Goal: Task Accomplishment & Management: Use online tool/utility

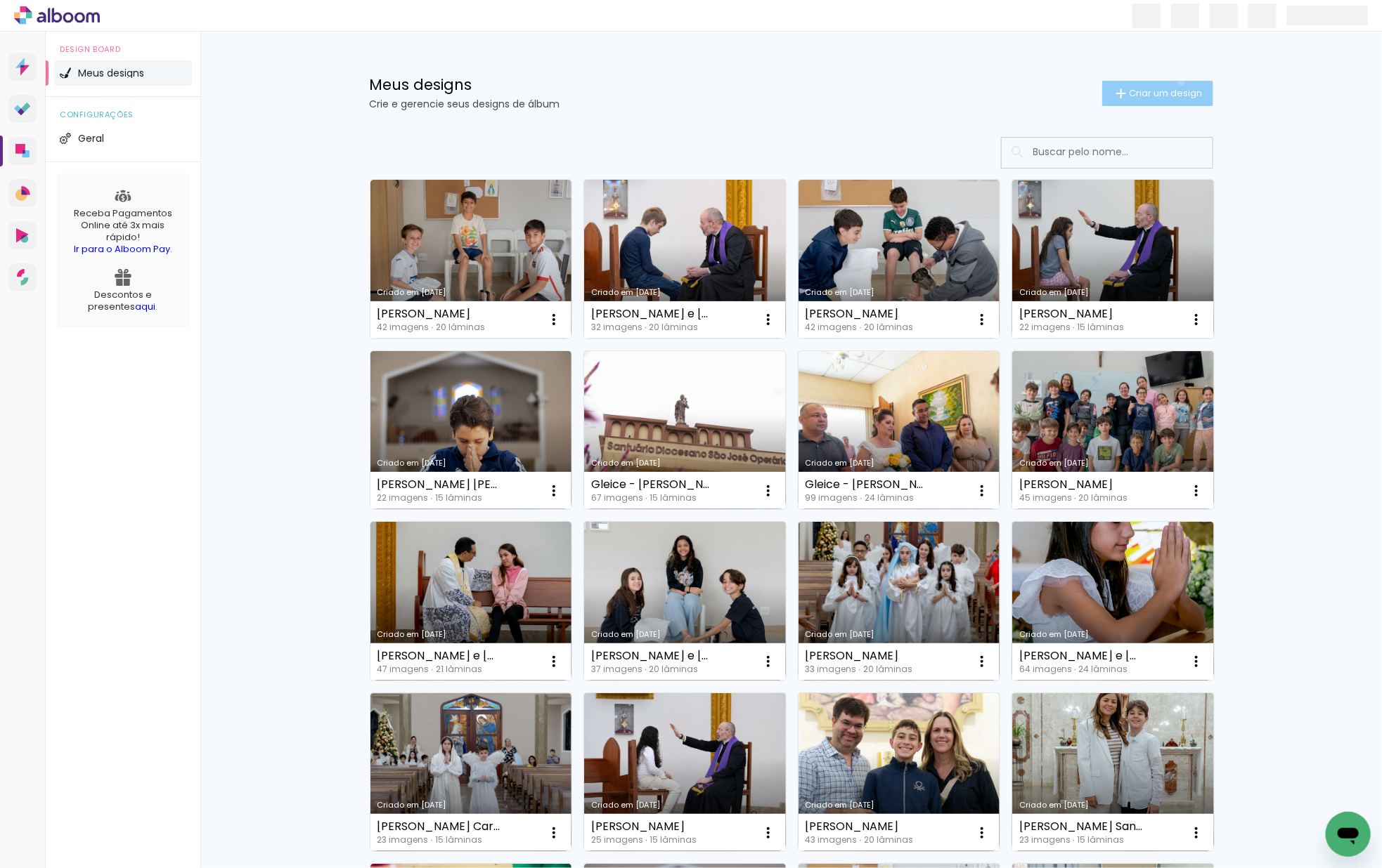
click at [1178, 82] on paper-button "Criar um design" at bounding box center [1158, 93] width 111 height 26
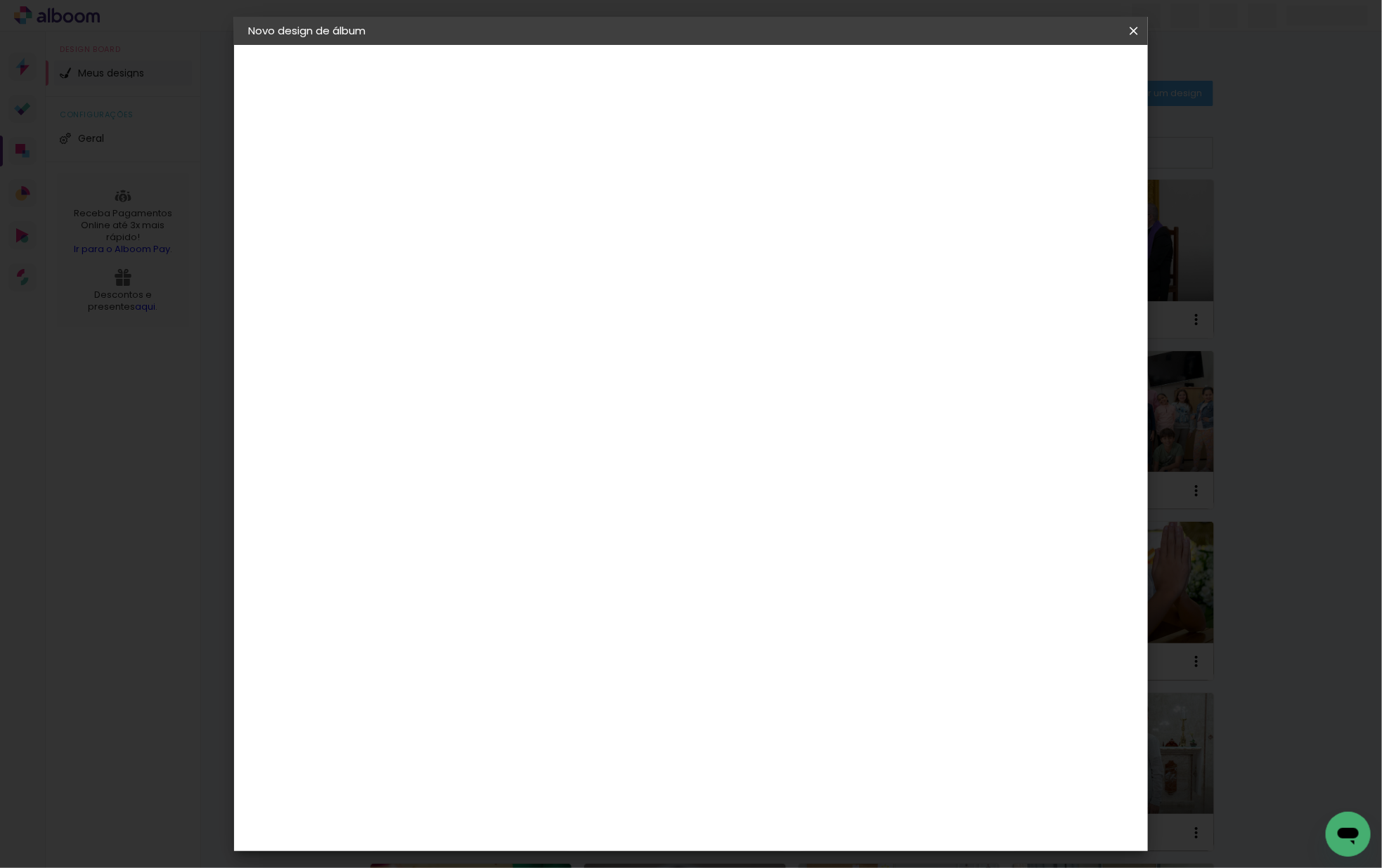
click at [477, 184] on input at bounding box center [477, 188] width 0 height 22
type input "[PERSON_NAME]"
type paper-input "[PERSON_NAME]"
click at [0, 0] on slot "Avançar" at bounding box center [0, 0] width 0 height 0
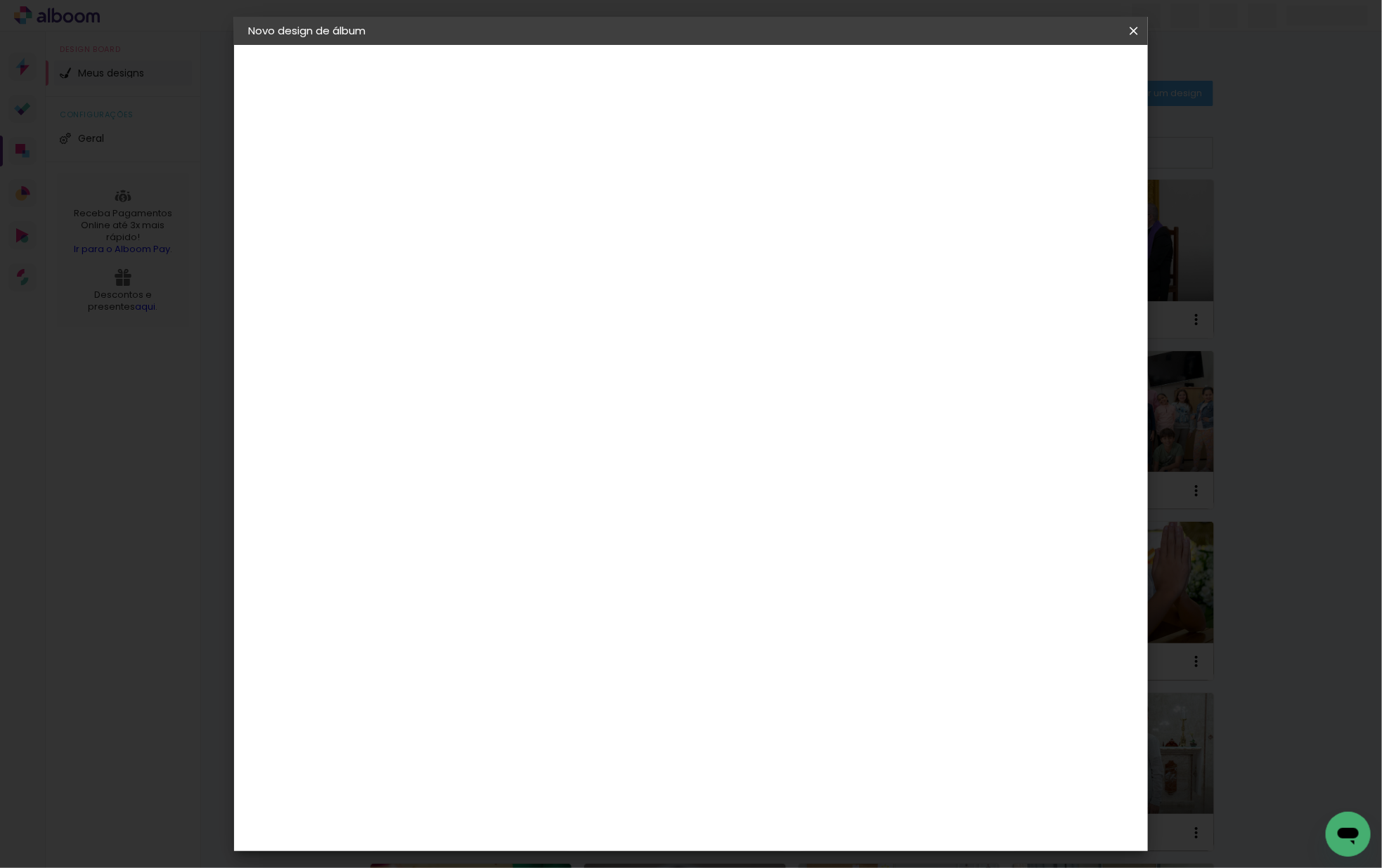
click at [503, 671] on div "Go image" at bounding box center [486, 683] width 34 height 23
click at [0, 0] on slot "Avançar" at bounding box center [0, 0] width 0 height 0
click at [533, 234] on input "text" at bounding box center [505, 244] width 55 height 22
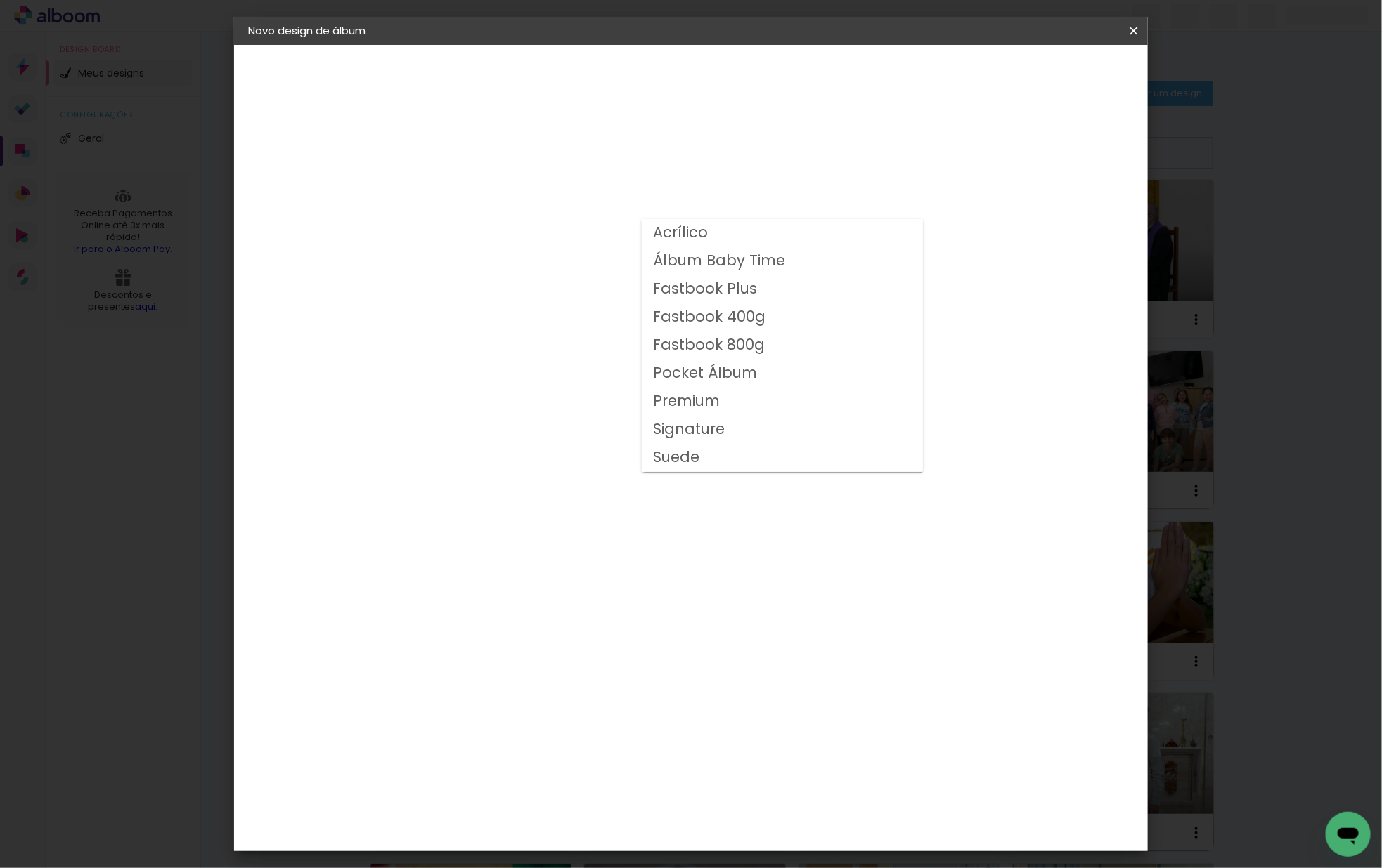
click at [0, 0] on slot "Fastbook 400g" at bounding box center [0, 0] width 0 height 0
type input "Fastbook 400g"
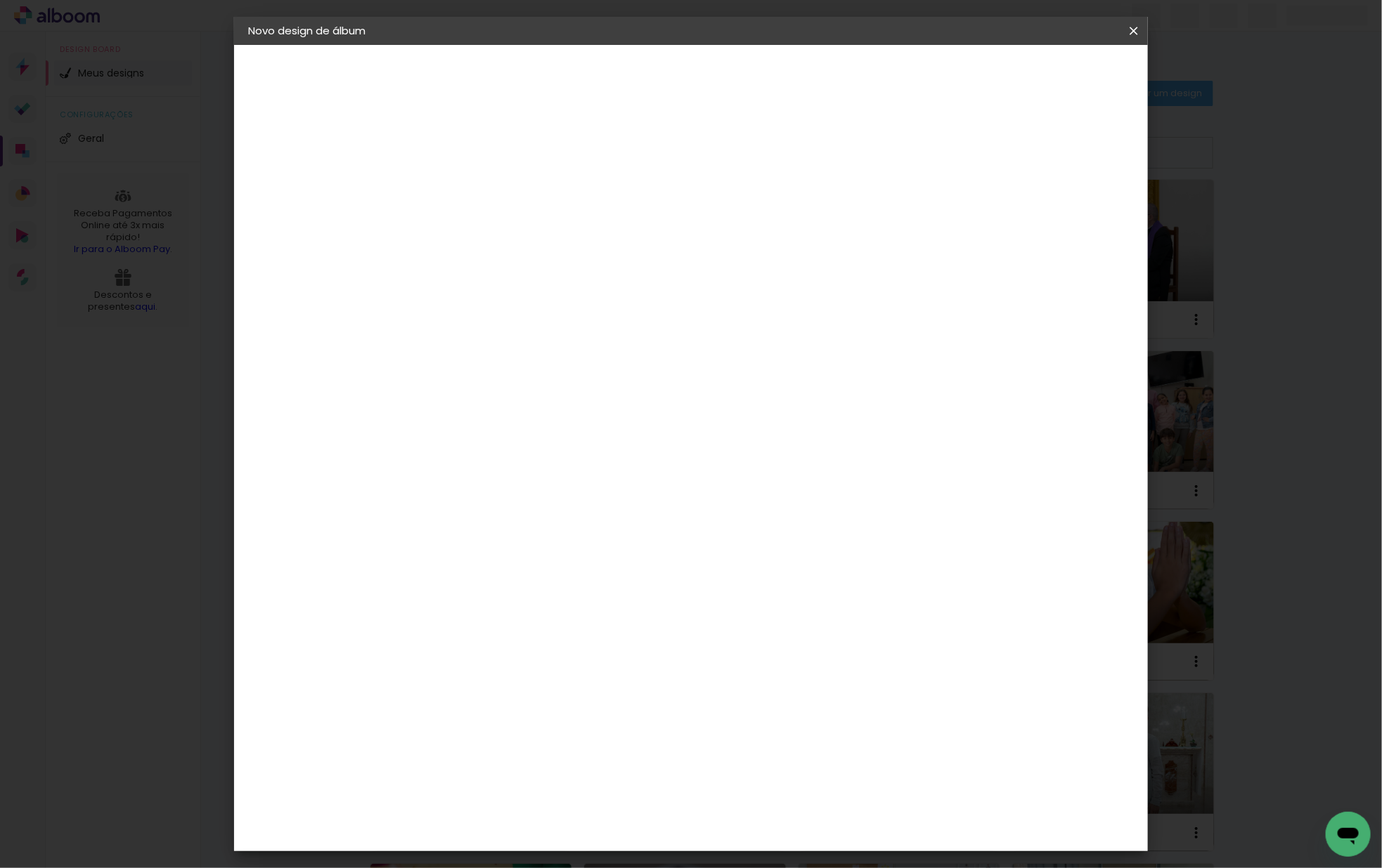
click at [672, 693] on span "25.4 × 50.8 cm" at bounding box center [648, 711] width 47 height 37
click at [0, 0] on slot "Avançar" at bounding box center [0, 0] width 0 height 0
click at [1057, 76] on span "Iniciar design" at bounding box center [1023, 74] width 64 height 10
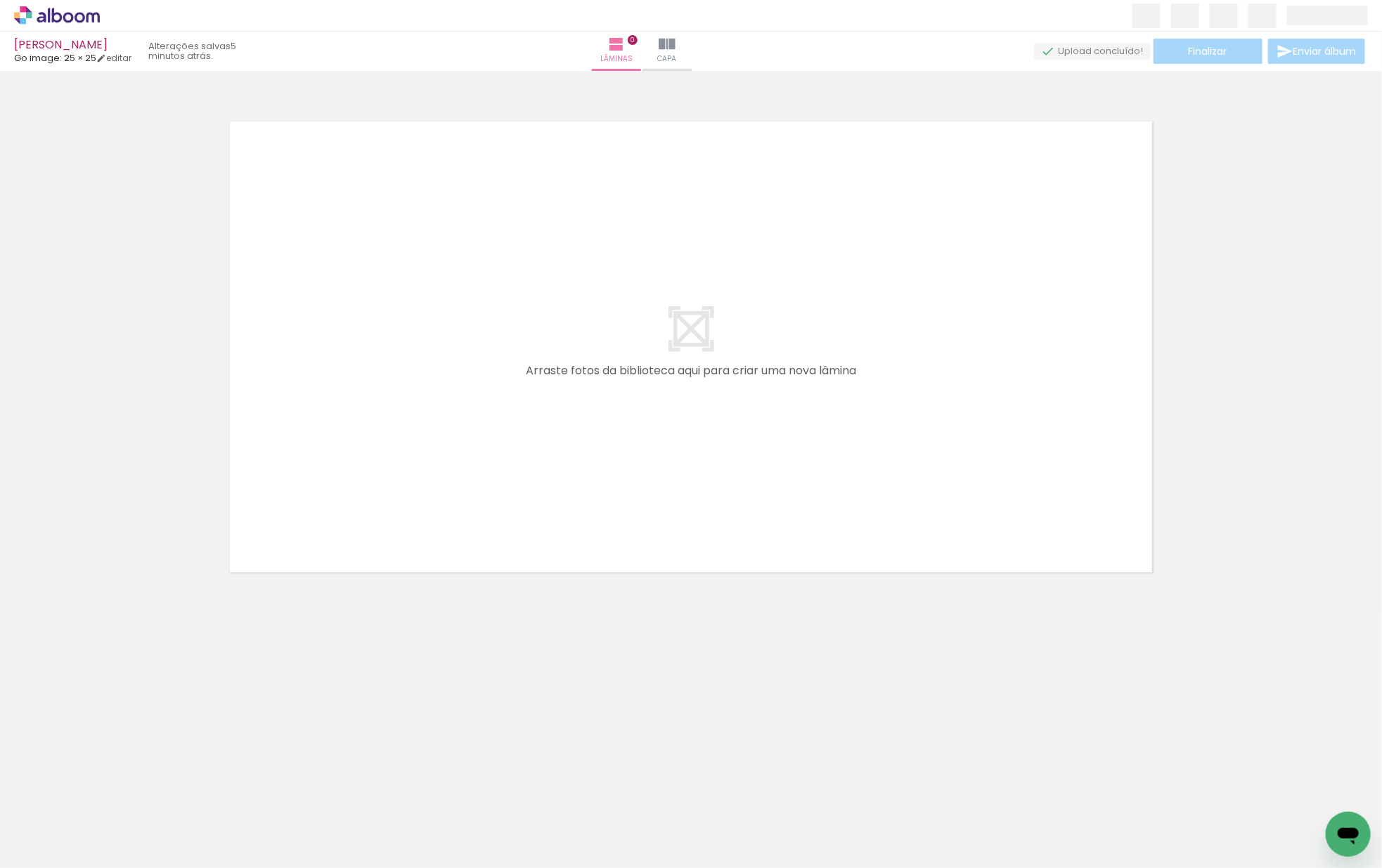
click at [82, 827] on div "Biblioteca 40 fotos Todas as fotos Não utilizadas Adicionar Fotos" at bounding box center [44, 824] width 88 height 69
click at [75, 822] on iron-icon at bounding box center [71, 826] width 11 height 11
click at [0, 0] on slot "Não utilizadas" at bounding box center [0, 0] width 0 height 0
type input "Não utilizadas"
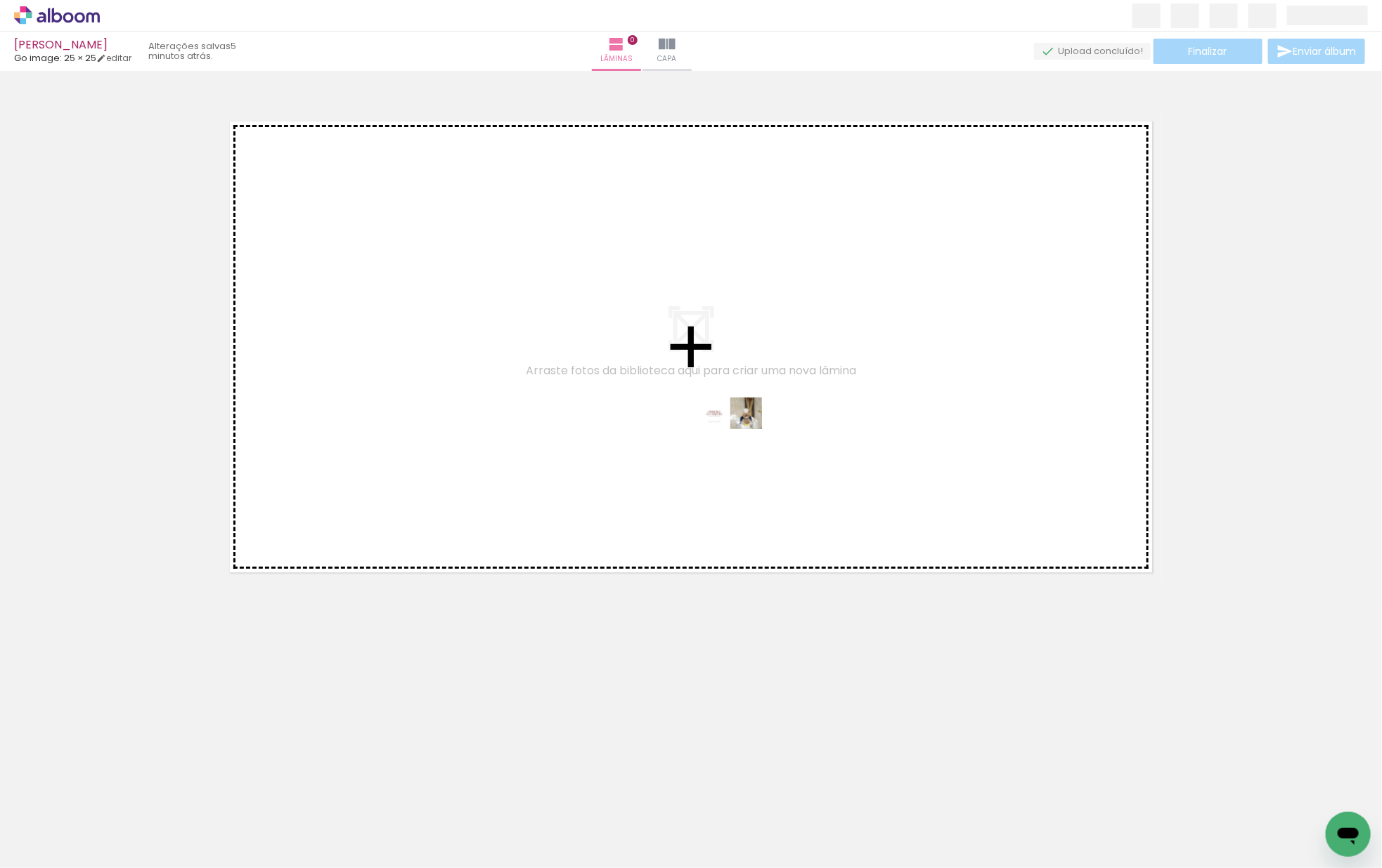
drag, startPoint x: 1313, startPoint y: 814, endPoint x: 741, endPoint y: 440, distance: 683.4
click at [741, 439] on quentale-workspace at bounding box center [691, 434] width 1382 height 868
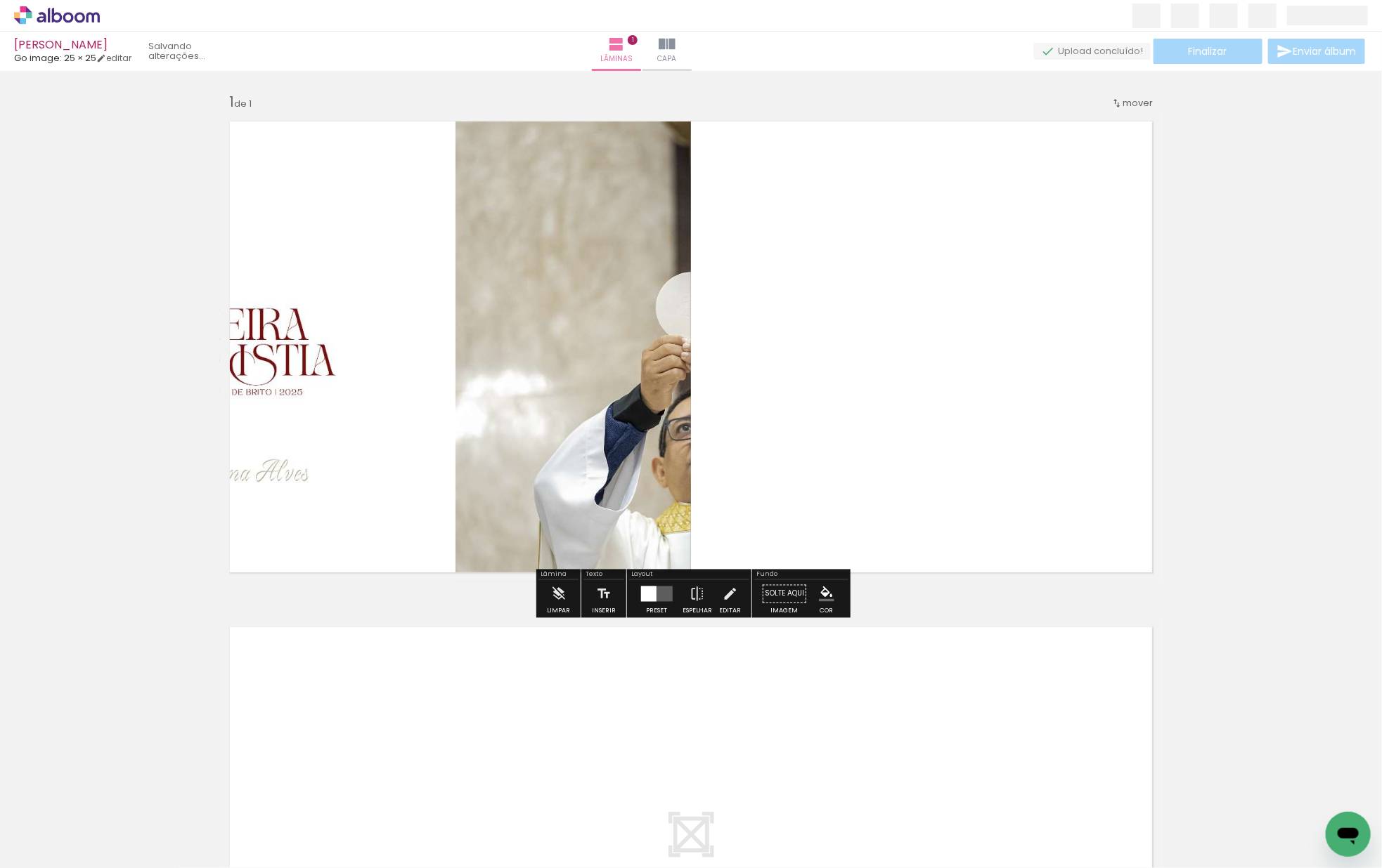
scroll to position [0, 1807]
click at [664, 587] on quentale-layouter at bounding box center [655, 594] width 31 height 15
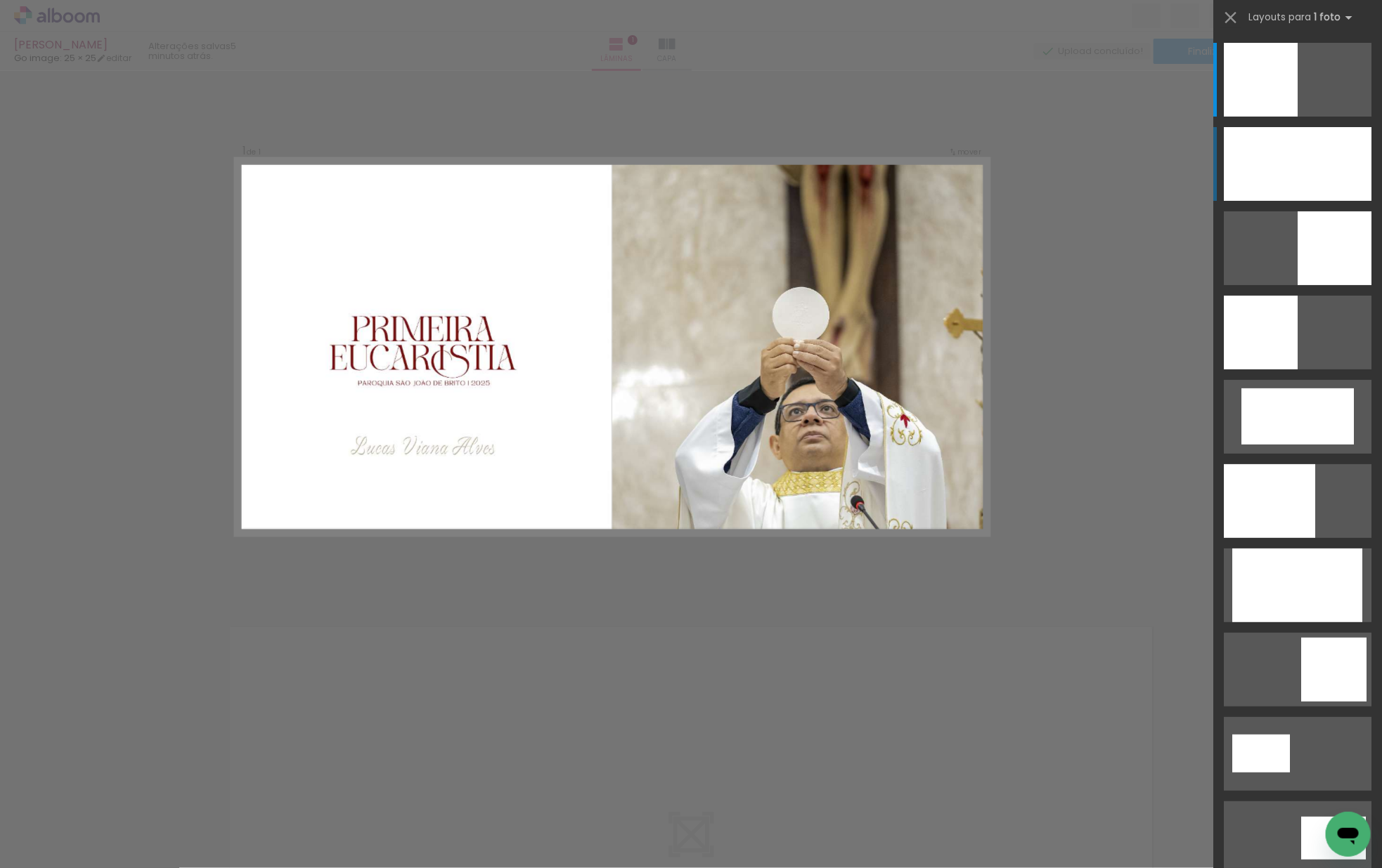
click at [1275, 183] on div at bounding box center [1297, 164] width 147 height 74
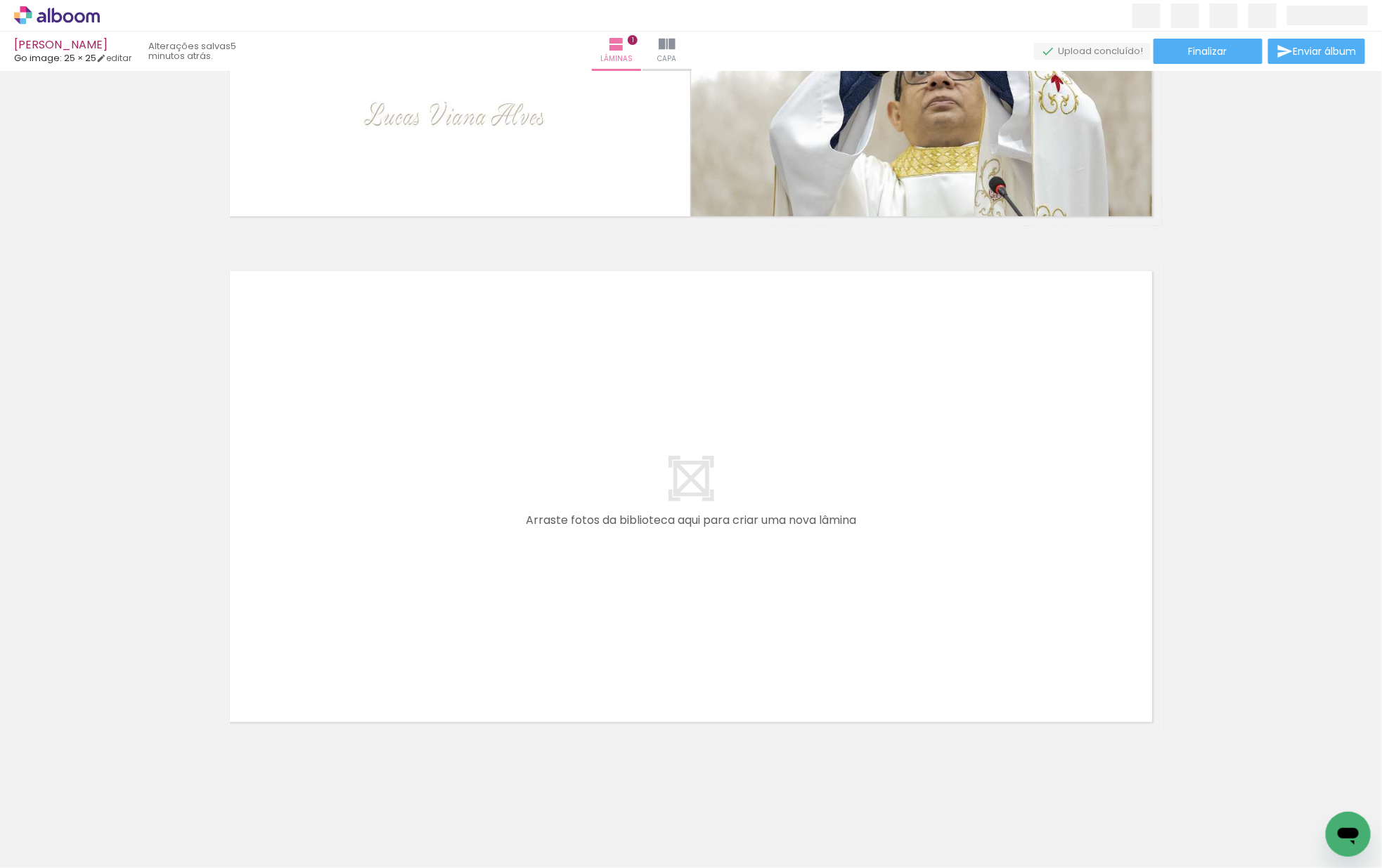
scroll to position [0, 0]
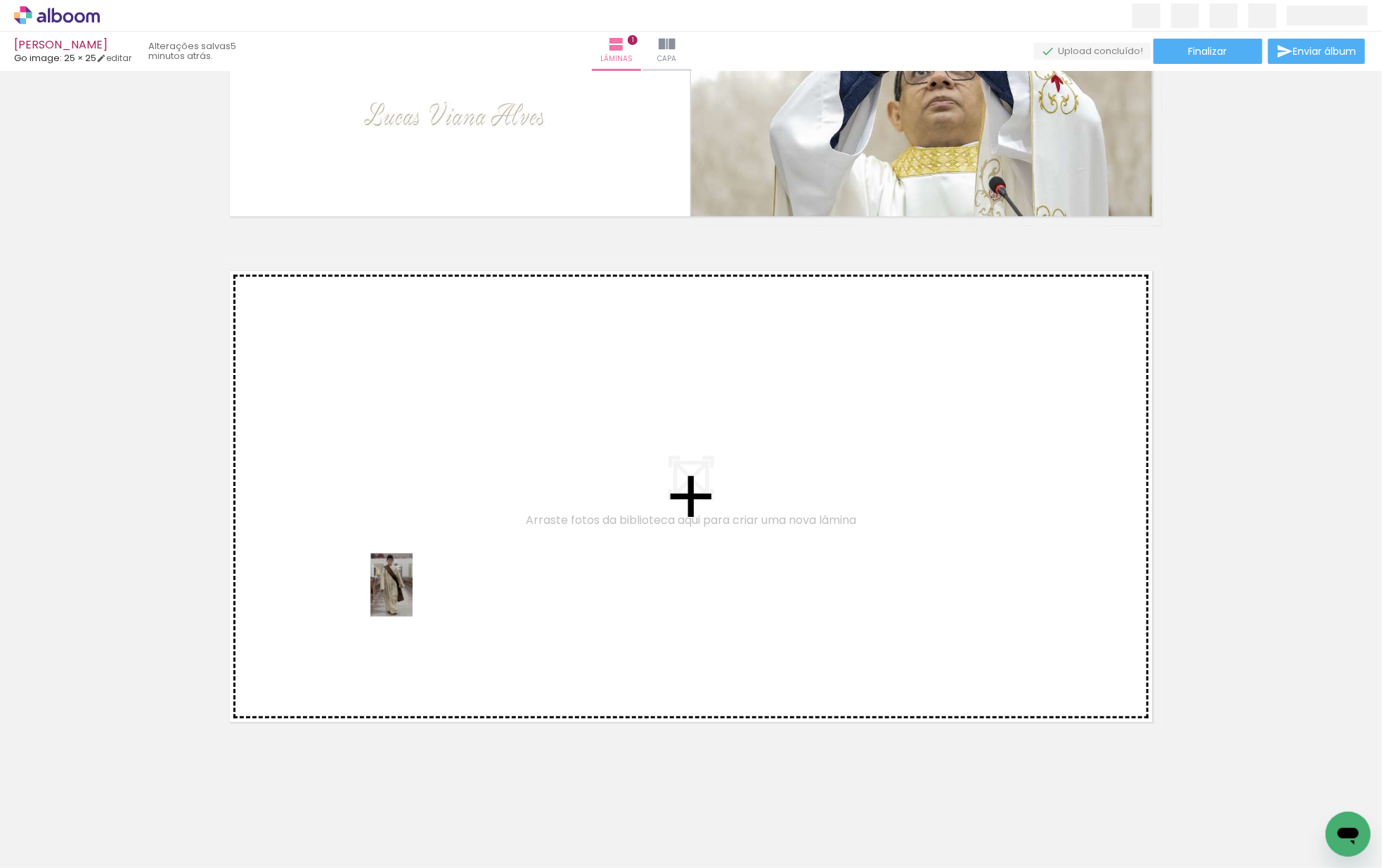
drag, startPoint x: 192, startPoint y: 792, endPoint x: 413, endPoint y: 596, distance: 295.4
click at [413, 596] on quentale-workspace at bounding box center [691, 434] width 1382 height 868
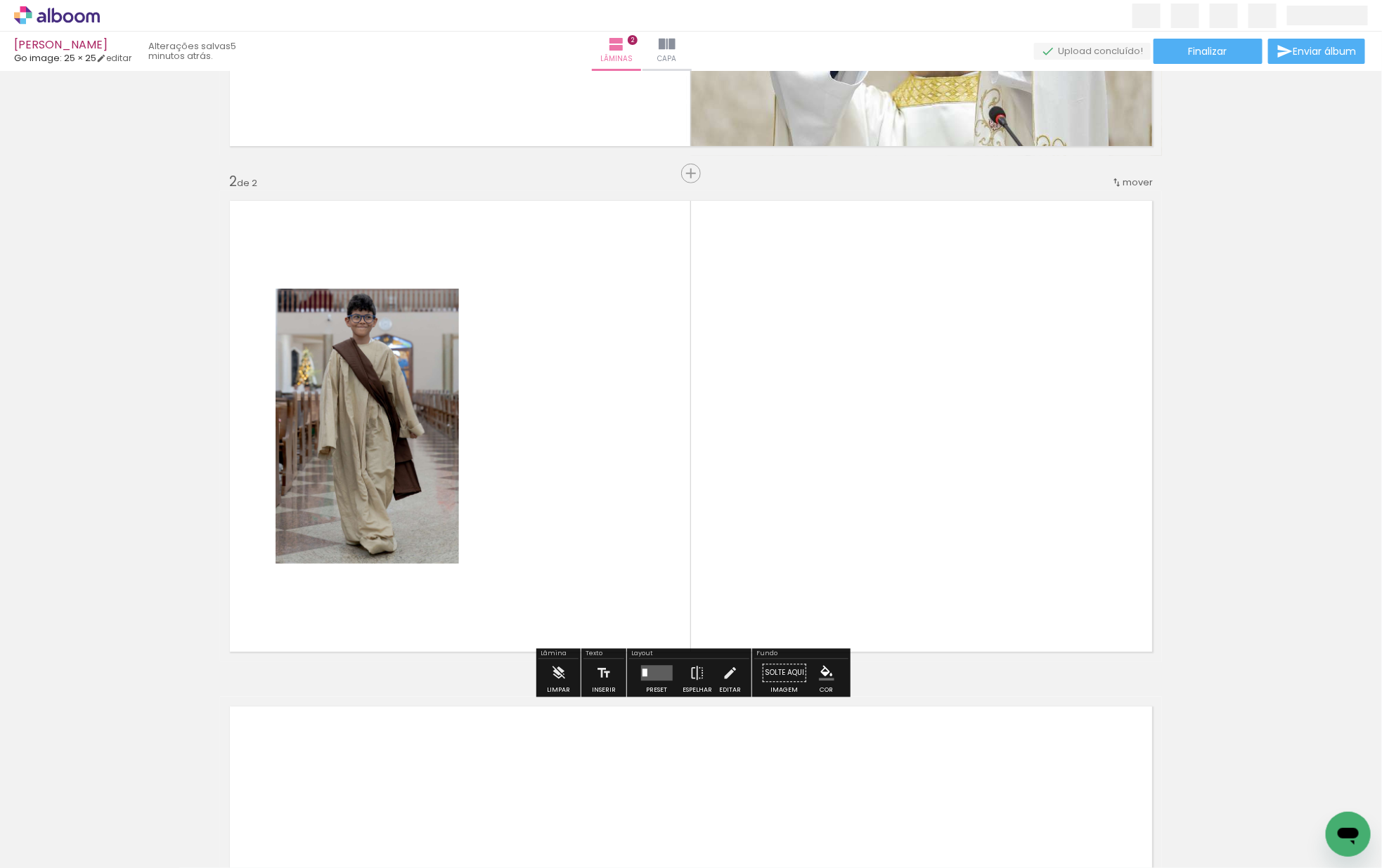
scroll to position [427, 0]
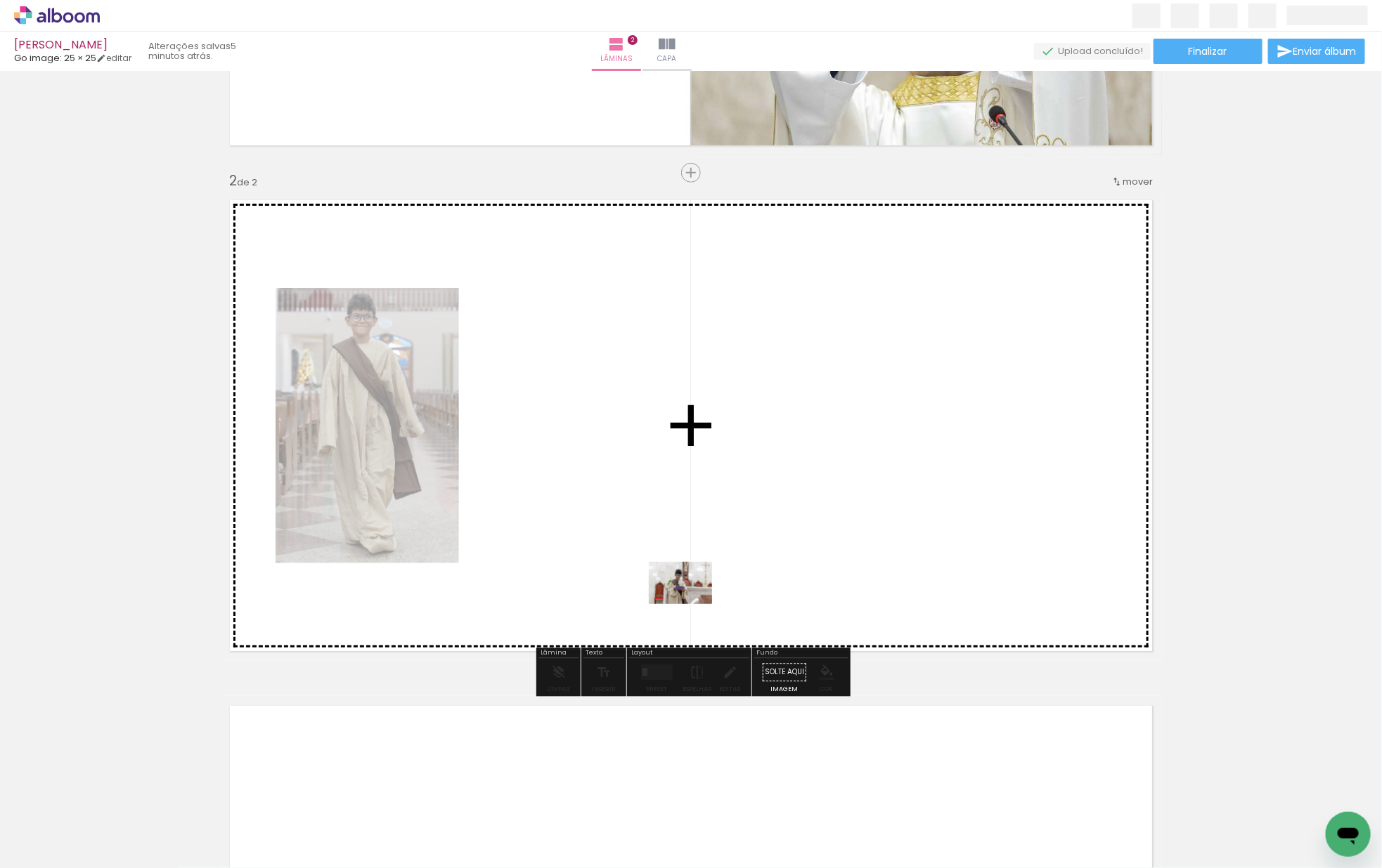
drag, startPoint x: 174, startPoint y: 811, endPoint x: 694, endPoint y: 599, distance: 561.6
click at [694, 599] on quentale-workspace at bounding box center [691, 434] width 1382 height 868
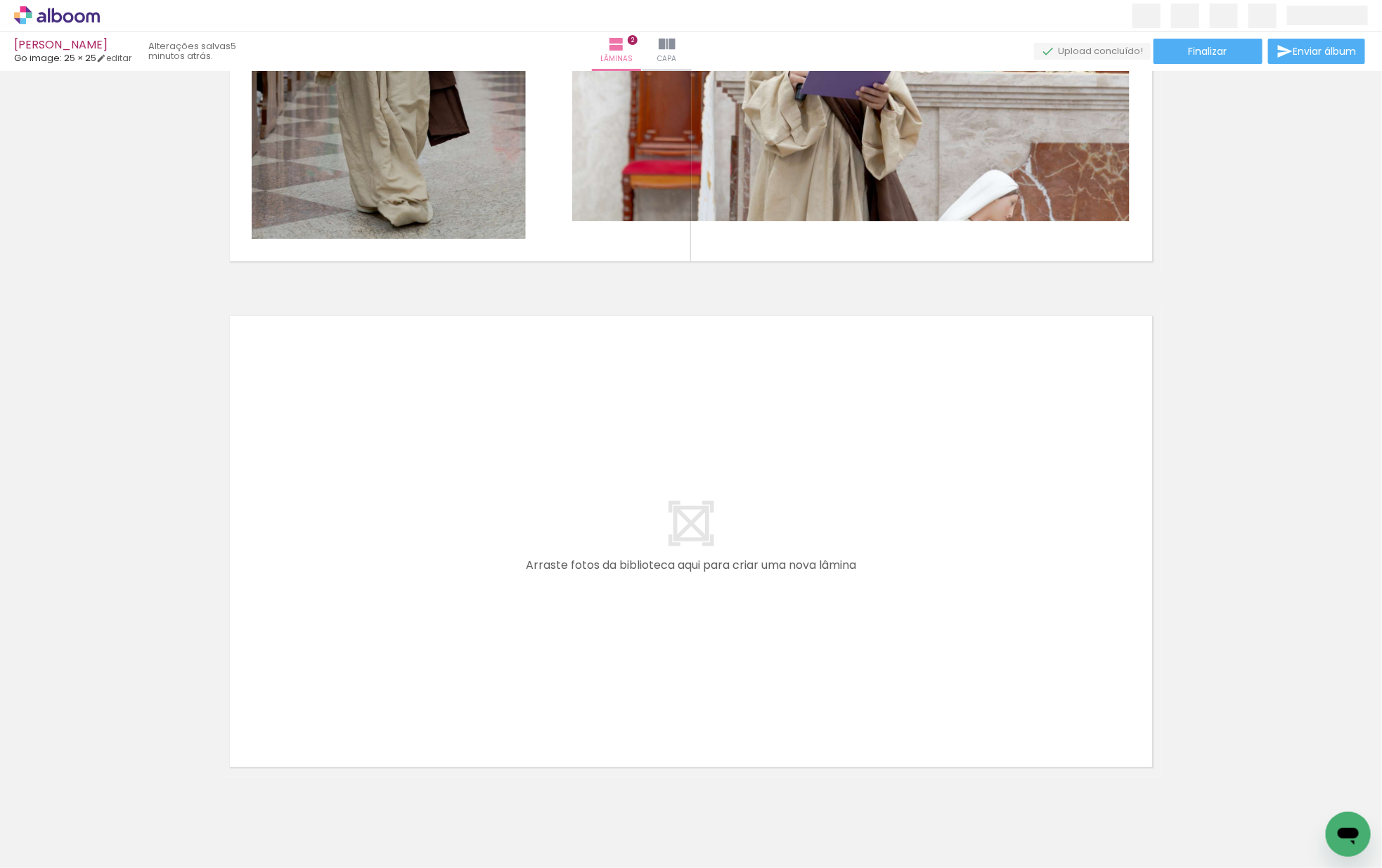
scroll to position [862, 0]
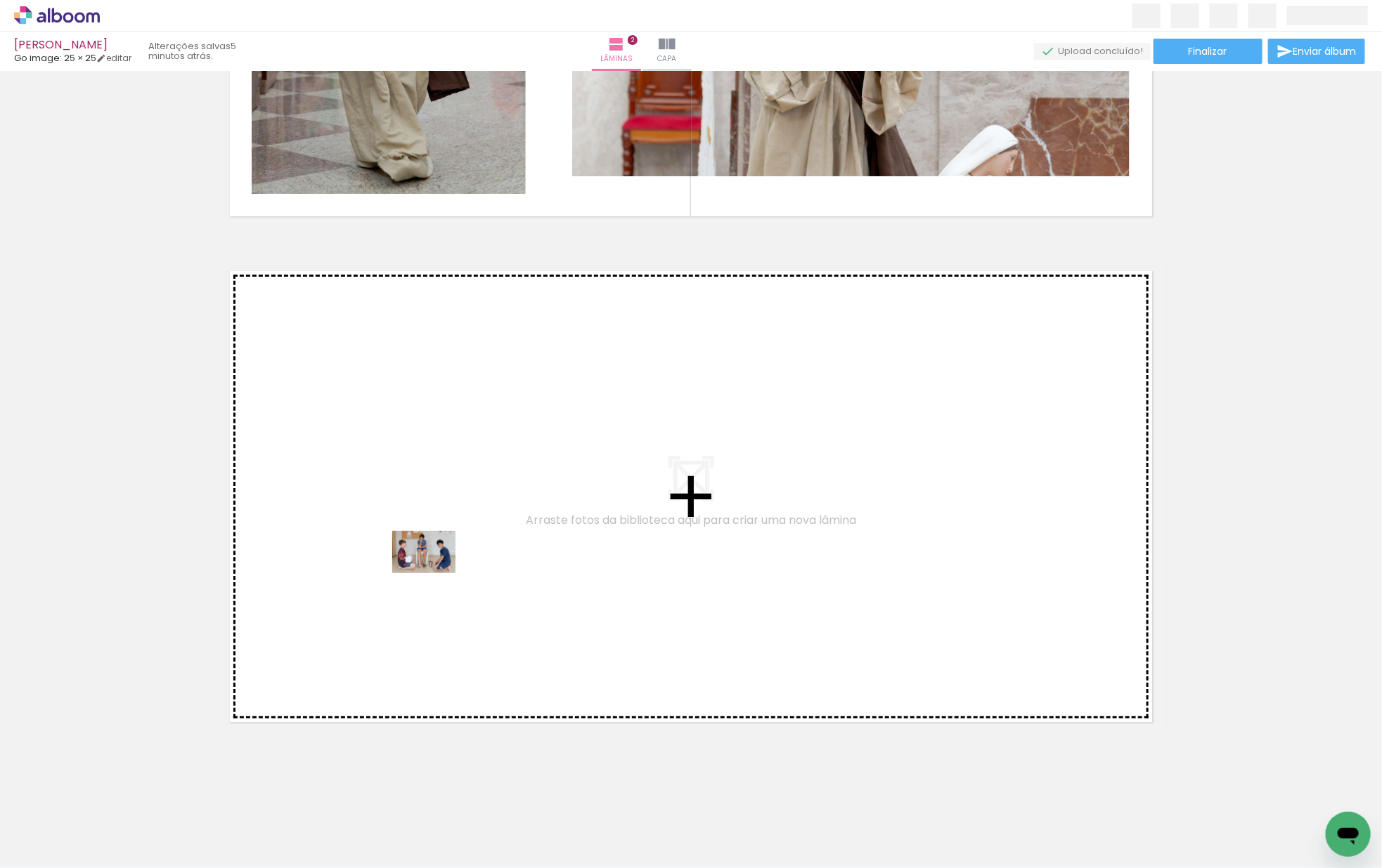
drag, startPoint x: 161, startPoint y: 808, endPoint x: 435, endPoint y: 573, distance: 361.0
click at [435, 573] on quentale-workspace at bounding box center [691, 434] width 1382 height 868
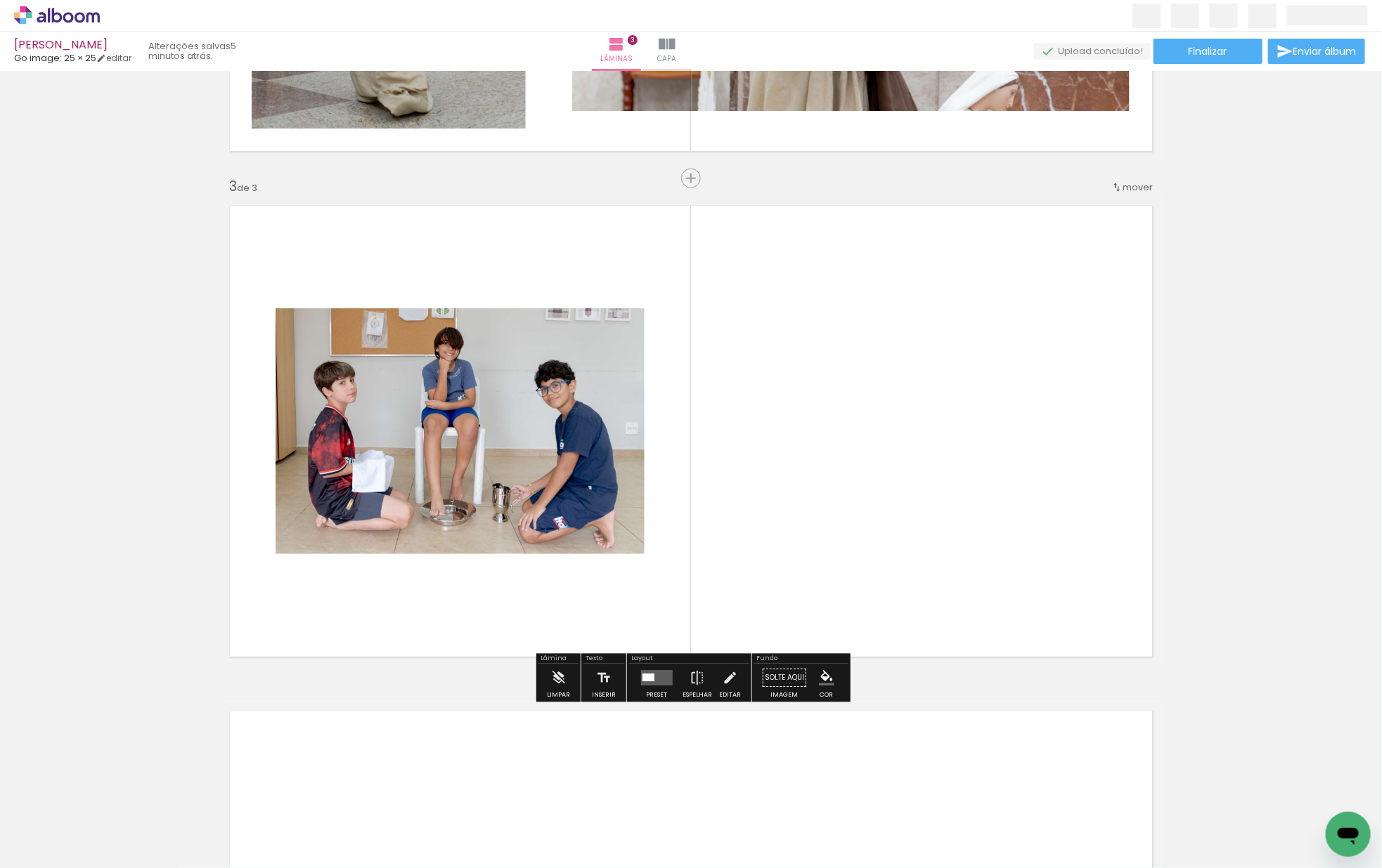
scroll to position [933, 0]
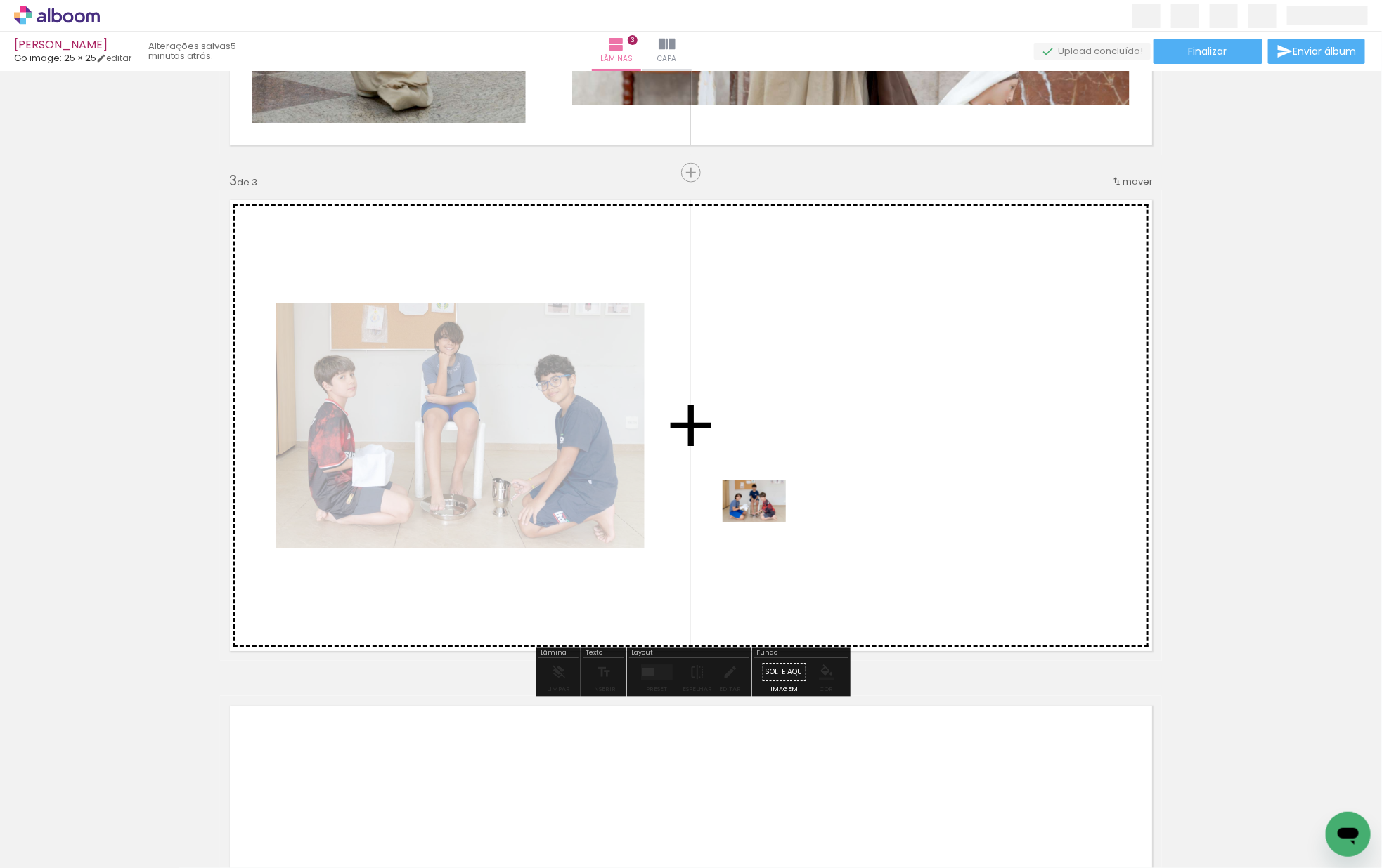
drag, startPoint x: 634, startPoint y: 593, endPoint x: 771, endPoint y: 519, distance: 155.7
click at [771, 519] on quentale-workspace at bounding box center [691, 434] width 1382 height 868
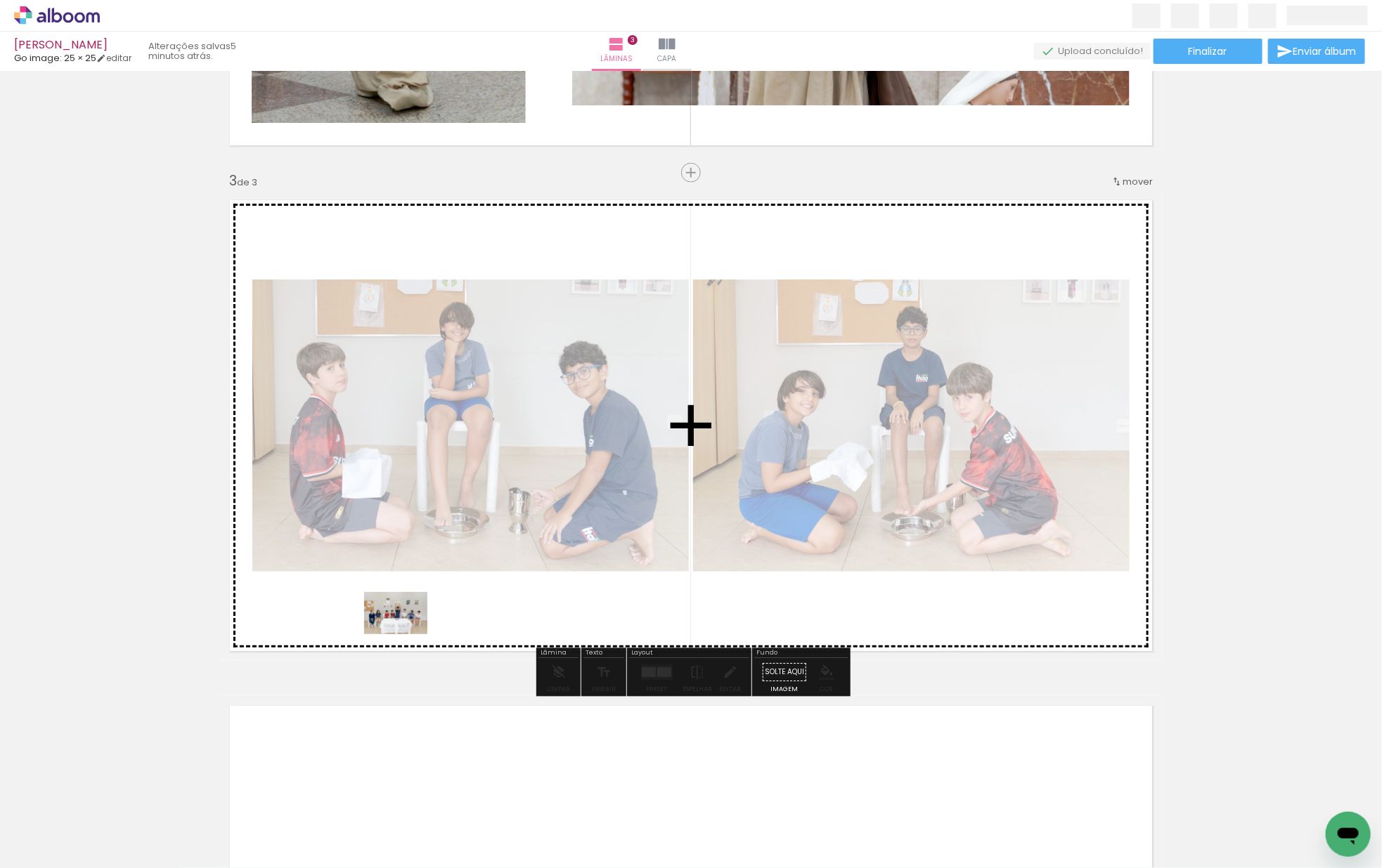
drag, startPoint x: 154, startPoint y: 830, endPoint x: 438, endPoint y: 588, distance: 373.1
click at [438, 588] on quentale-workspace at bounding box center [691, 434] width 1382 height 868
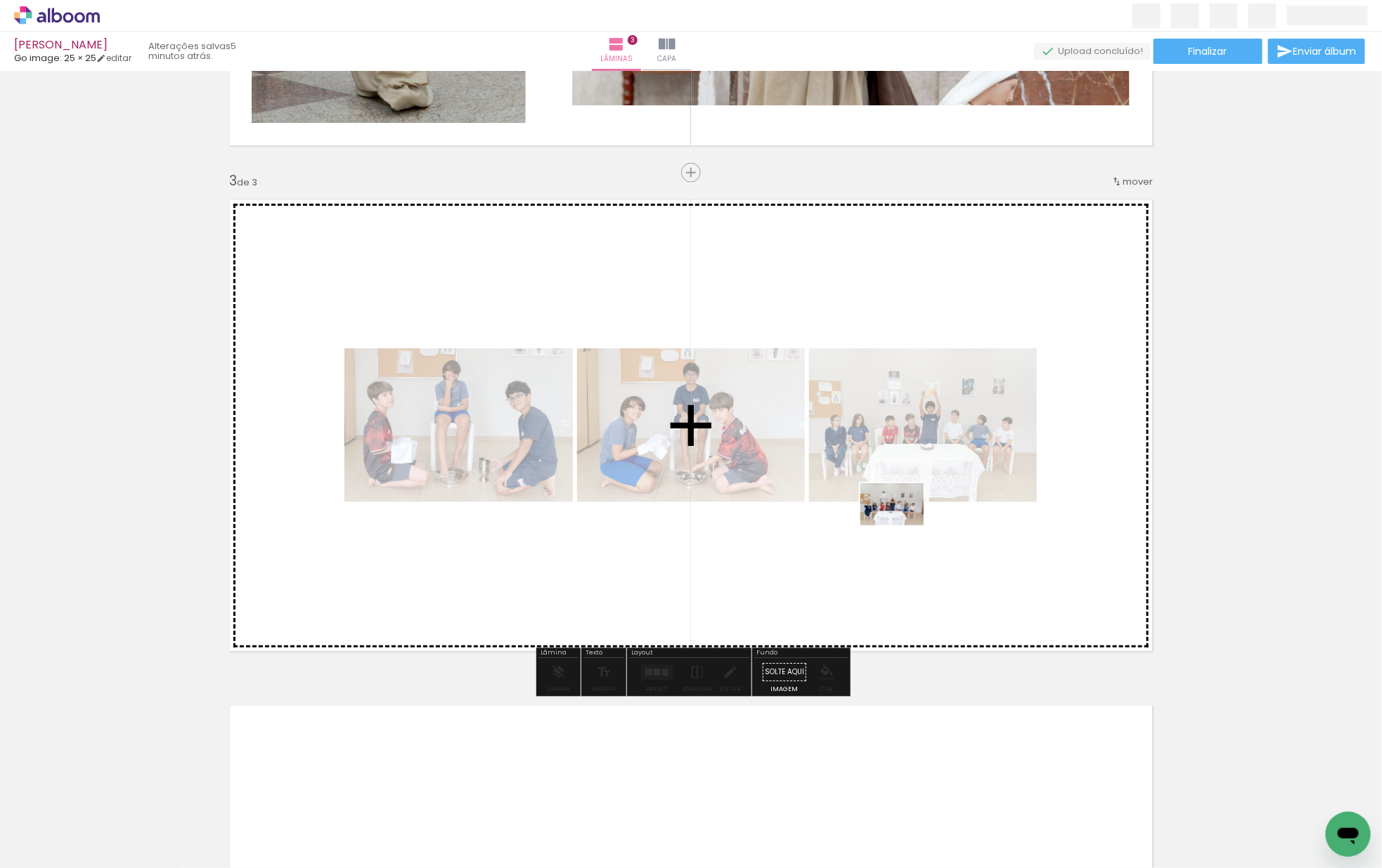
drag, startPoint x: 182, startPoint y: 809, endPoint x: 903, endPoint y: 526, distance: 774.6
click at [903, 526] on quentale-workspace at bounding box center [691, 434] width 1382 height 868
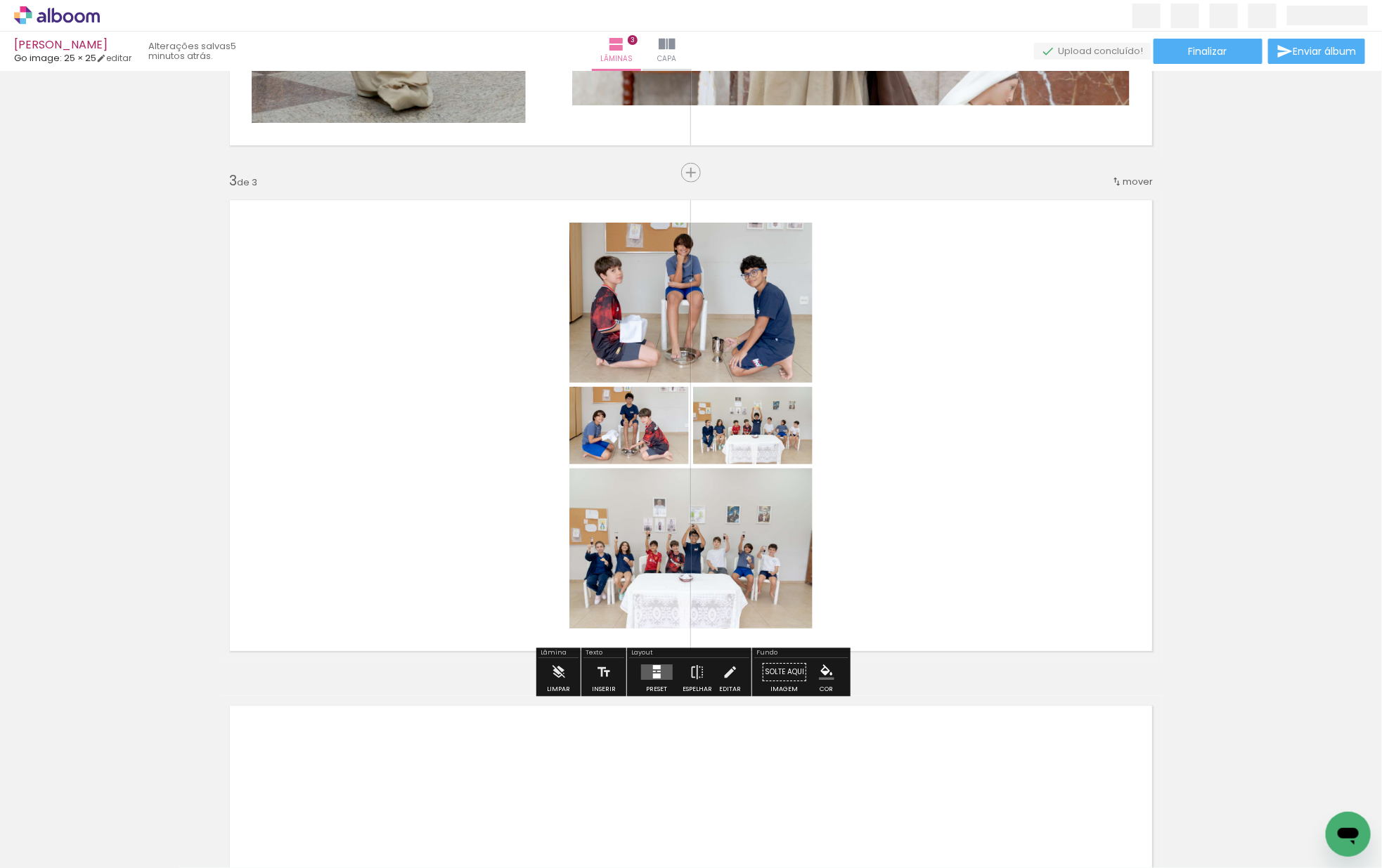
click at [661, 669] on div at bounding box center [656, 673] width 38 height 29
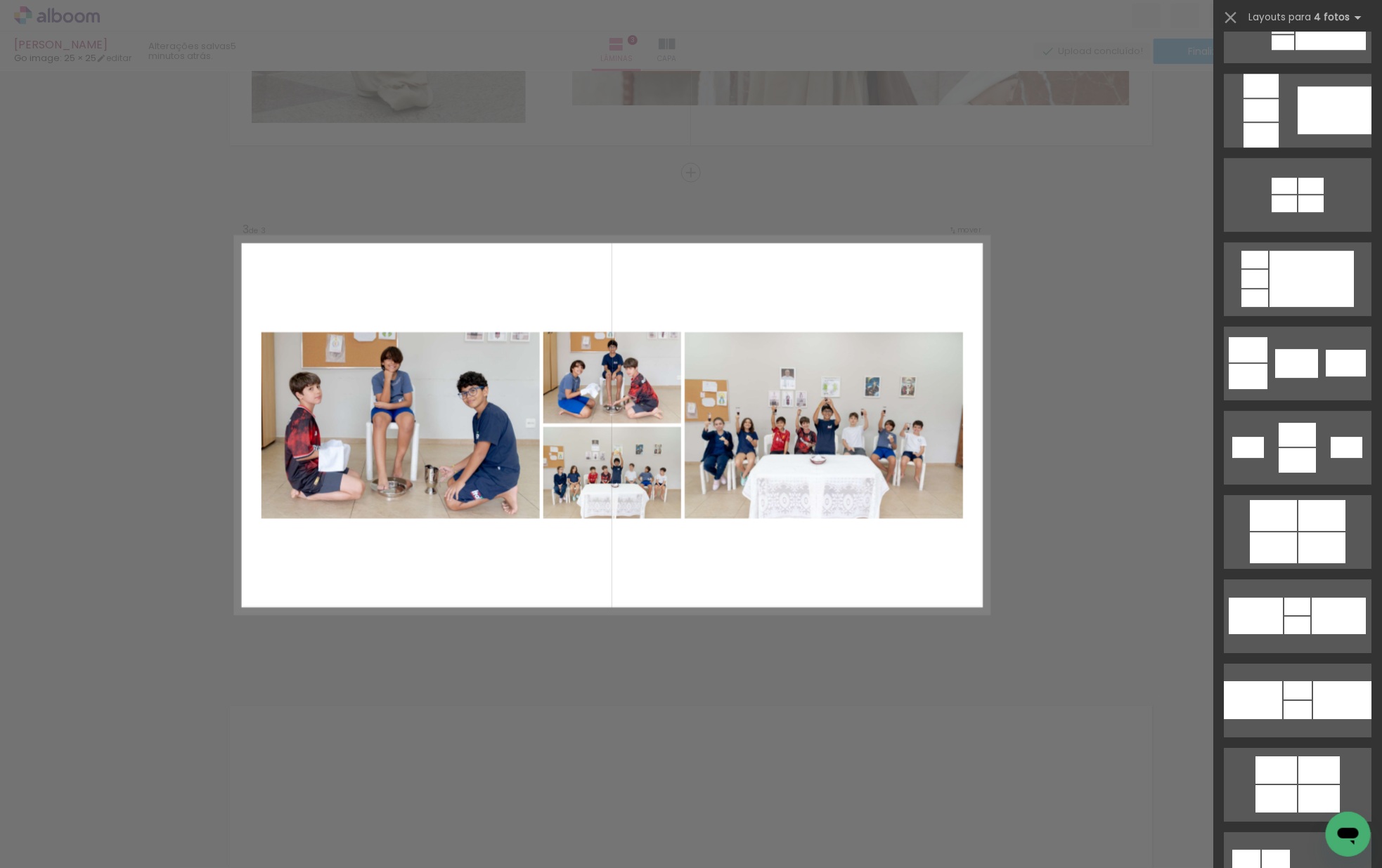
scroll to position [2163, 0]
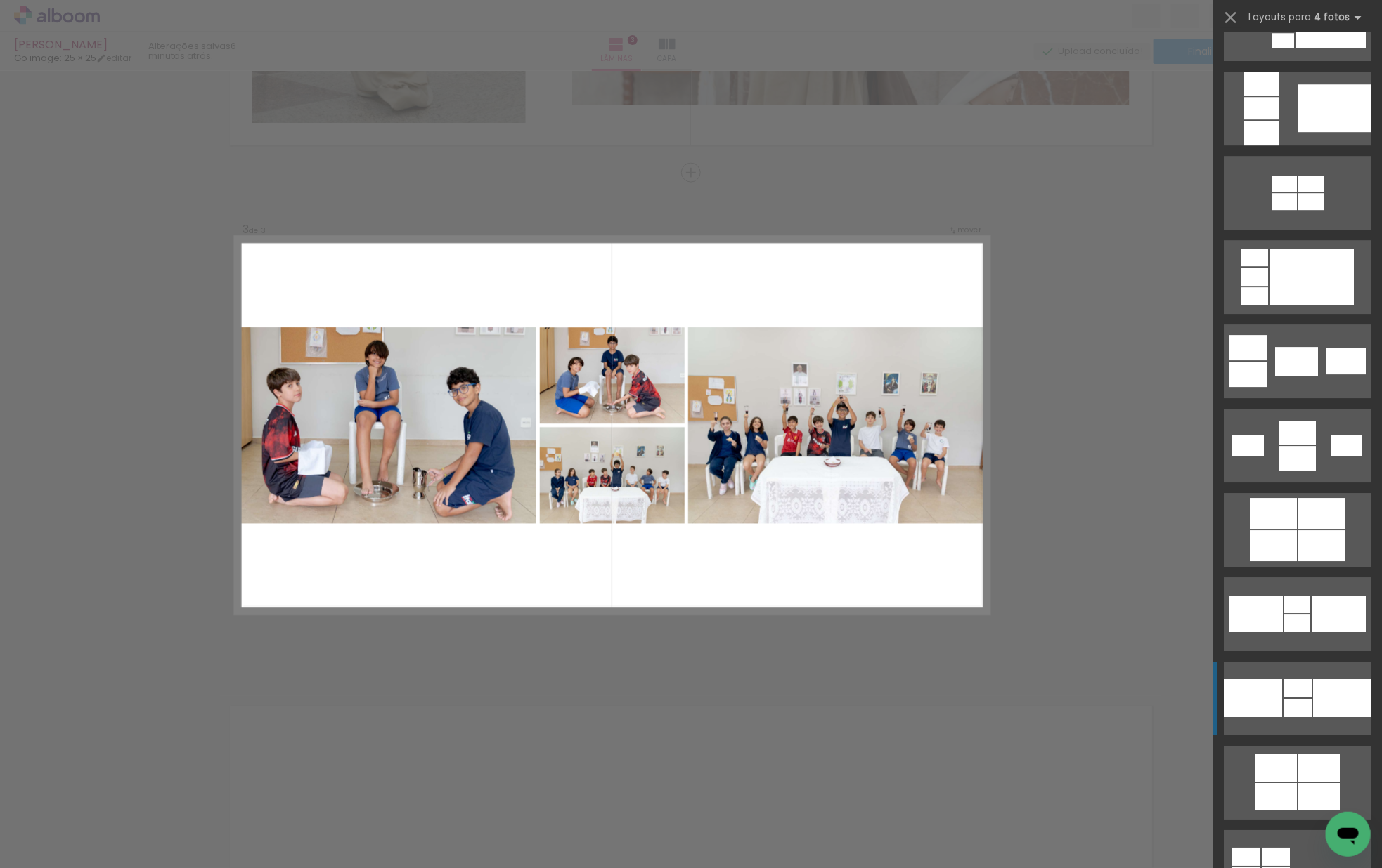
click at [1305, 445] on div at bounding box center [1296, 433] width 37 height 24
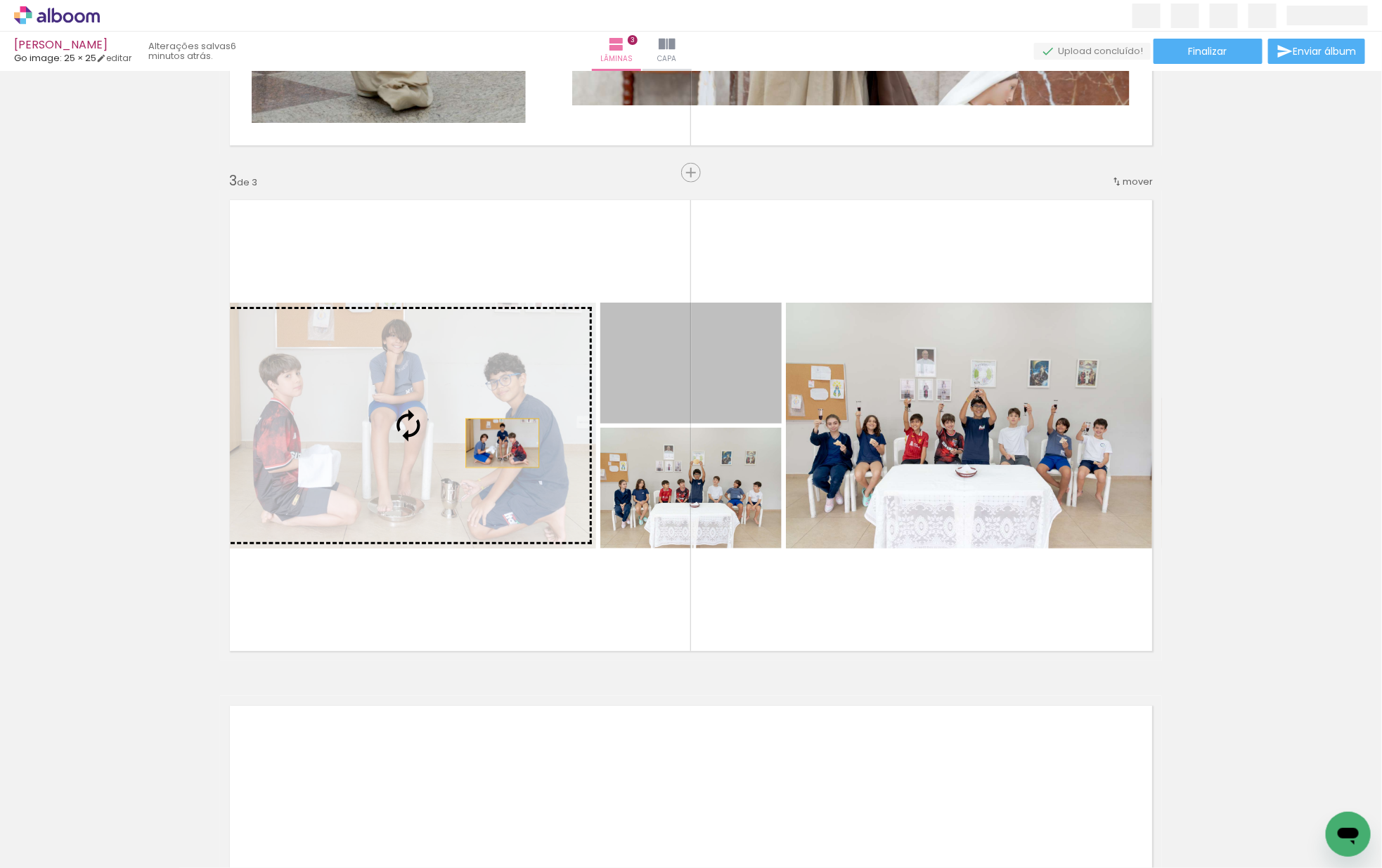
drag, startPoint x: 524, startPoint y: 435, endPoint x: 500, endPoint y: 444, distance: 25.6
click at [0, 0] on slot at bounding box center [0, 0] width 0 height 0
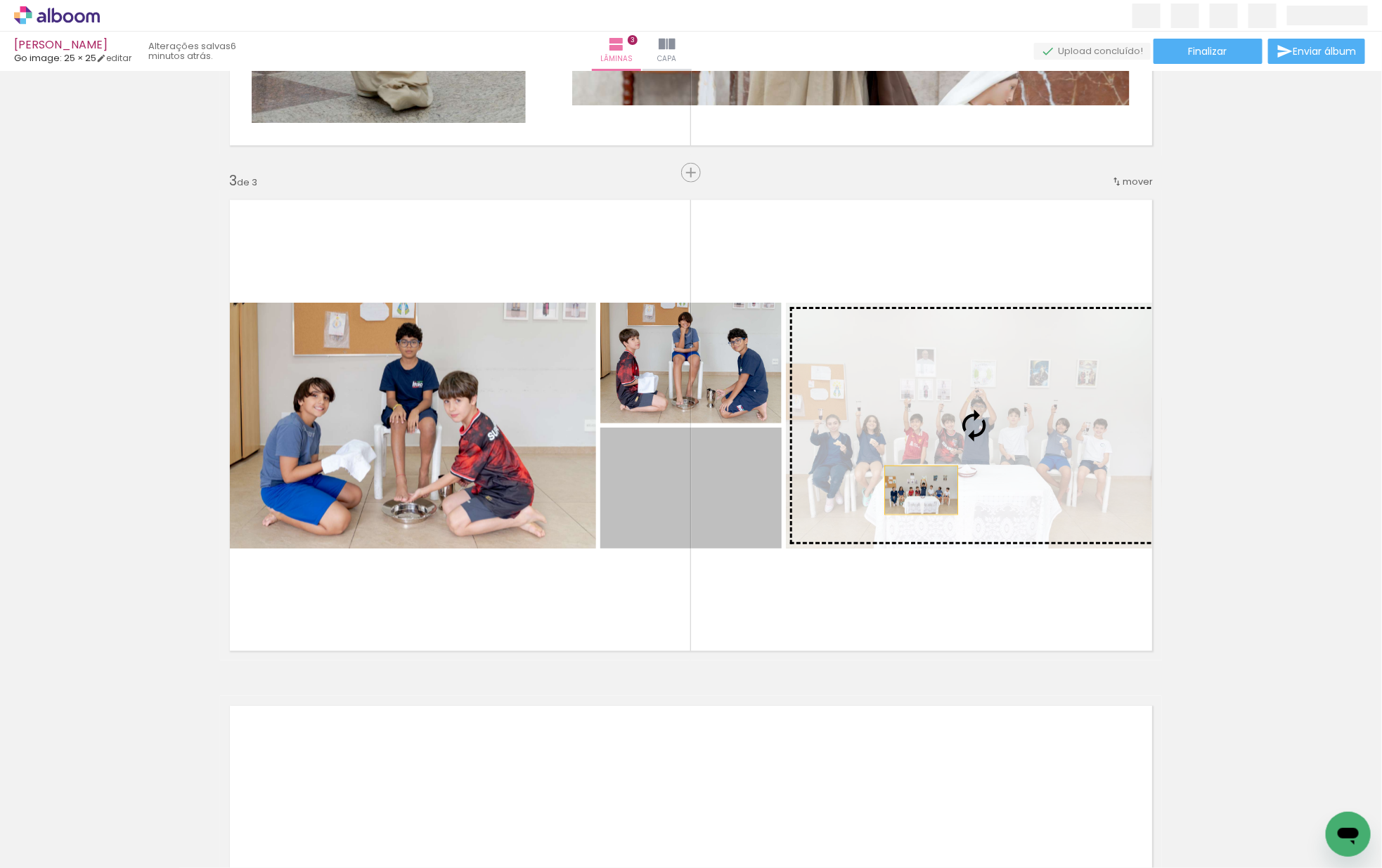
drag, startPoint x: 726, startPoint y: 531, endPoint x: 967, endPoint y: 479, distance: 246.5
click at [0, 0] on slot at bounding box center [0, 0] width 0 height 0
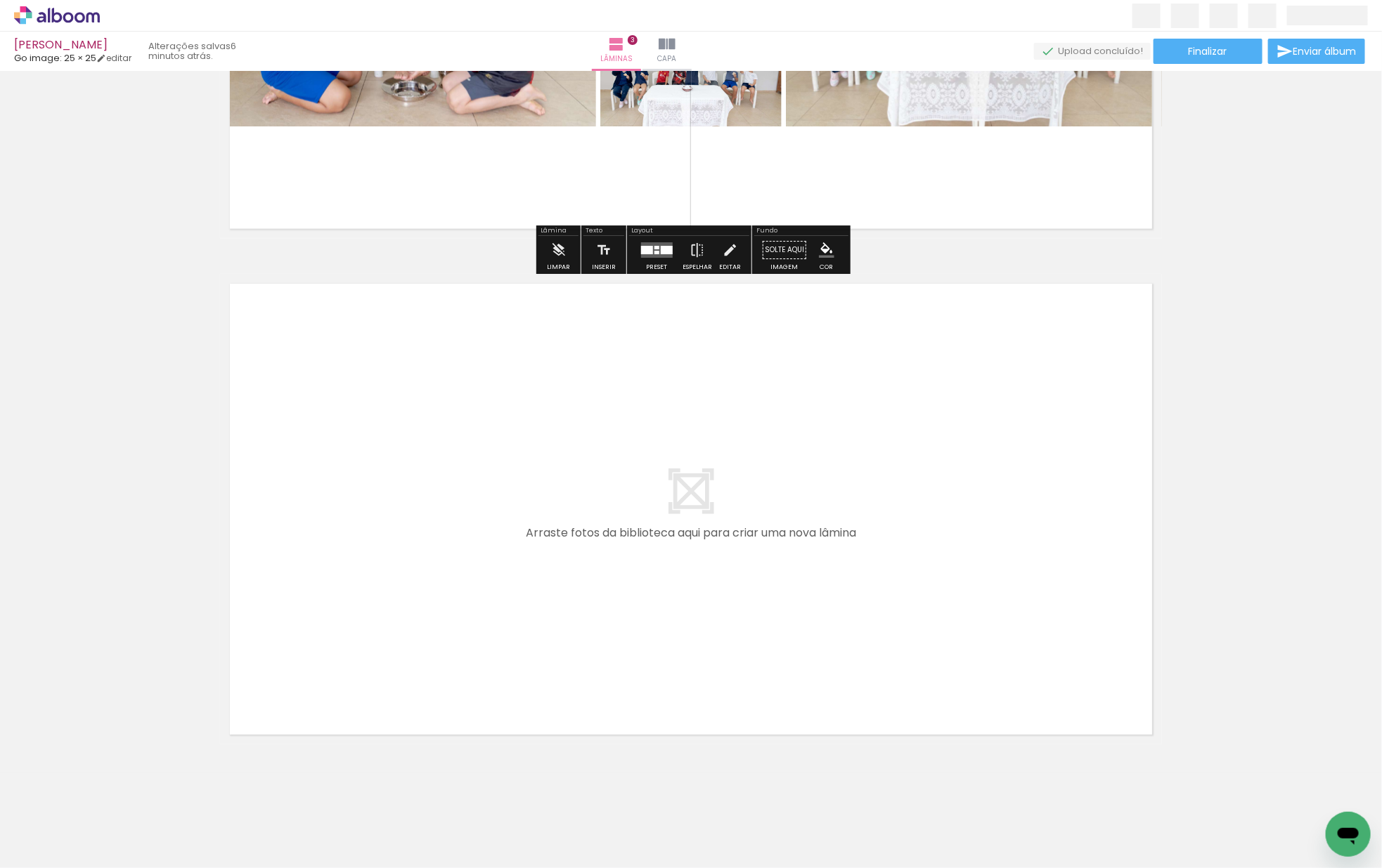
scroll to position [1368, 0]
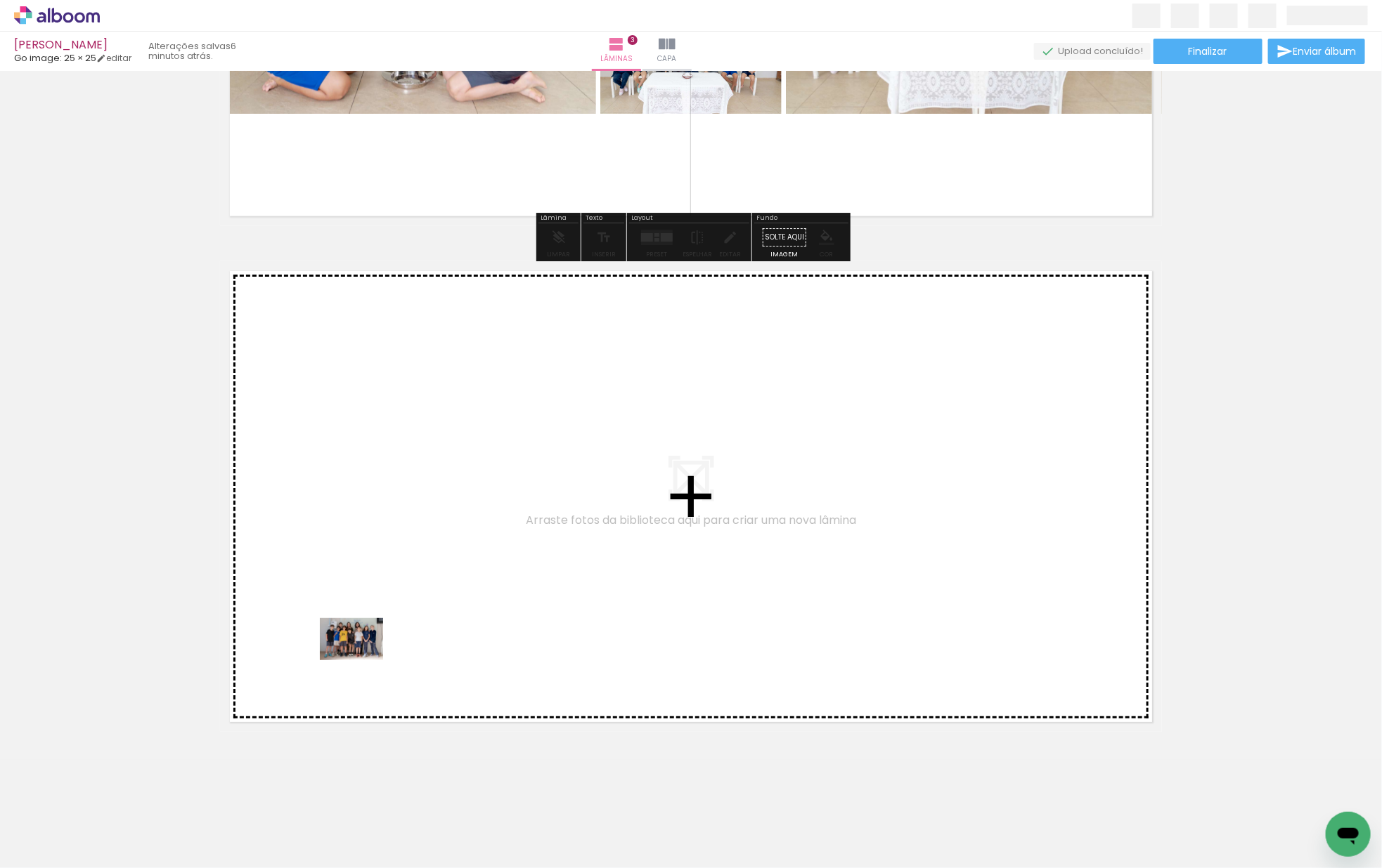
drag, startPoint x: 149, startPoint y: 830, endPoint x: 362, endPoint y: 661, distance: 271.9
click at [362, 661] on quentale-workspace at bounding box center [691, 434] width 1382 height 868
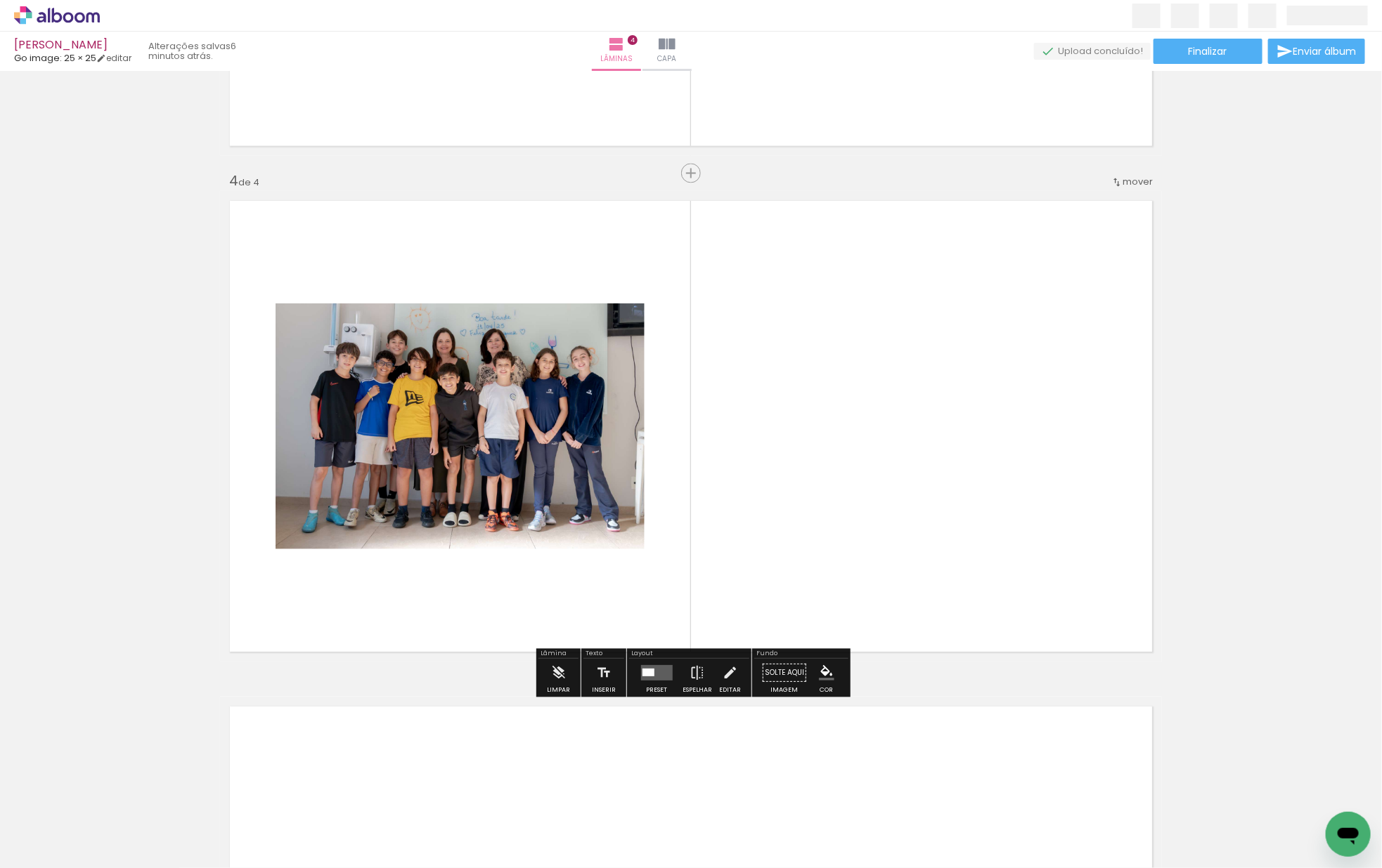
scroll to position [1438, 0]
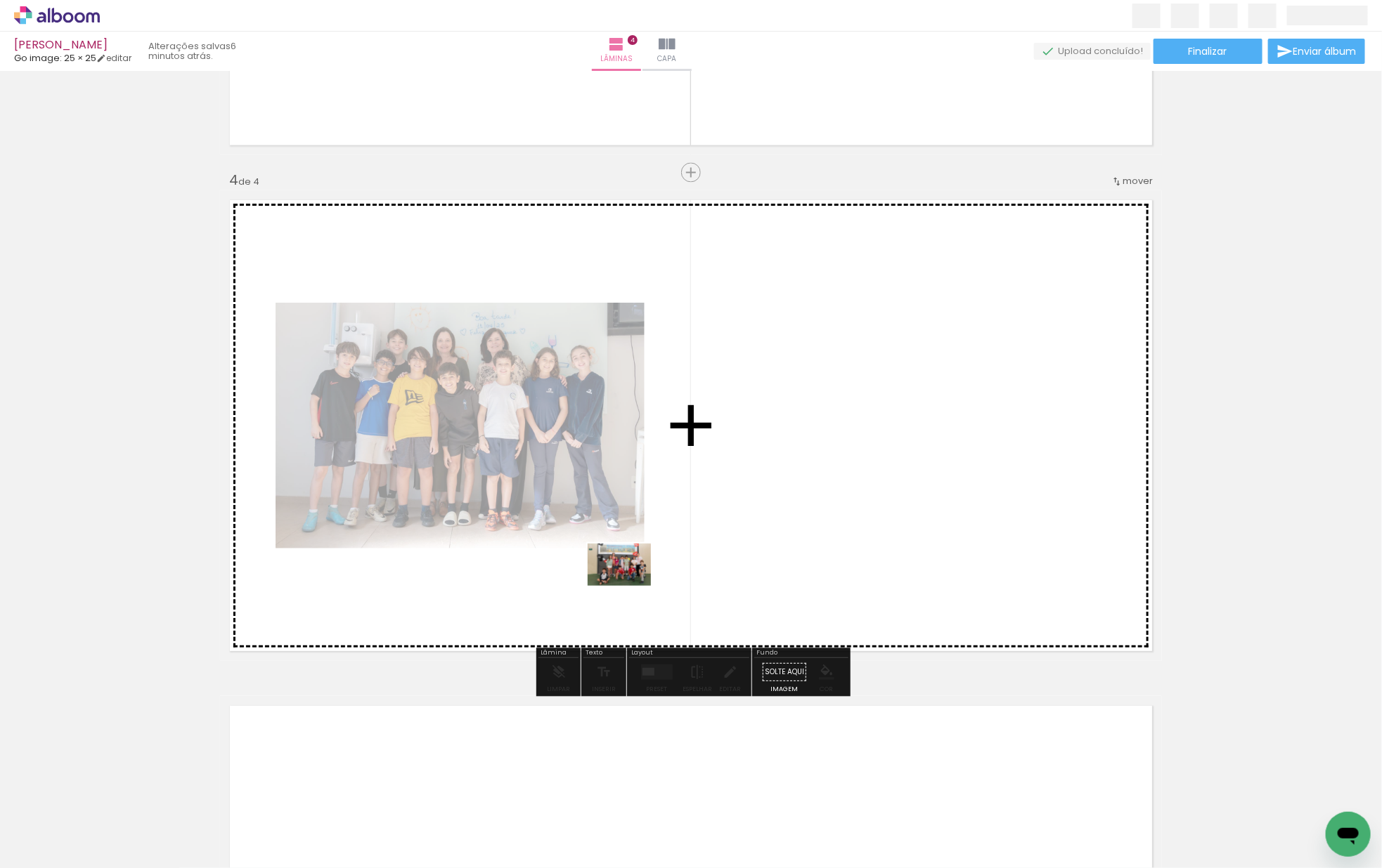
drag, startPoint x: 220, startPoint y: 803, endPoint x: 634, endPoint y: 585, distance: 467.9
click at [632, 586] on quentale-workspace at bounding box center [691, 434] width 1382 height 868
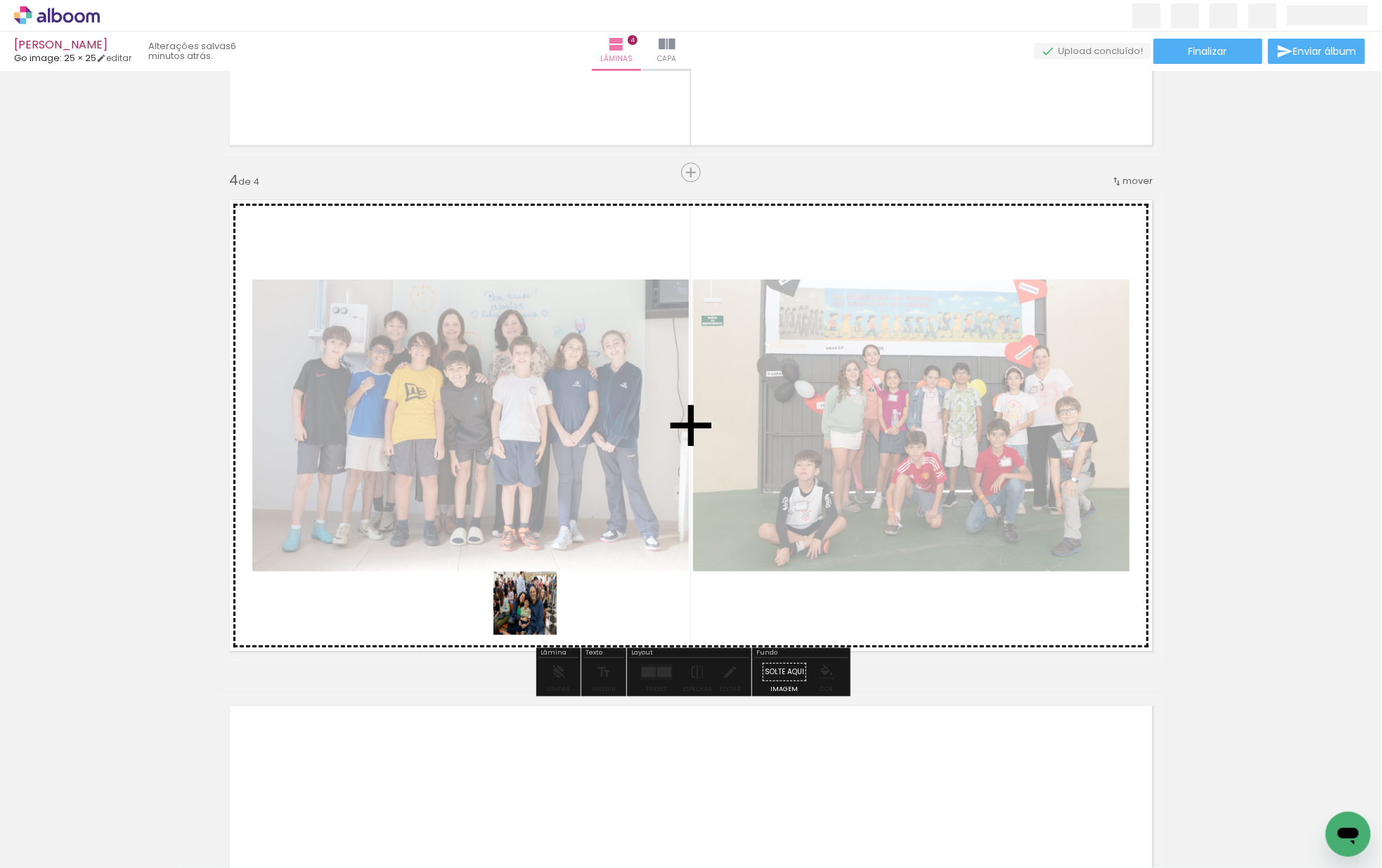
drag, startPoint x: 176, startPoint y: 825, endPoint x: 612, endPoint y: 579, distance: 500.6
click at [611, 577] on quentale-workspace at bounding box center [691, 434] width 1382 height 868
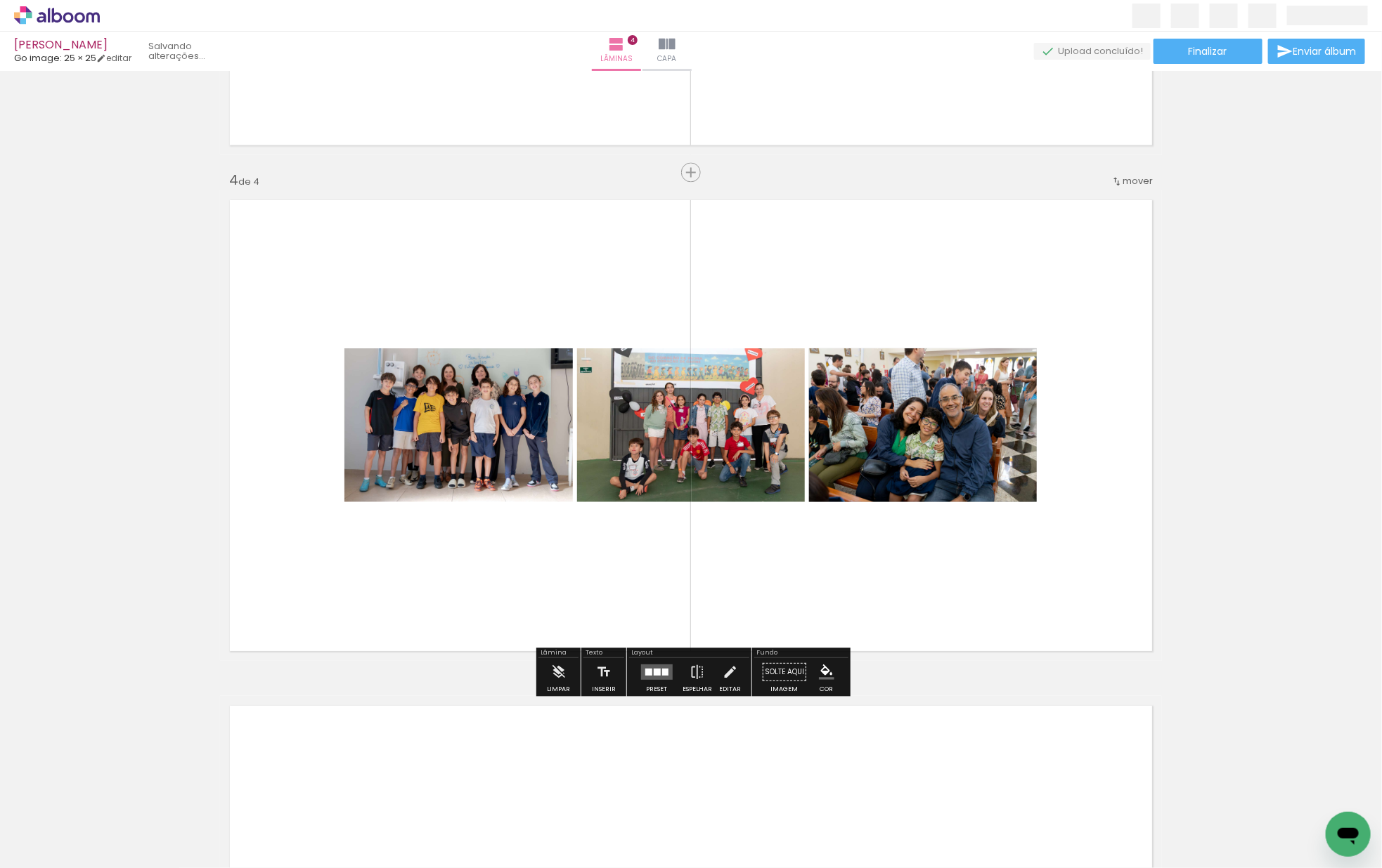
scroll to position [1424, 0]
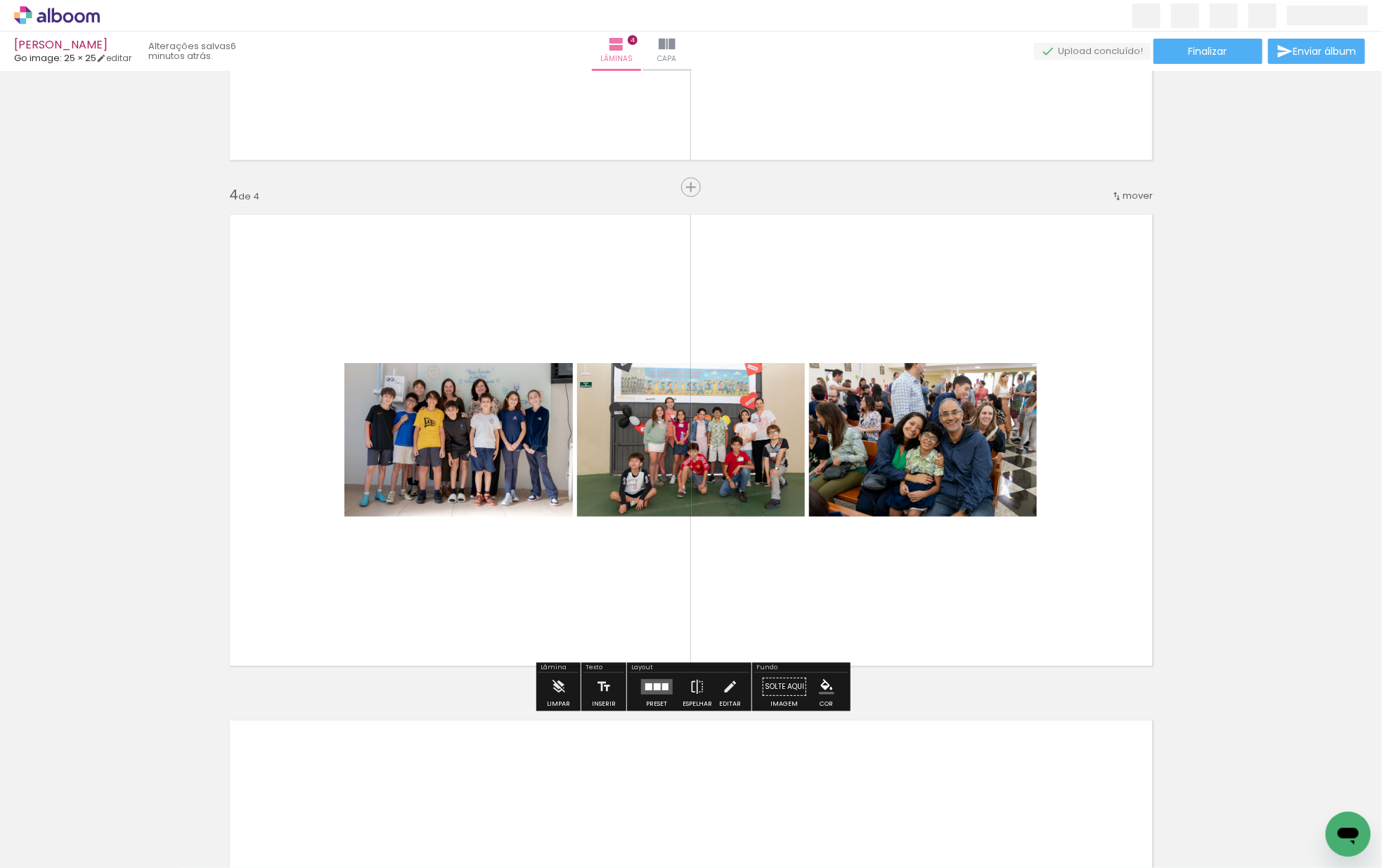
click at [648, 685] on quentale-layouter at bounding box center [655, 687] width 31 height 15
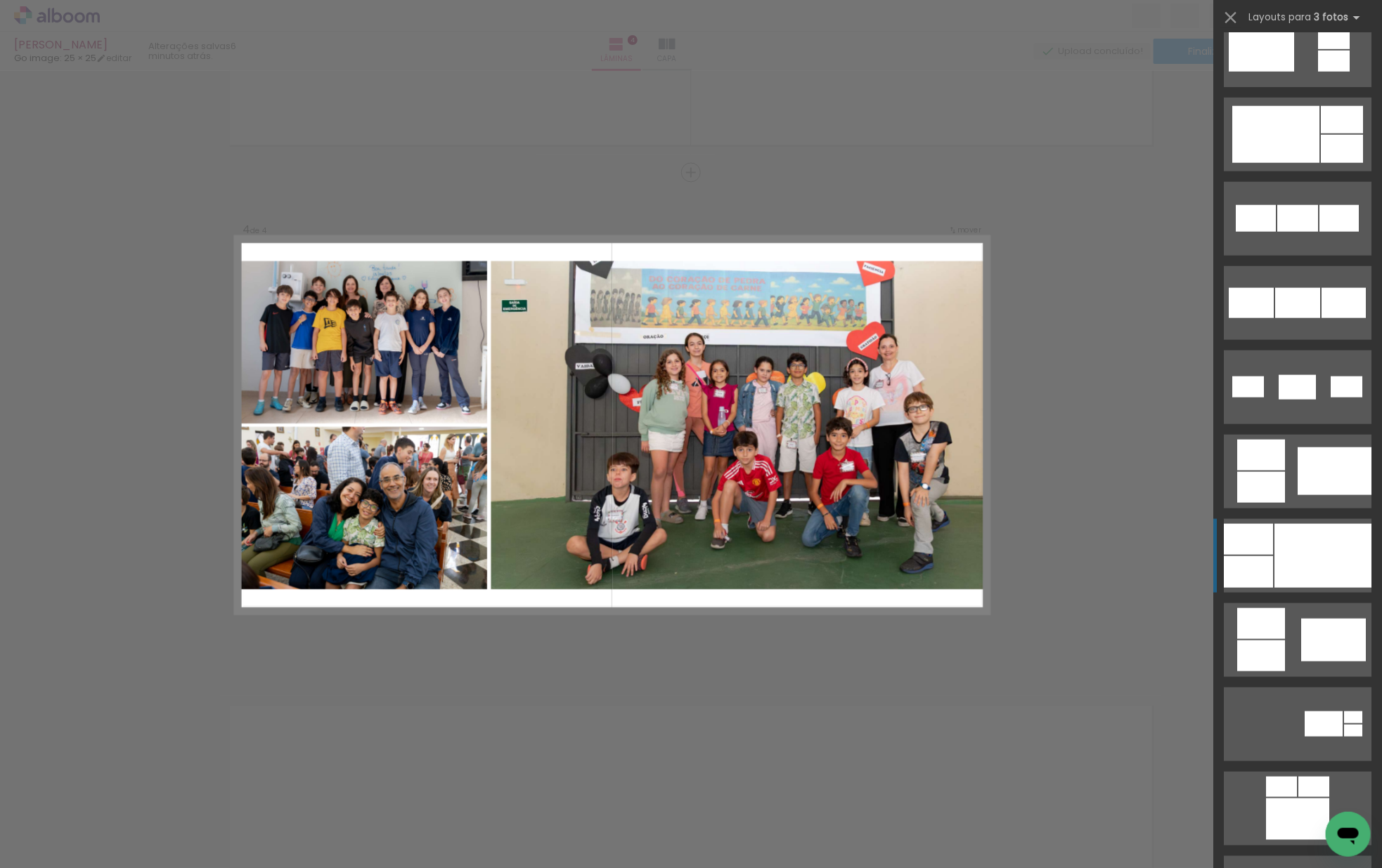
scroll to position [622, 0]
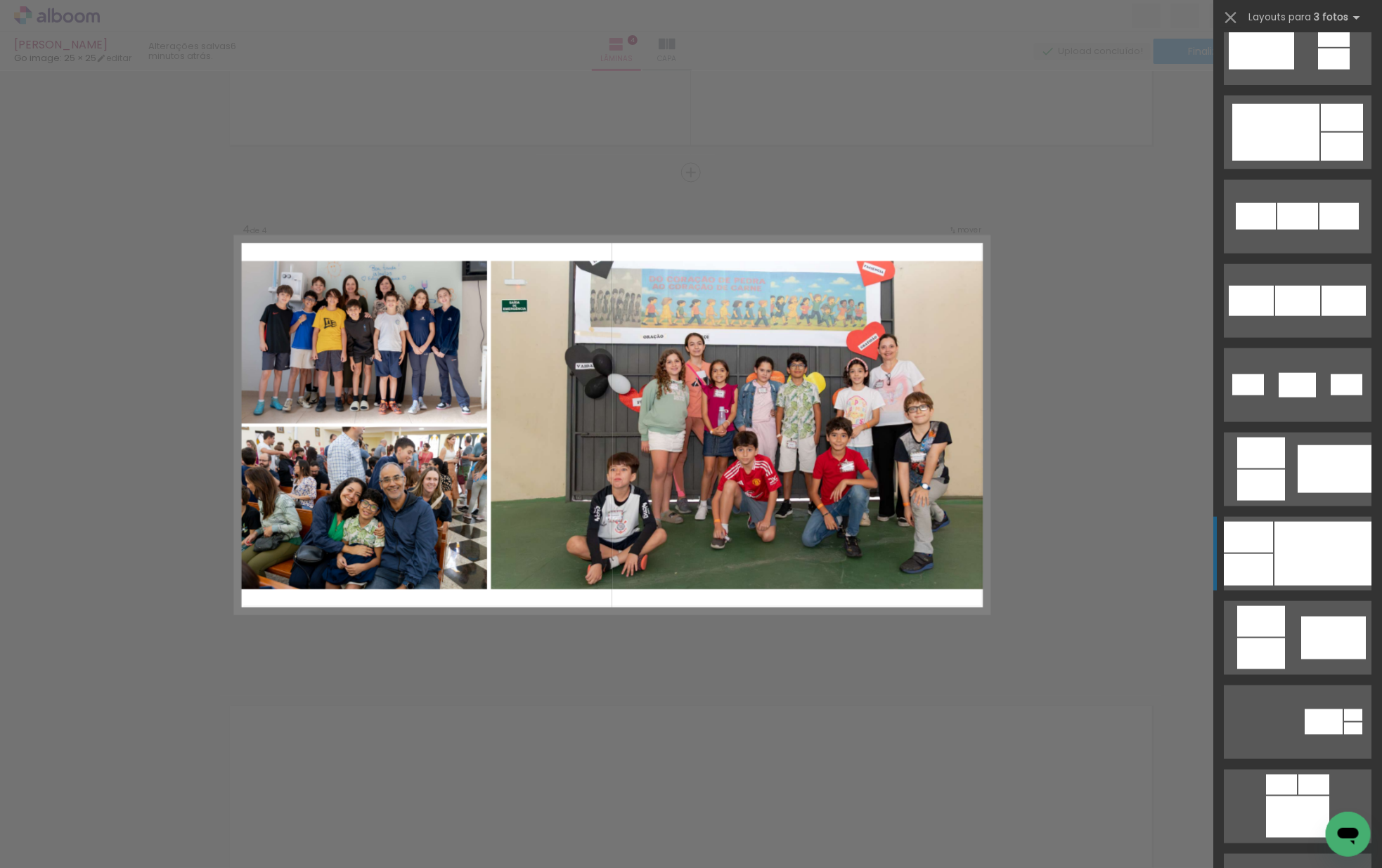
click at [1315, 555] on div at bounding box center [1323, 553] width 97 height 64
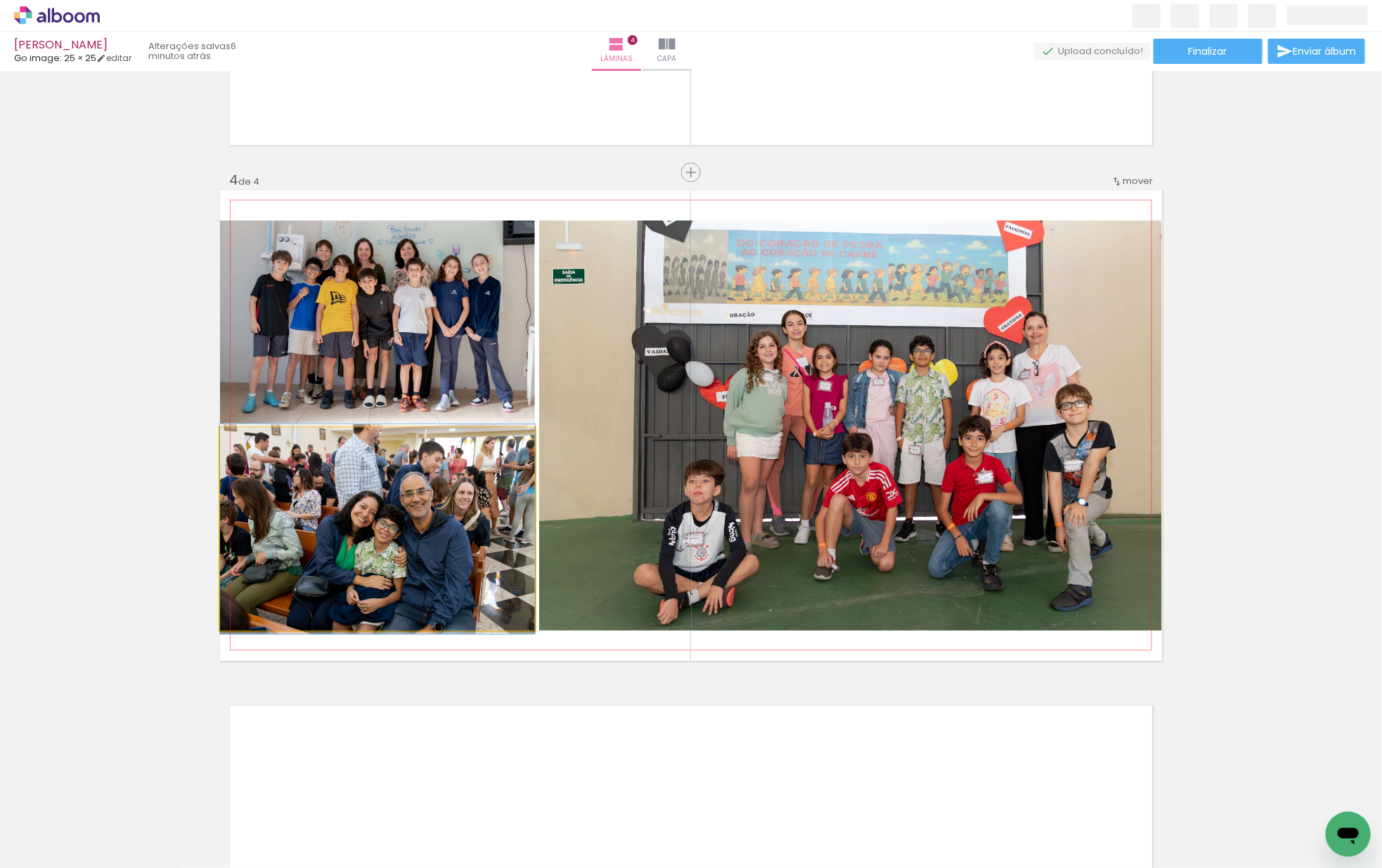
click at [427, 554] on quentale-photo at bounding box center [377, 530] width 315 height 203
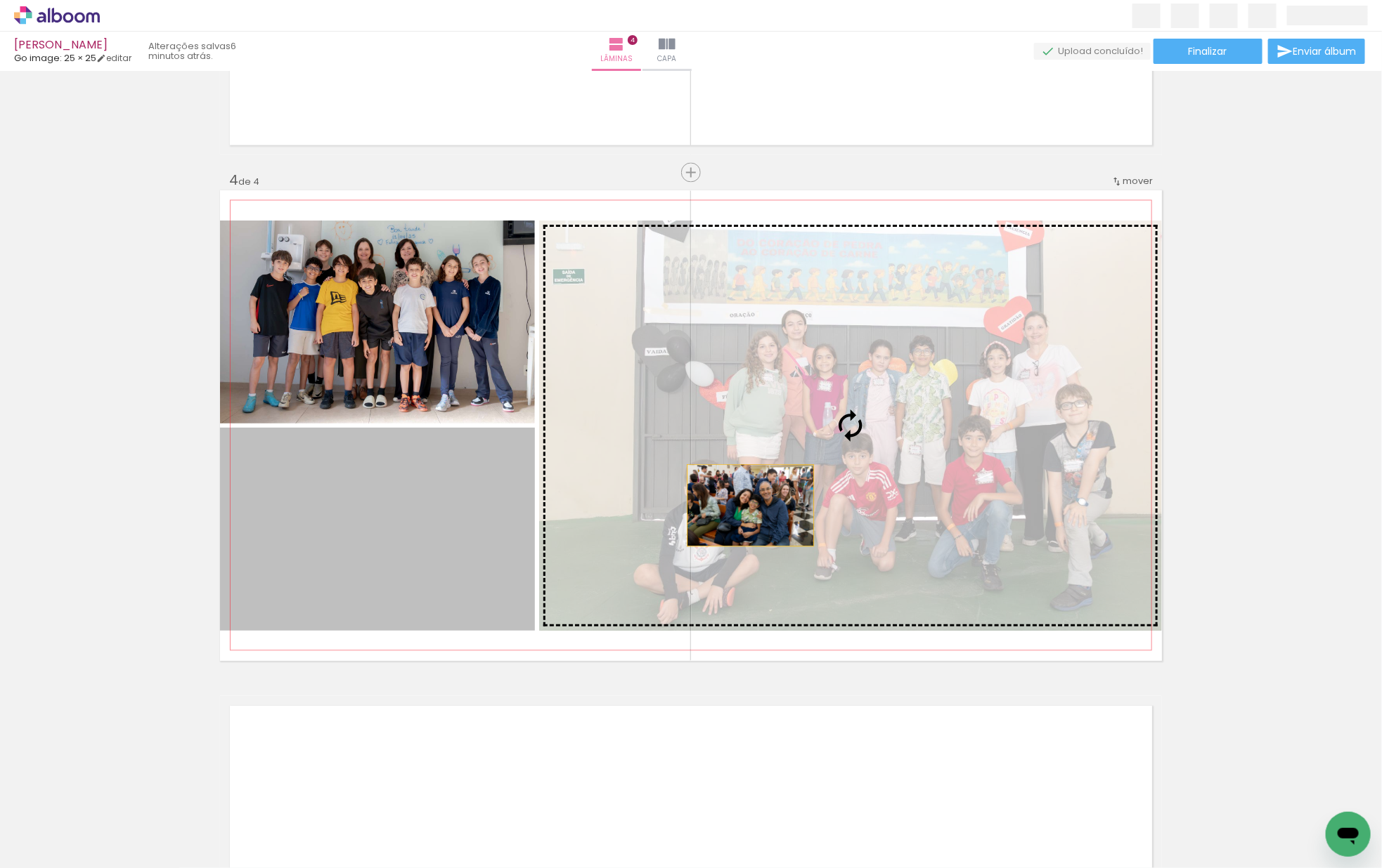
drag, startPoint x: 427, startPoint y: 554, endPoint x: 750, endPoint y: 506, distance: 326.5
click at [0, 0] on slot at bounding box center [0, 0] width 0 height 0
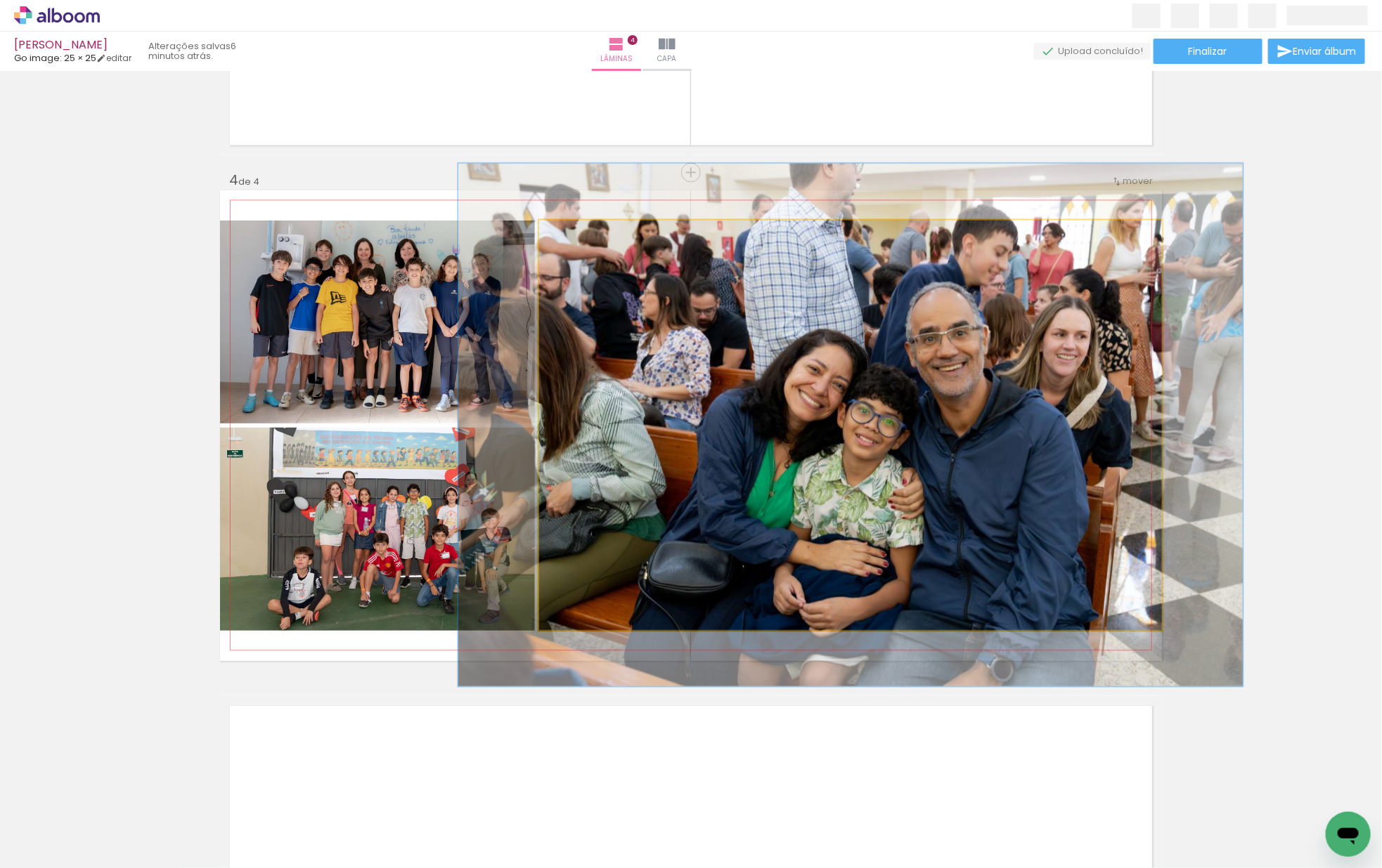
drag, startPoint x: 580, startPoint y: 240, endPoint x: 594, endPoint y: 238, distance: 14.1
type paper-slider "126"
click at [594, 238] on div at bounding box center [585, 236] width 23 height 23
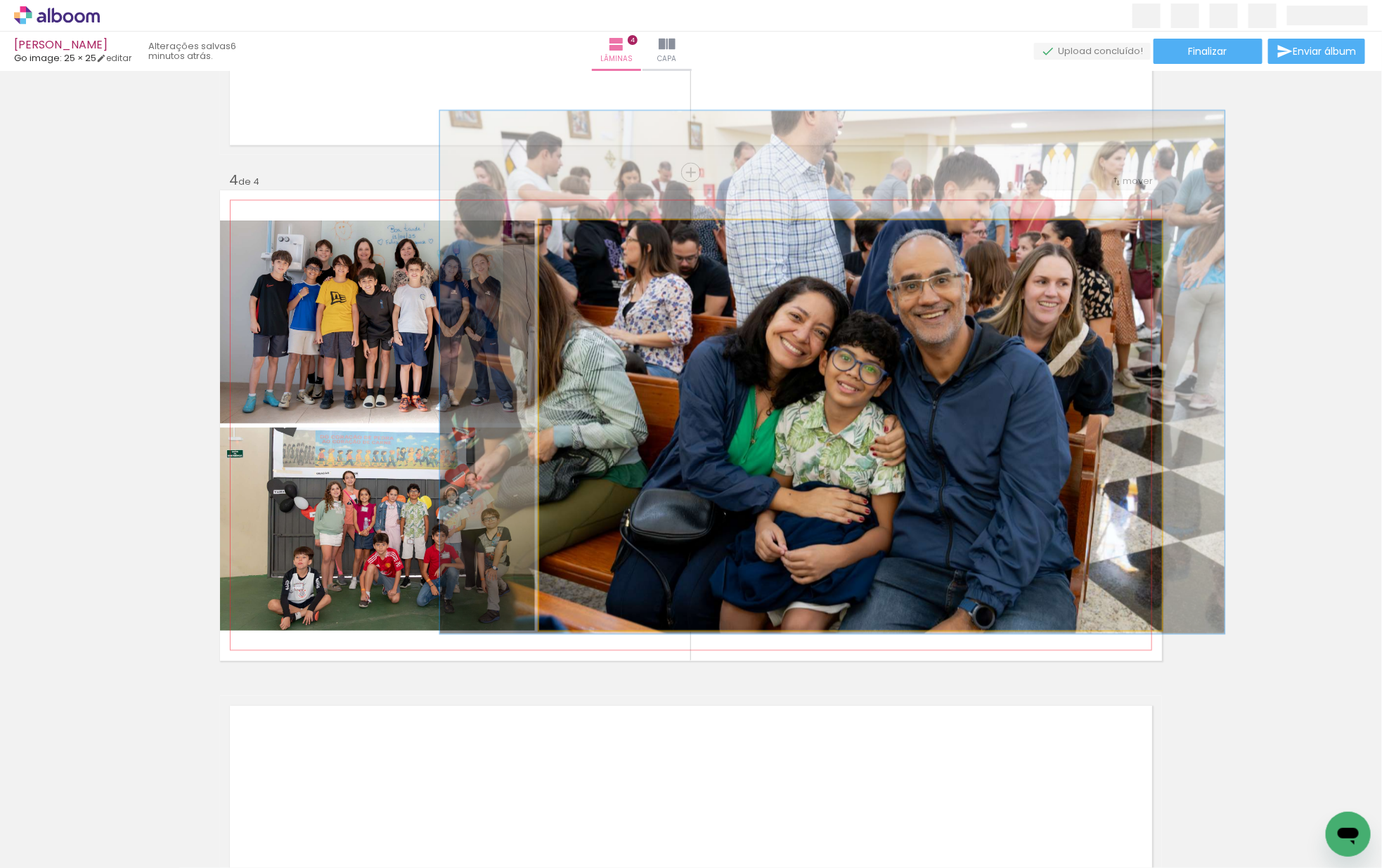
drag, startPoint x: 947, startPoint y: 388, endPoint x: 933, endPoint y: 338, distance: 51.9
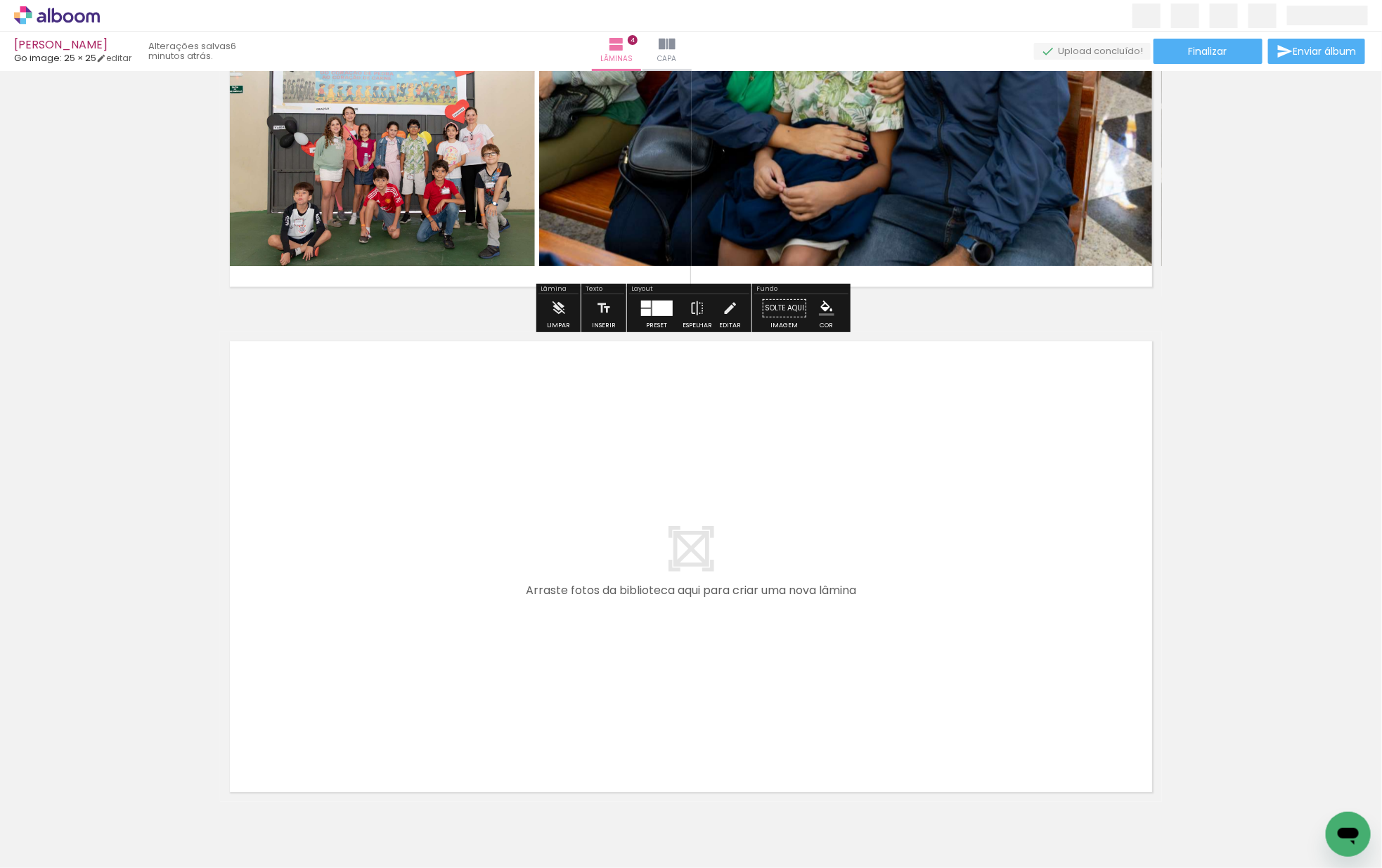
scroll to position [1874, 0]
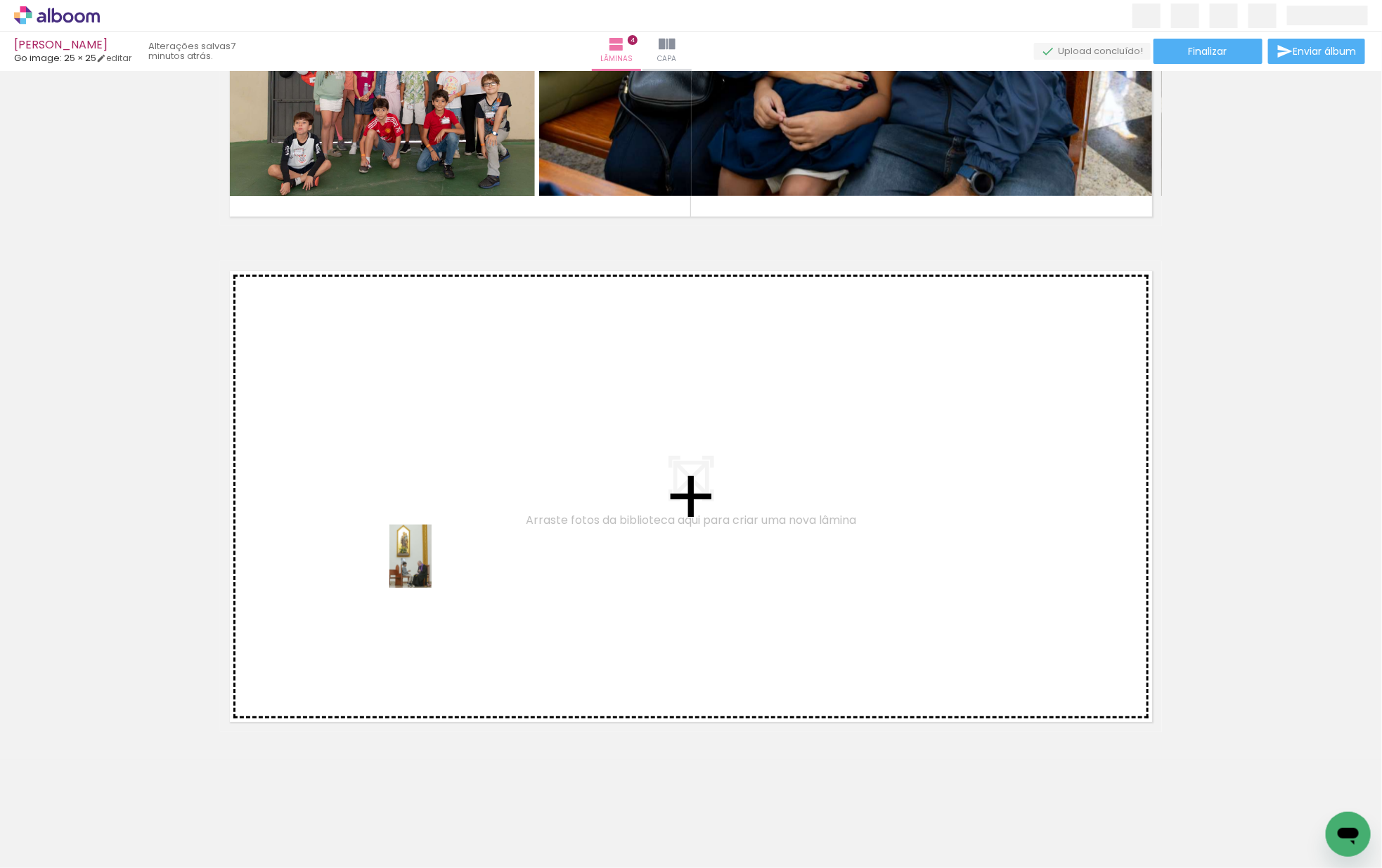
drag, startPoint x: 240, startPoint y: 824, endPoint x: 434, endPoint y: 564, distance: 324.4
click at [434, 564] on quentale-workspace at bounding box center [691, 434] width 1382 height 868
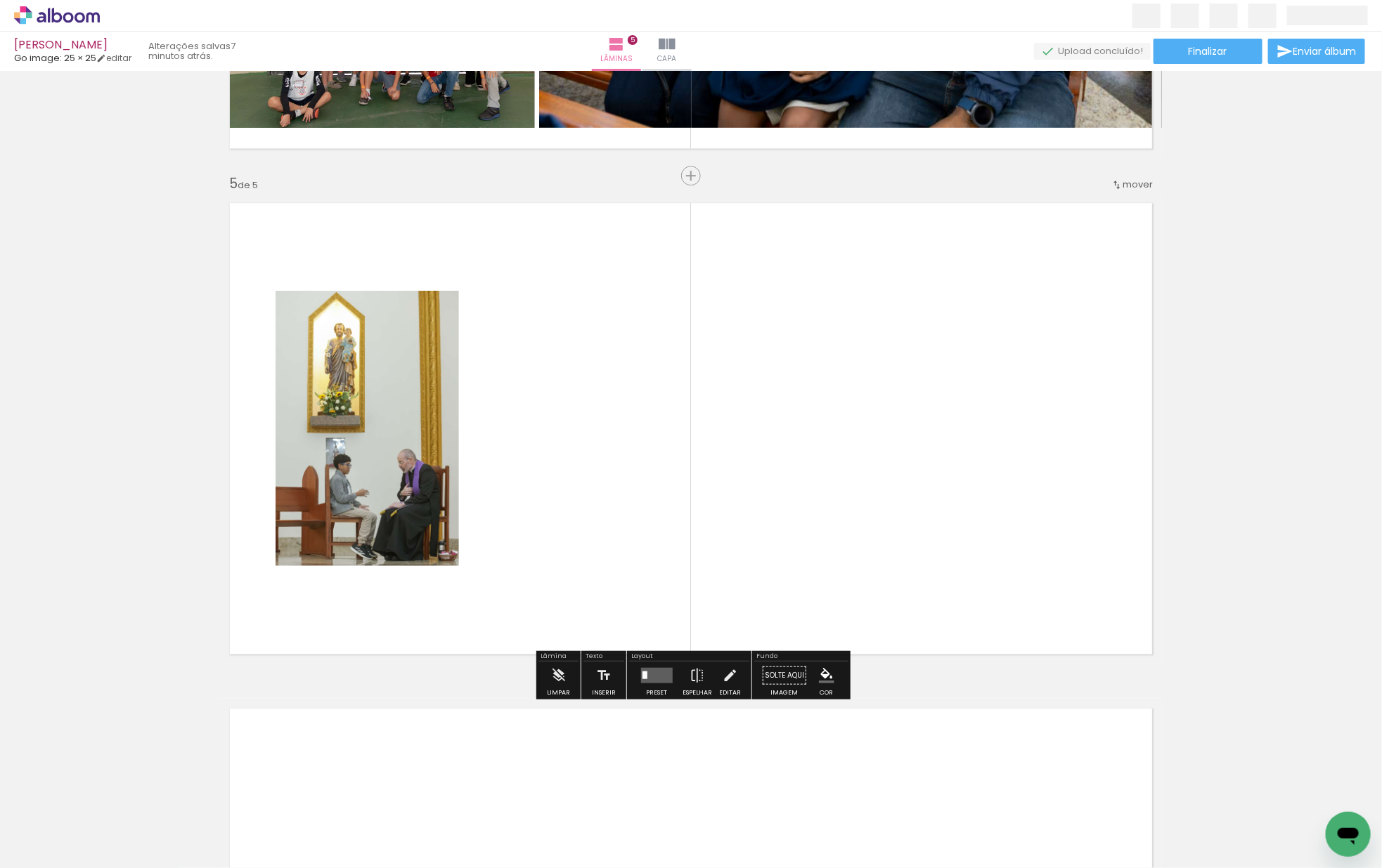
scroll to position [1944, 0]
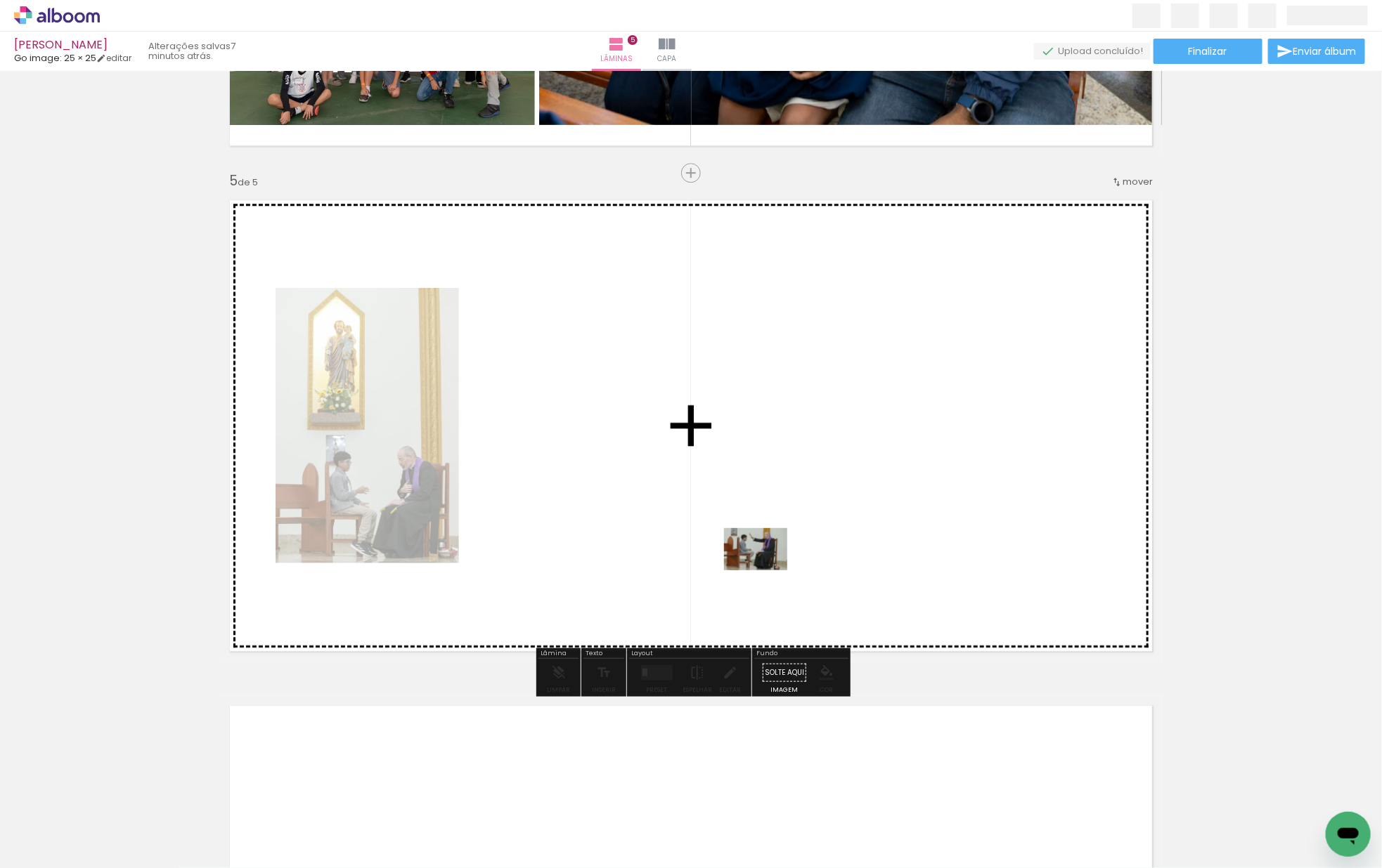
drag, startPoint x: 224, startPoint y: 806, endPoint x: 782, endPoint y: 563, distance: 608.6
click at [782, 563] on quentale-workspace at bounding box center [691, 434] width 1382 height 868
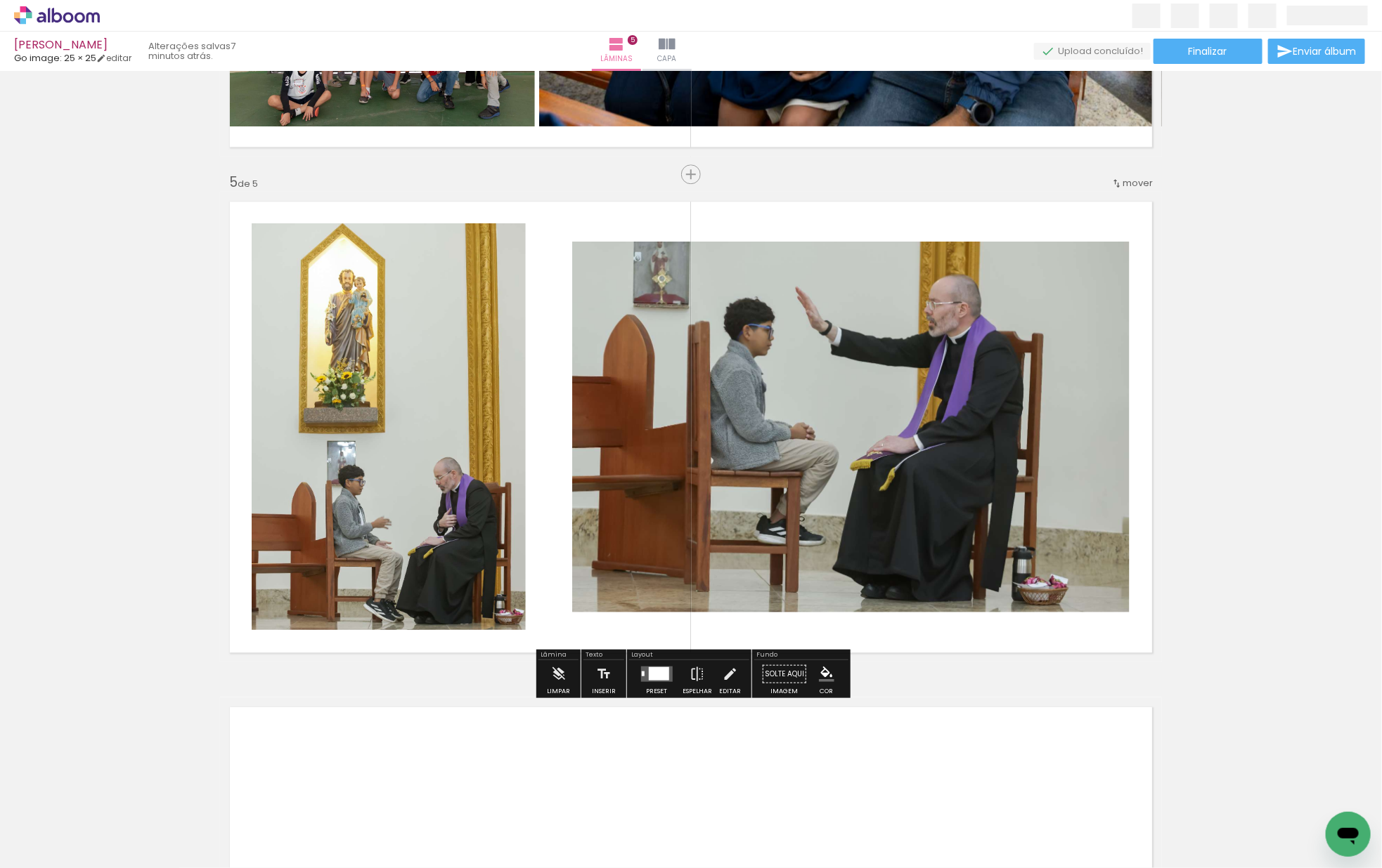
scroll to position [1940, 0]
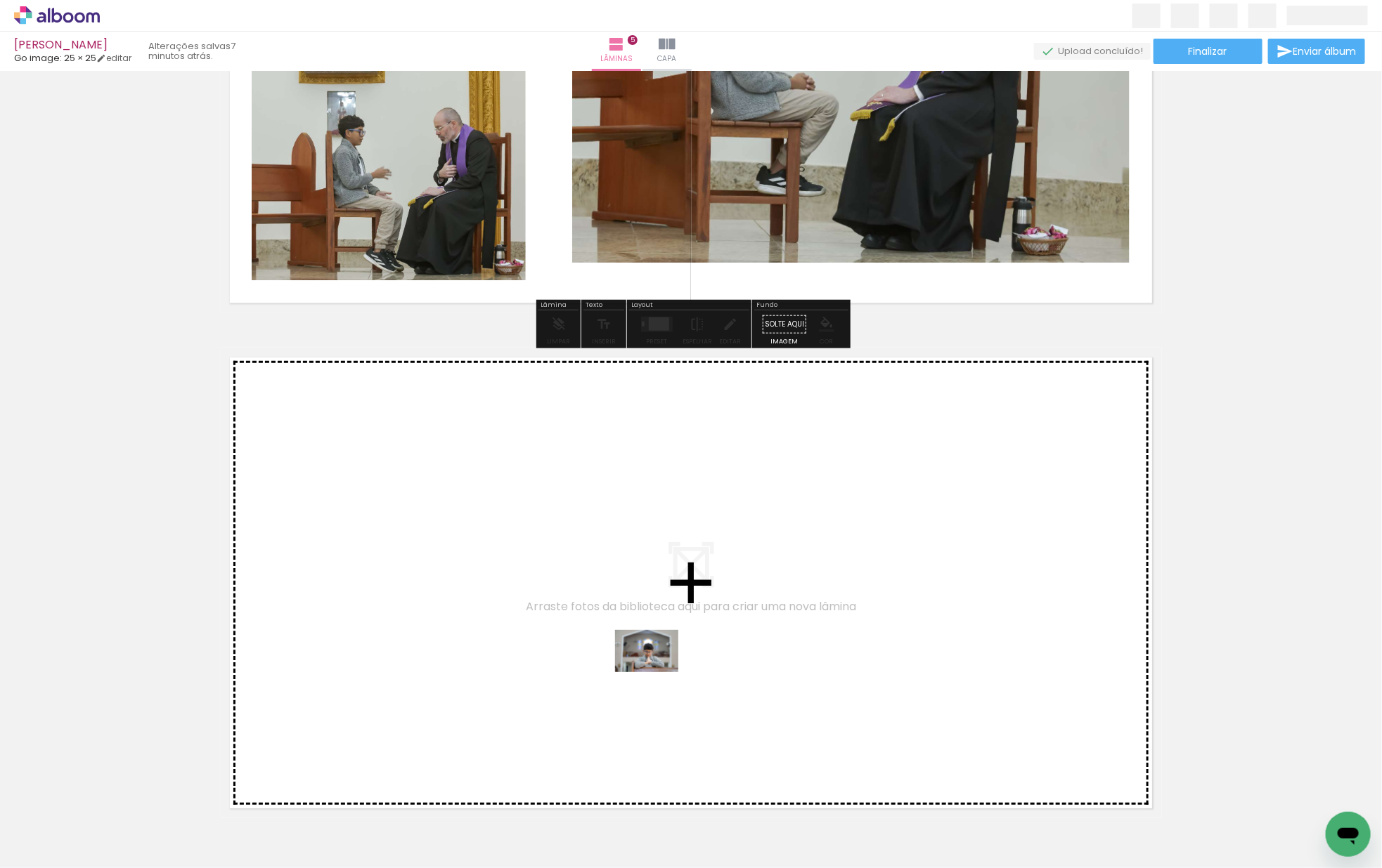
drag, startPoint x: 223, startPoint y: 815, endPoint x: 658, endPoint y: 671, distance: 458.2
click at [658, 671] on quentale-workspace at bounding box center [691, 434] width 1382 height 868
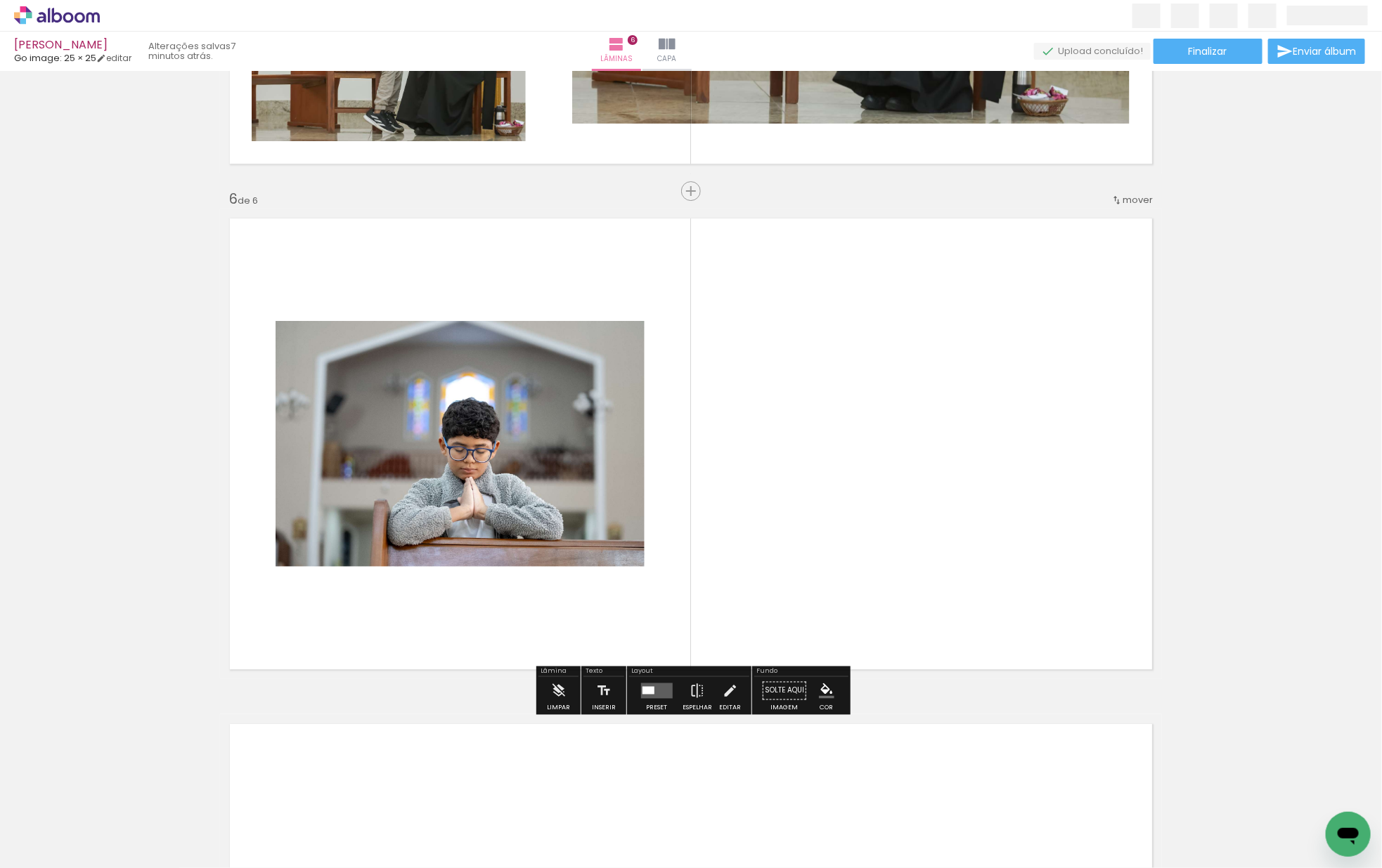
scroll to position [2450, 0]
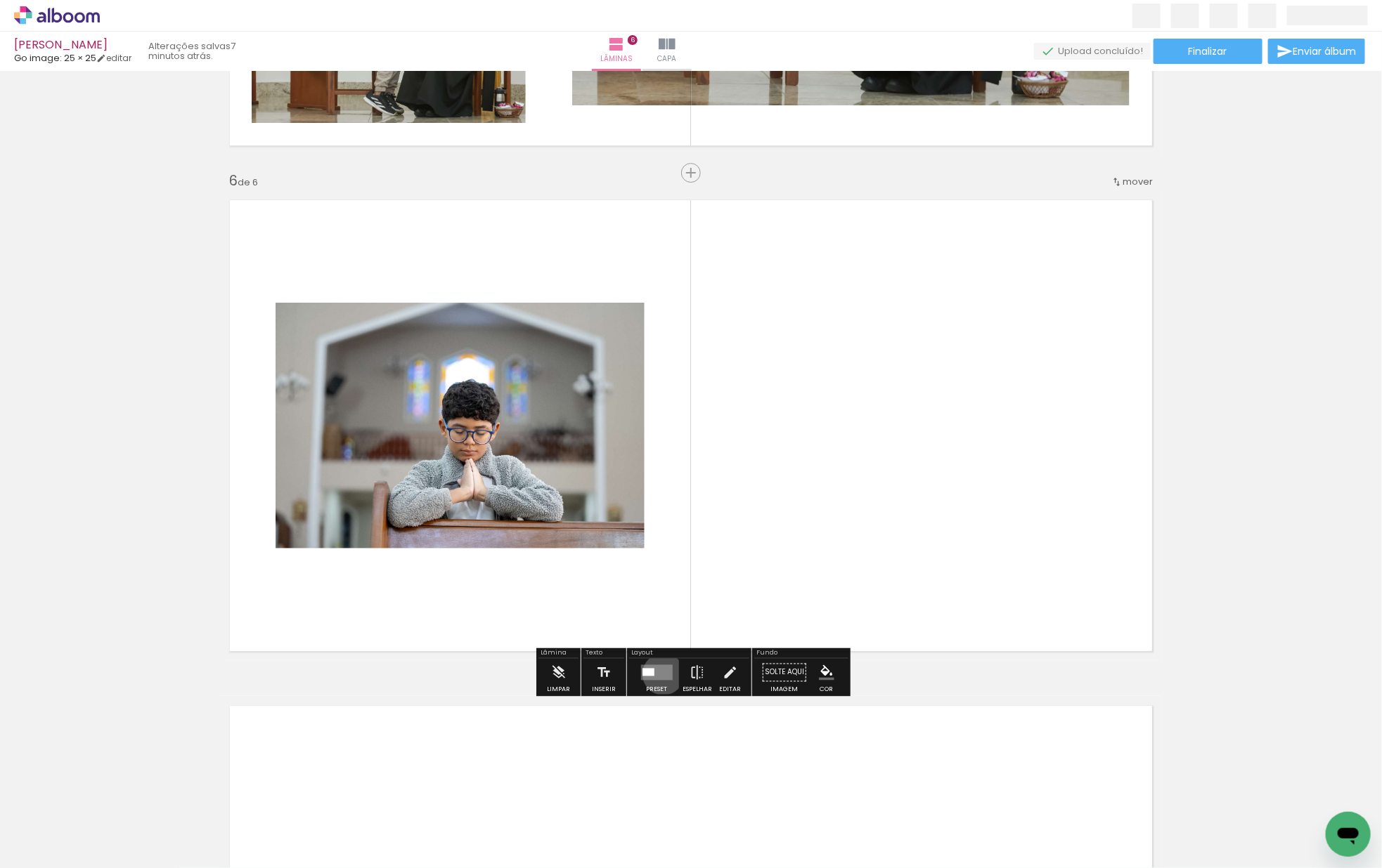
click at [660, 674] on quentale-layouter at bounding box center [655, 673] width 31 height 15
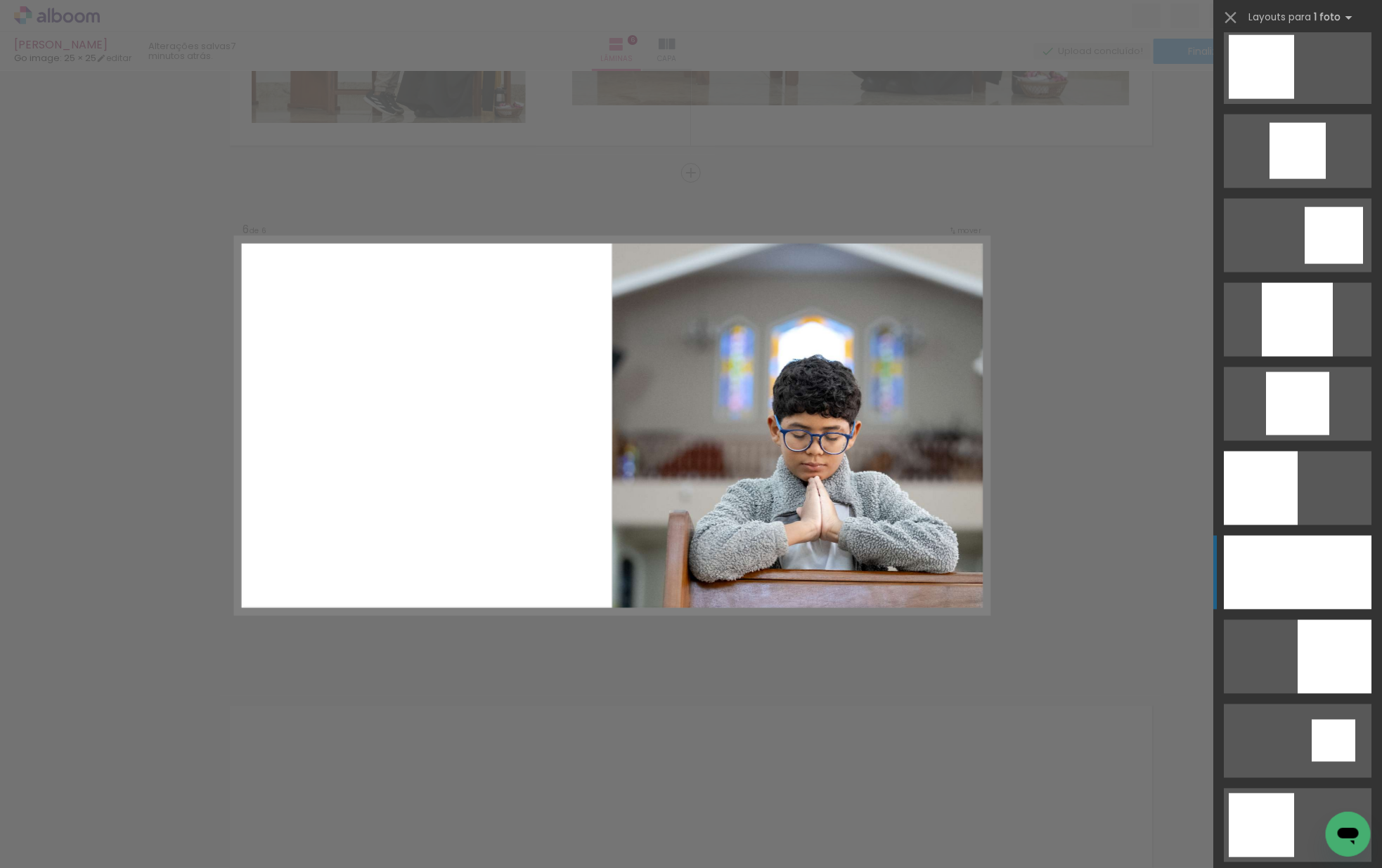
scroll to position [1033, 0]
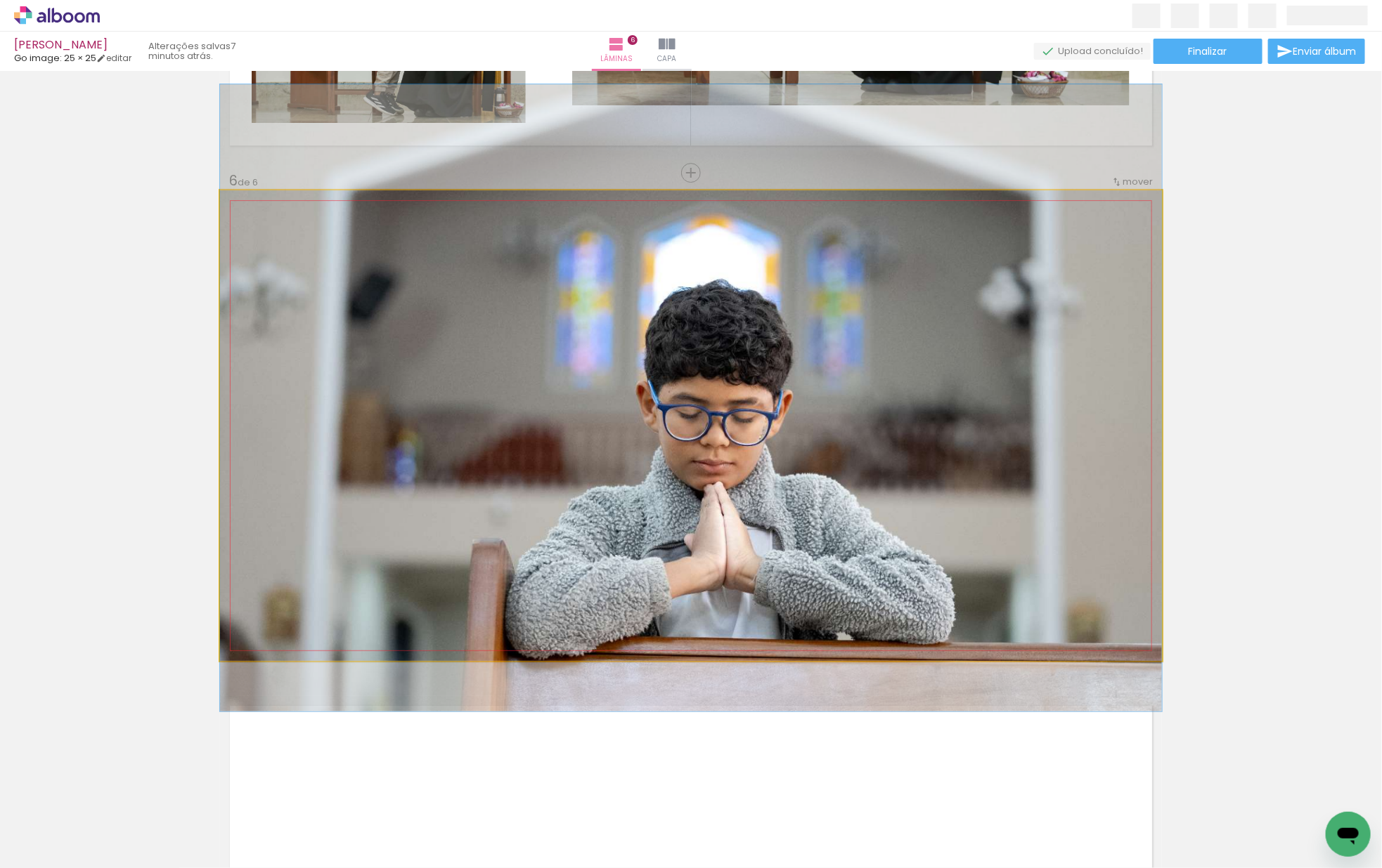
drag, startPoint x: 874, startPoint y: 553, endPoint x: 871, endPoint y: 526, distance: 27.2
drag, startPoint x: 869, startPoint y: 529, endPoint x: 844, endPoint y: 528, distance: 25.0
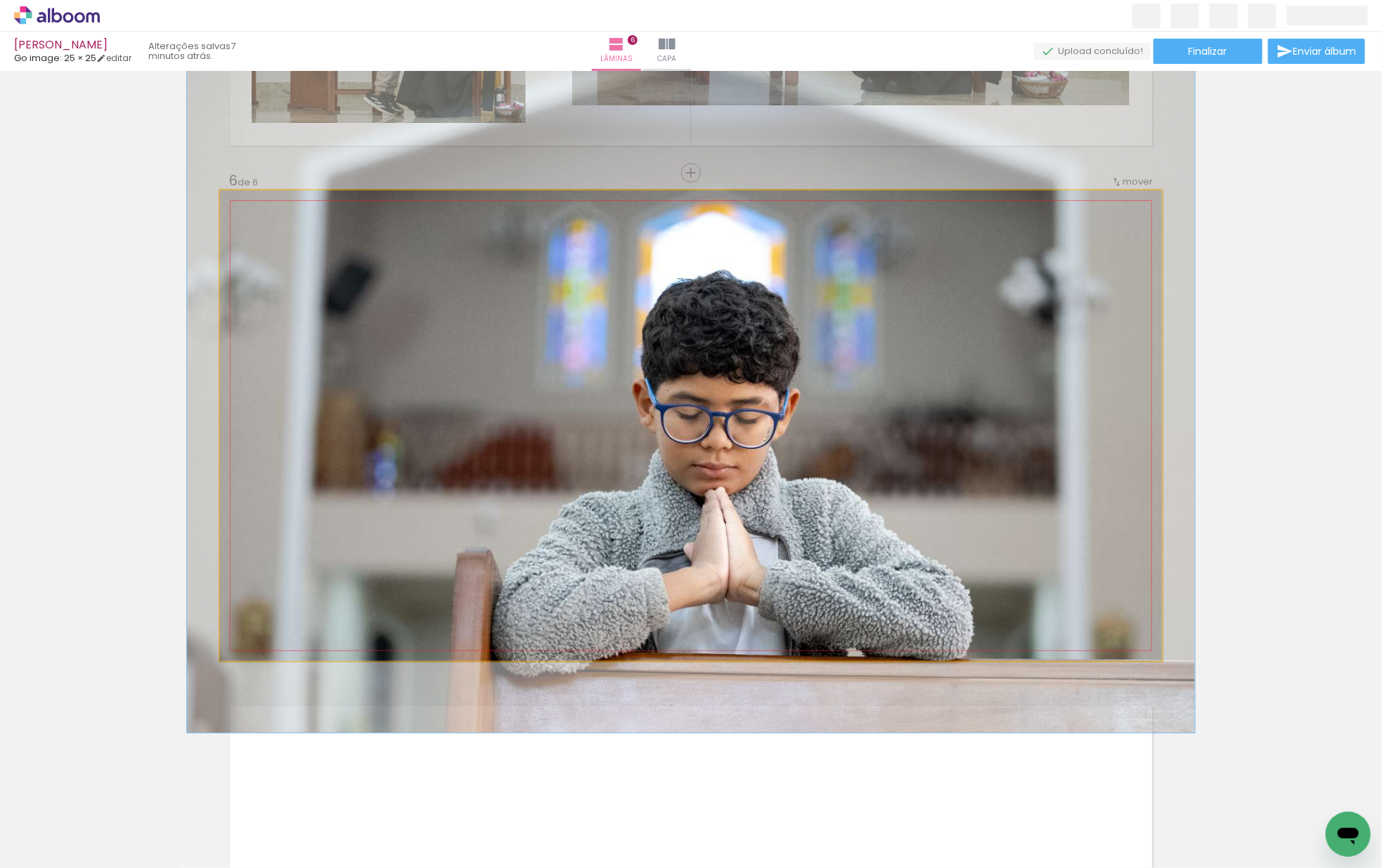
type paper-slider "107"
click at [249, 214] on div at bounding box center [257, 205] width 23 height 23
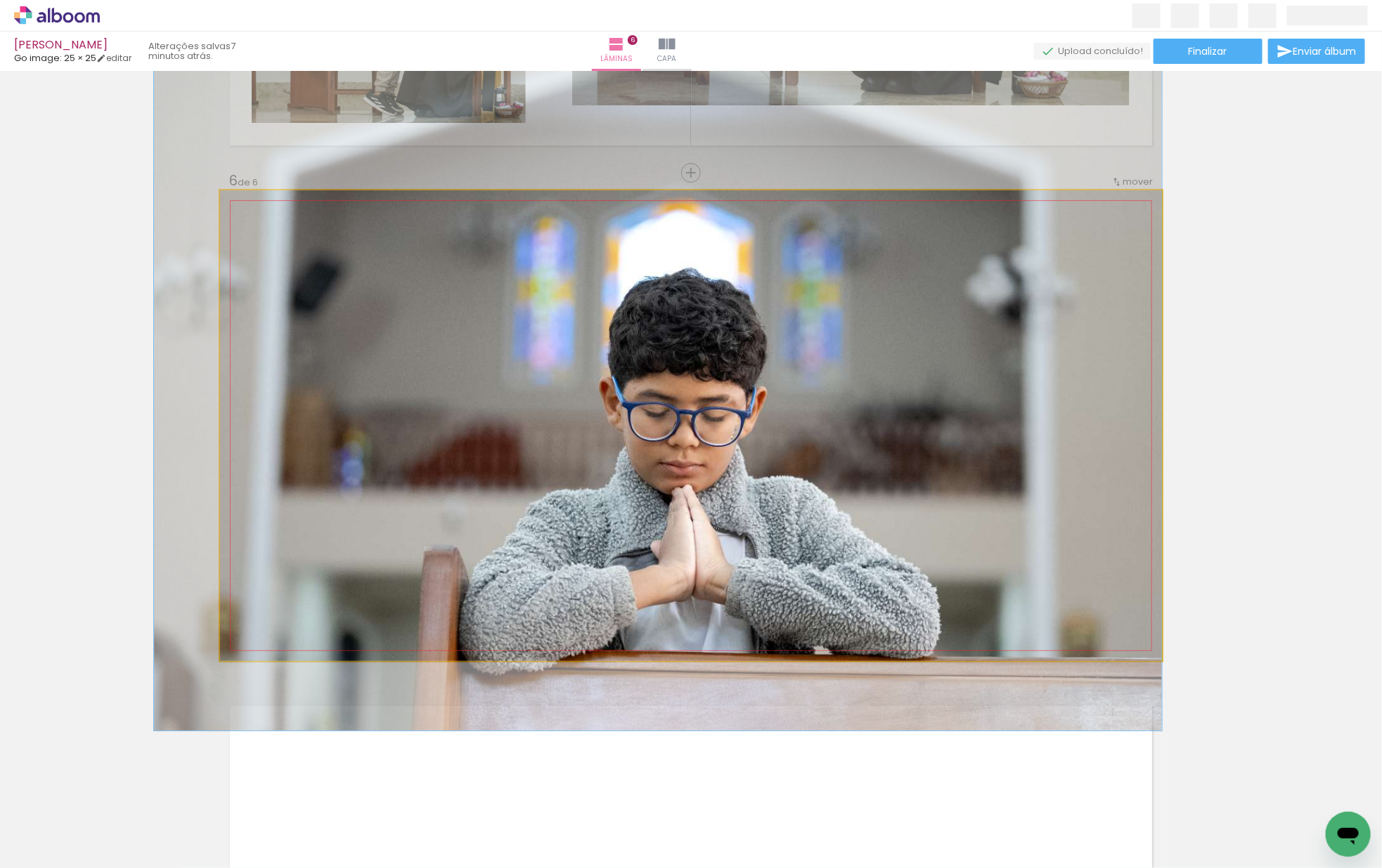
drag, startPoint x: 655, startPoint y: 366, endPoint x: 607, endPoint y: 364, distance: 48.0
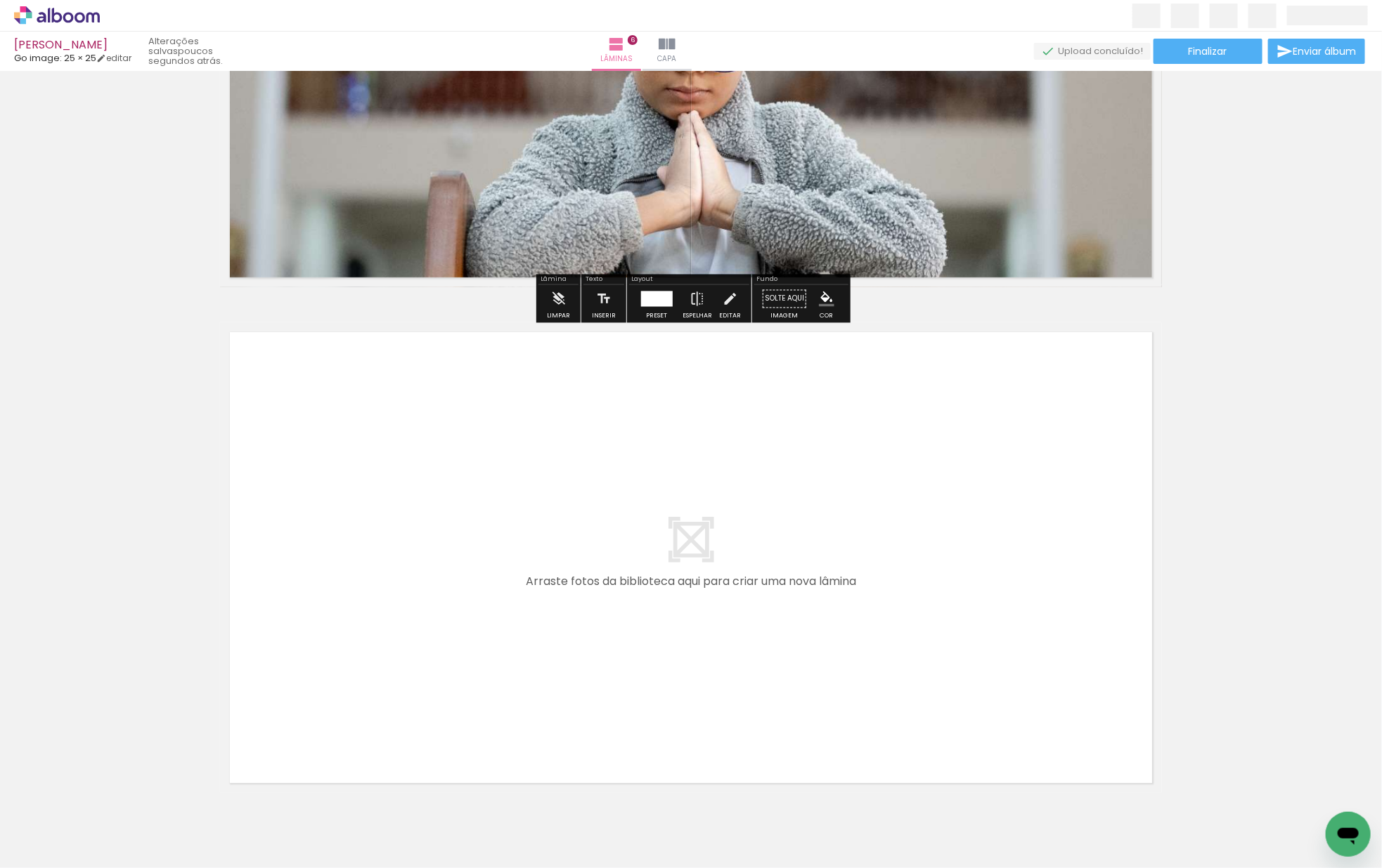
scroll to position [2829, 0]
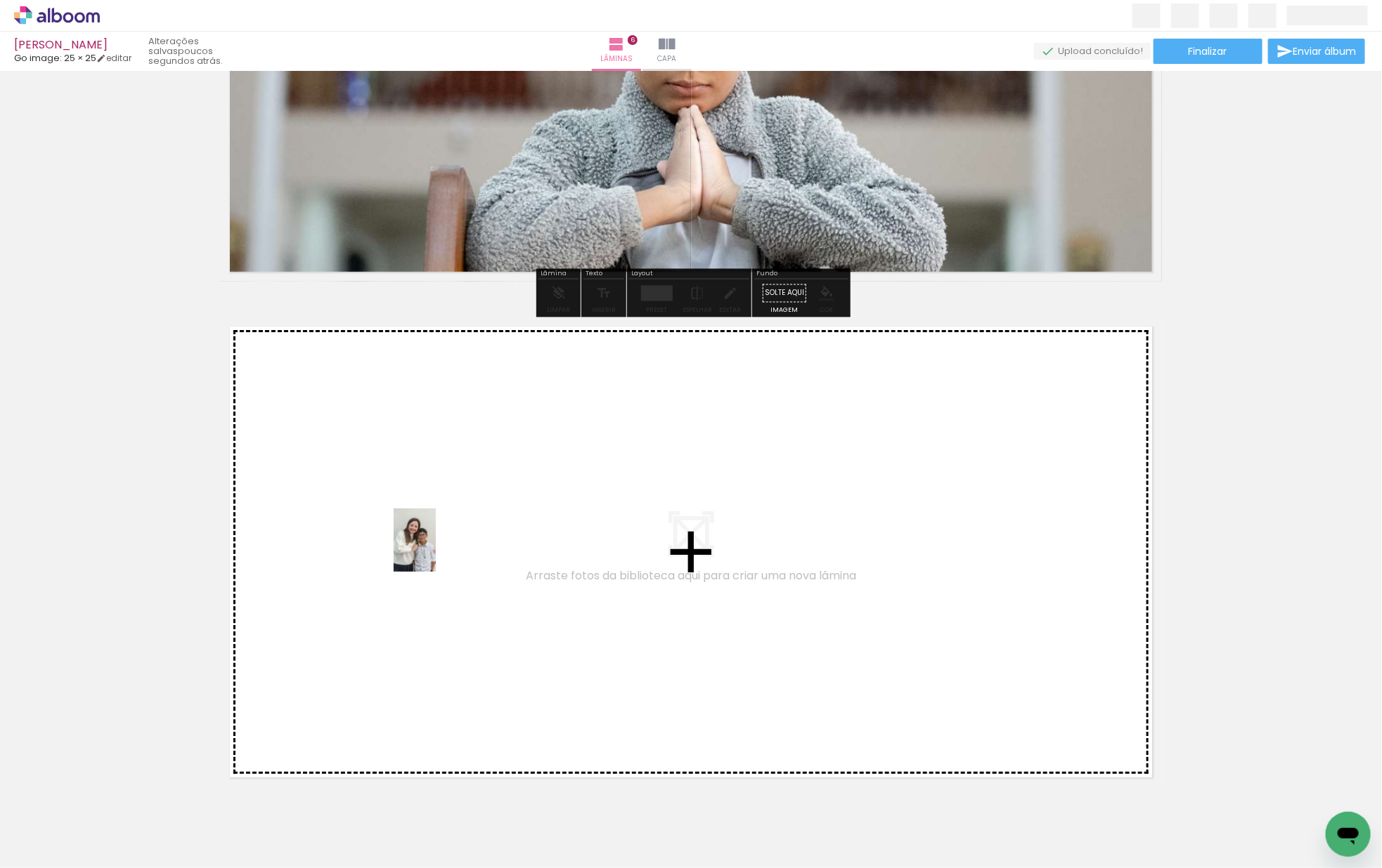
drag, startPoint x: 144, startPoint y: 827, endPoint x: 489, endPoint y: 521, distance: 461.2
click at [489, 521] on quentale-workspace at bounding box center [691, 434] width 1382 height 868
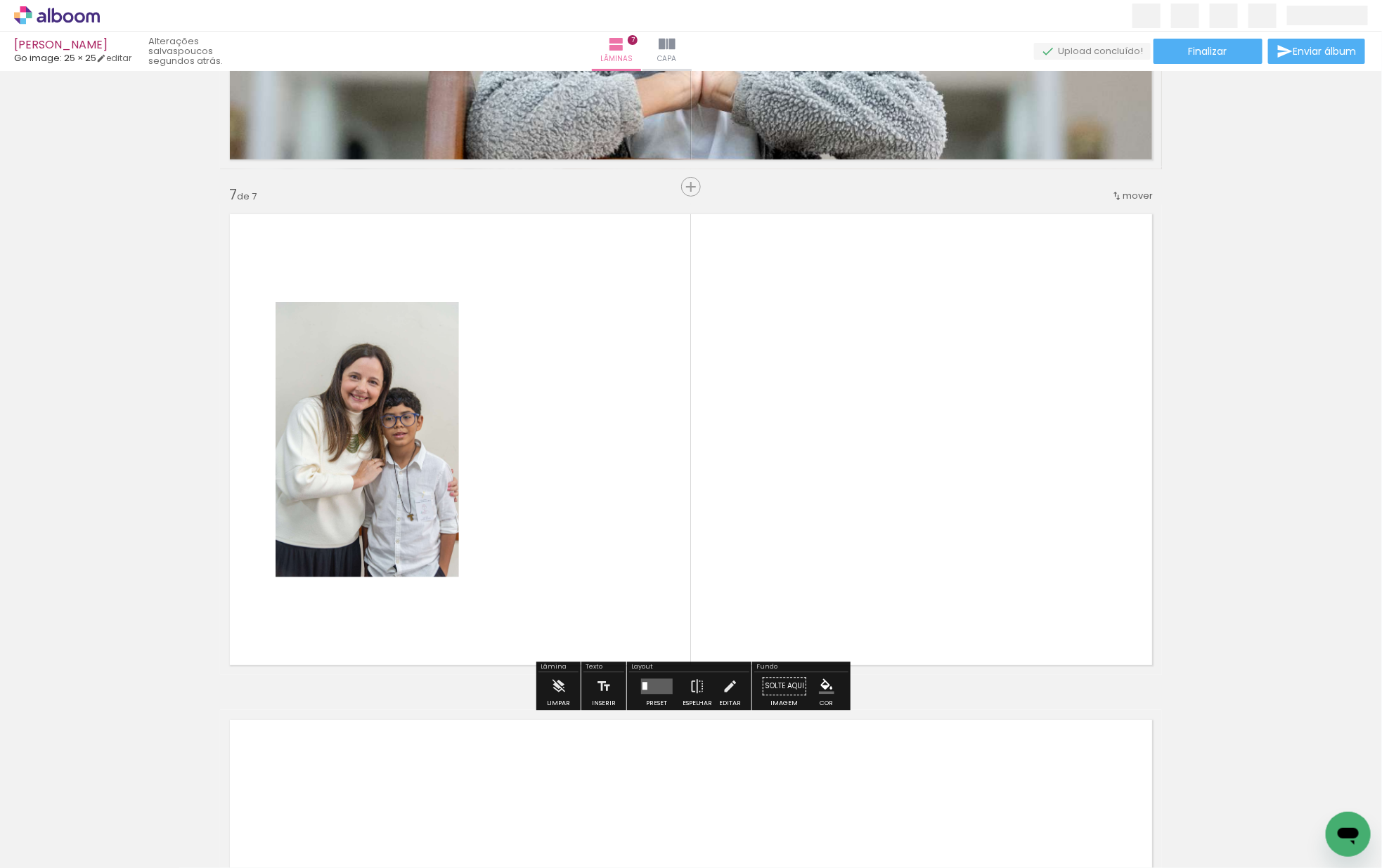
scroll to position [2956, 0]
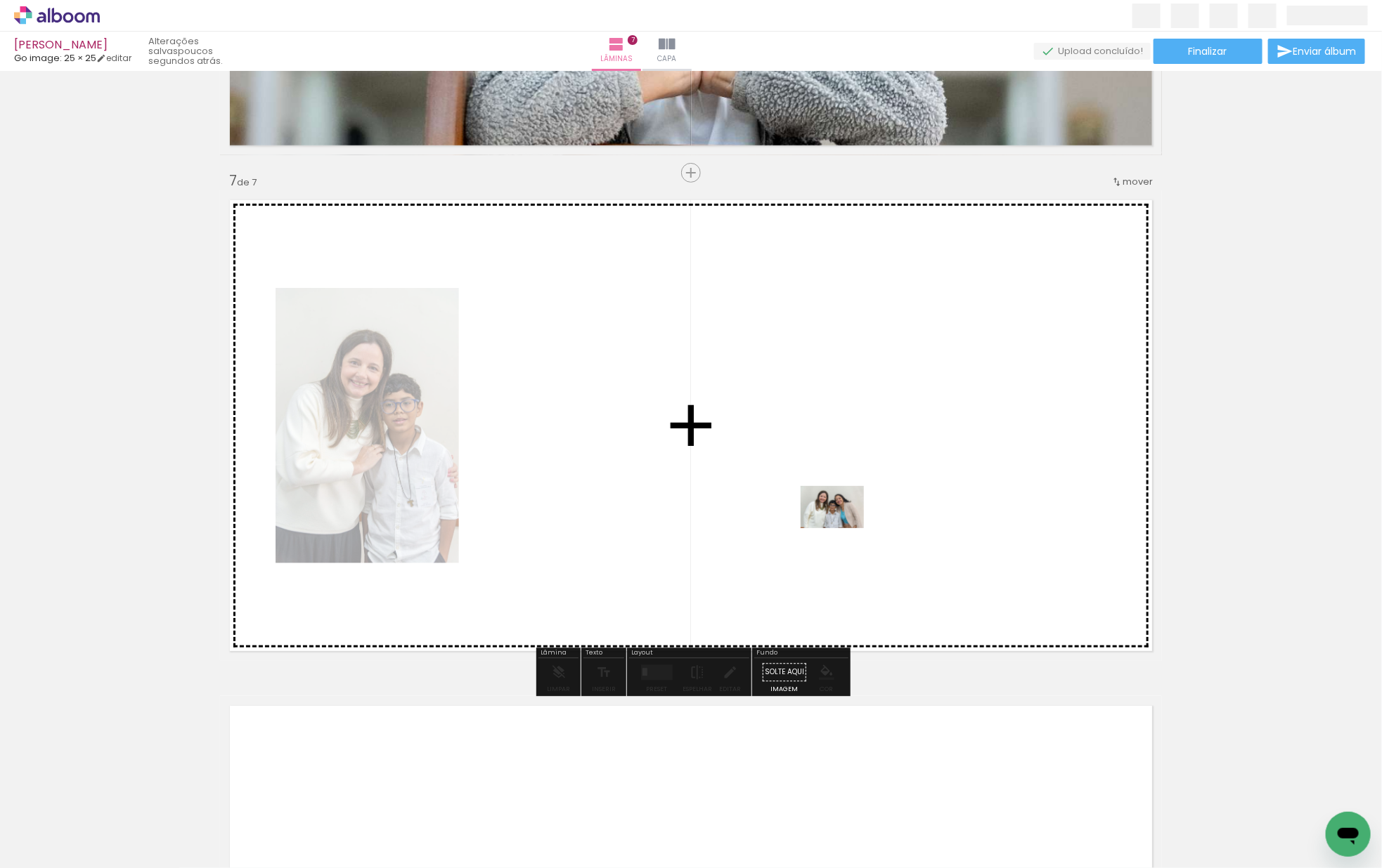
click at [835, 523] on quentale-workspace at bounding box center [691, 434] width 1382 height 868
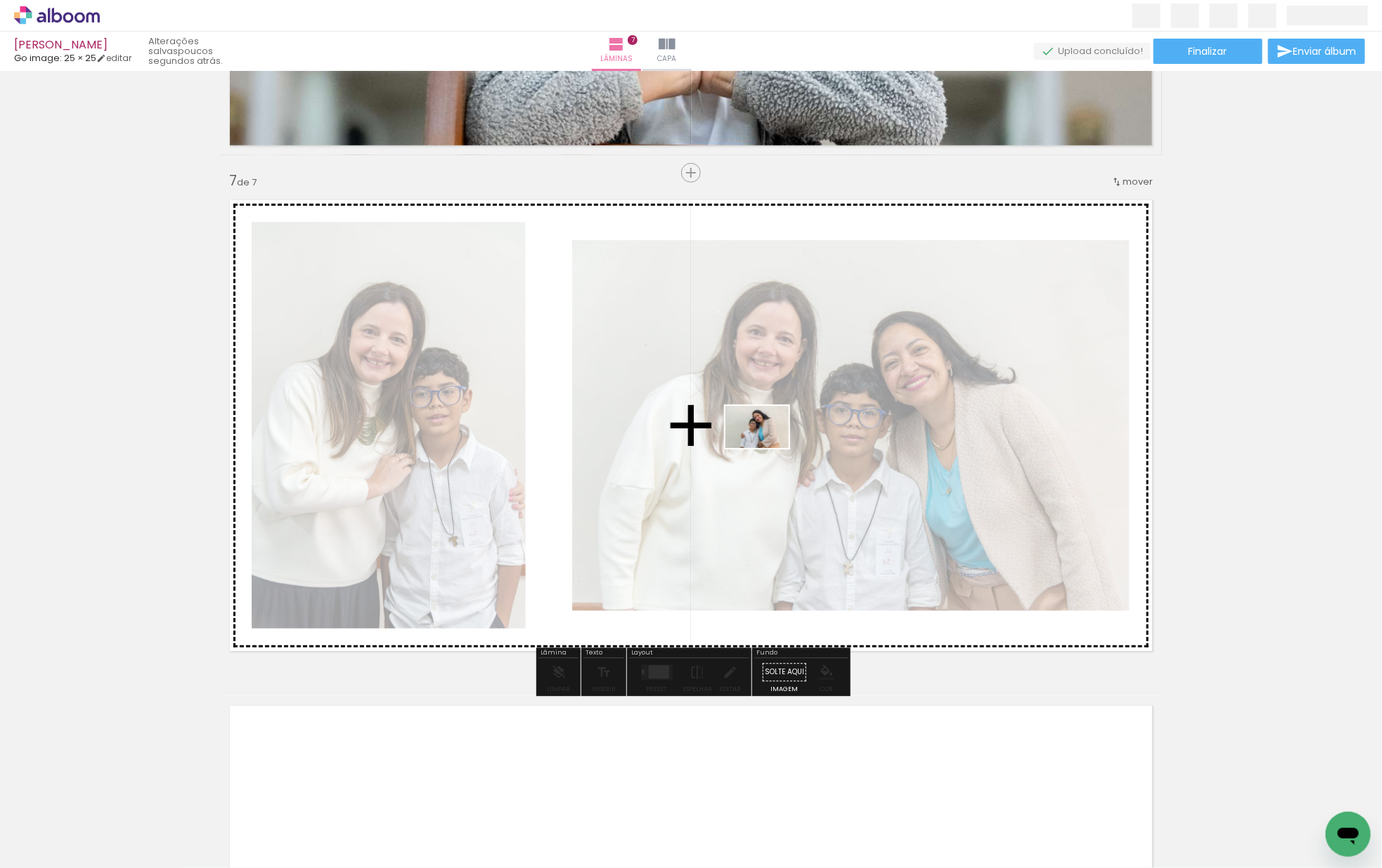
drag, startPoint x: 139, startPoint y: 831, endPoint x: 755, endPoint y: 453, distance: 722.7
click at [768, 448] on quentale-workspace at bounding box center [691, 434] width 1382 height 868
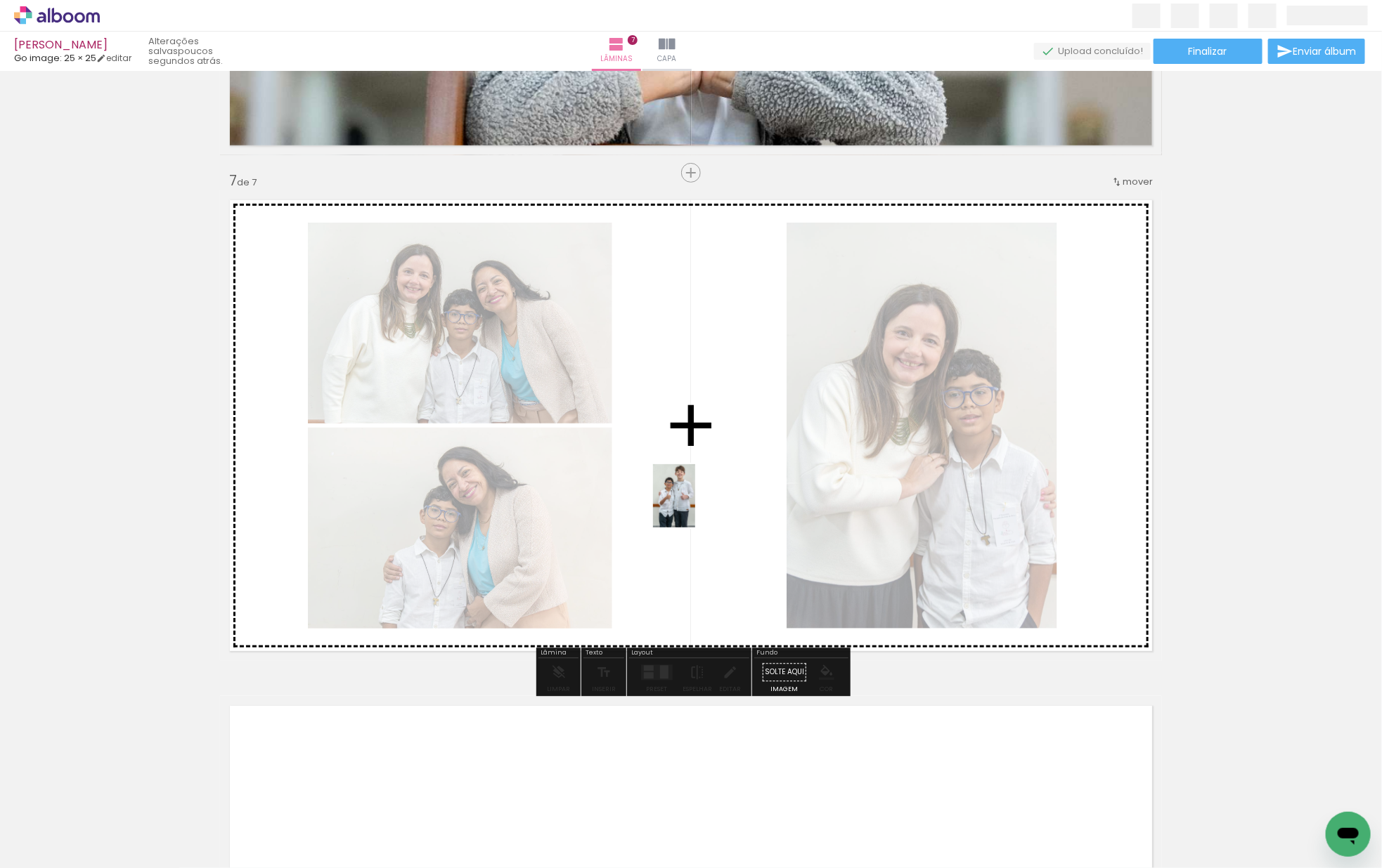
drag, startPoint x: 161, startPoint y: 833, endPoint x: 695, endPoint y: 507, distance: 625.6
click at [695, 507] on quentale-workspace at bounding box center [691, 434] width 1382 height 868
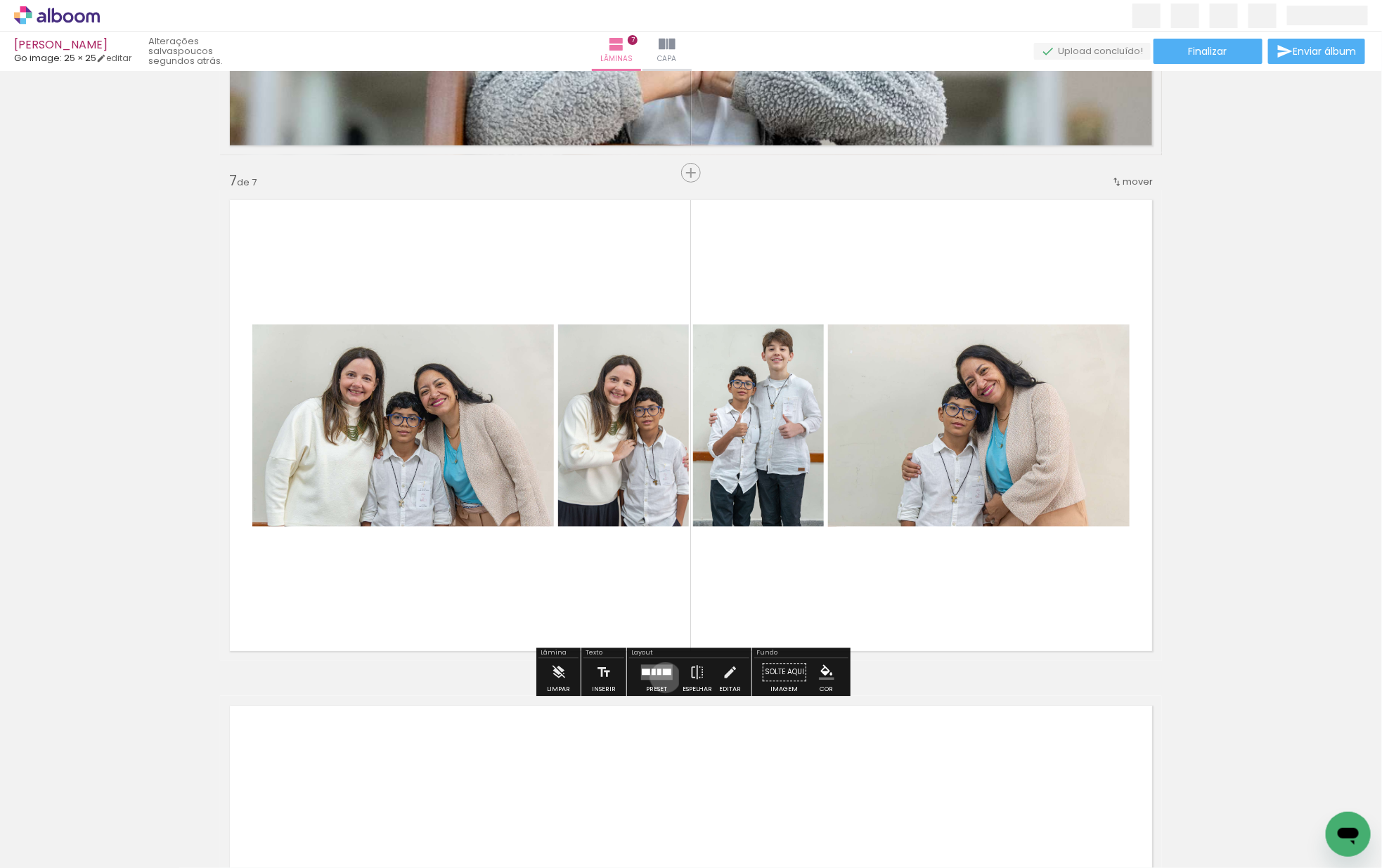
click at [662, 677] on quentale-layouter at bounding box center [655, 673] width 31 height 15
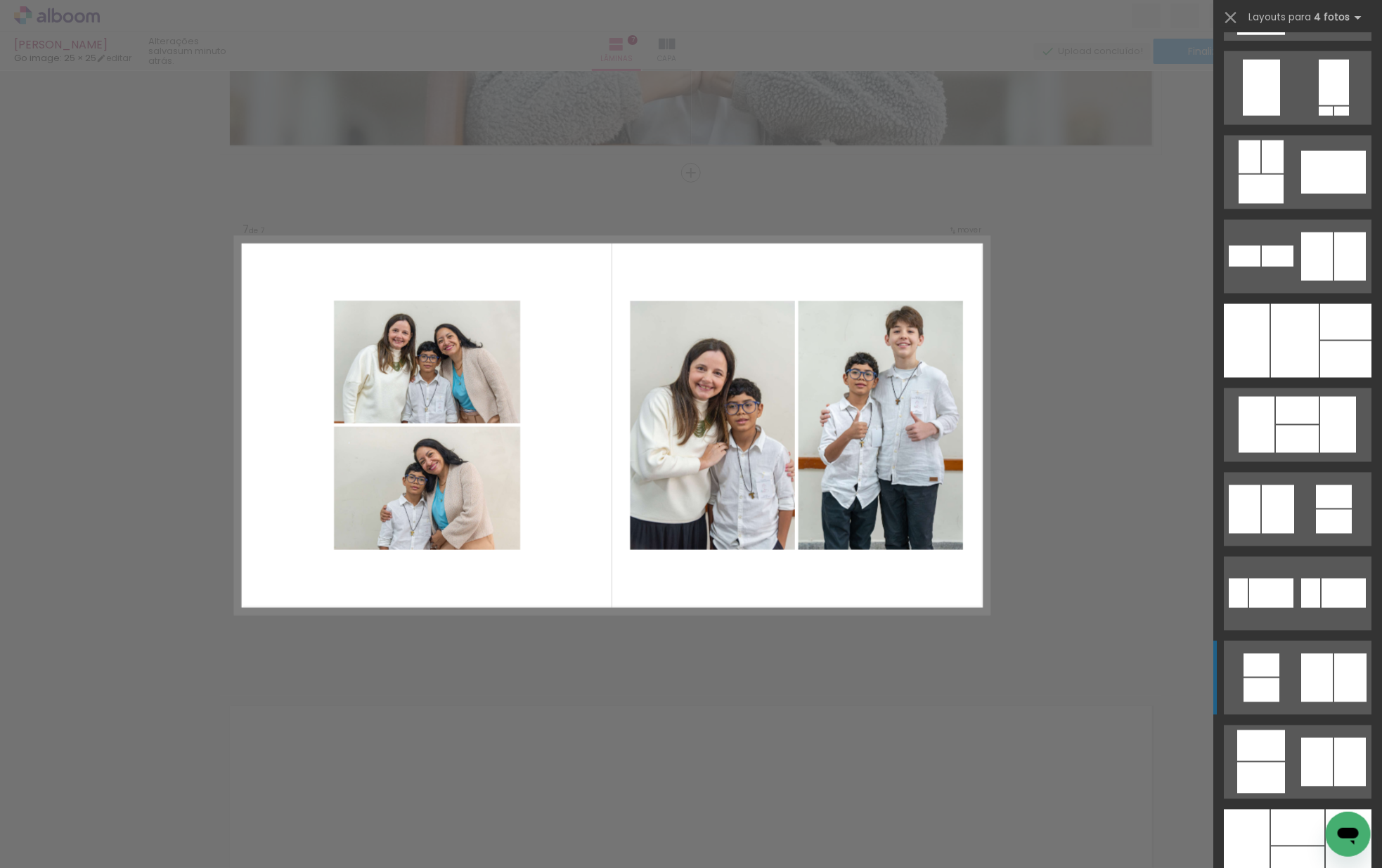
scroll to position [1006, 0]
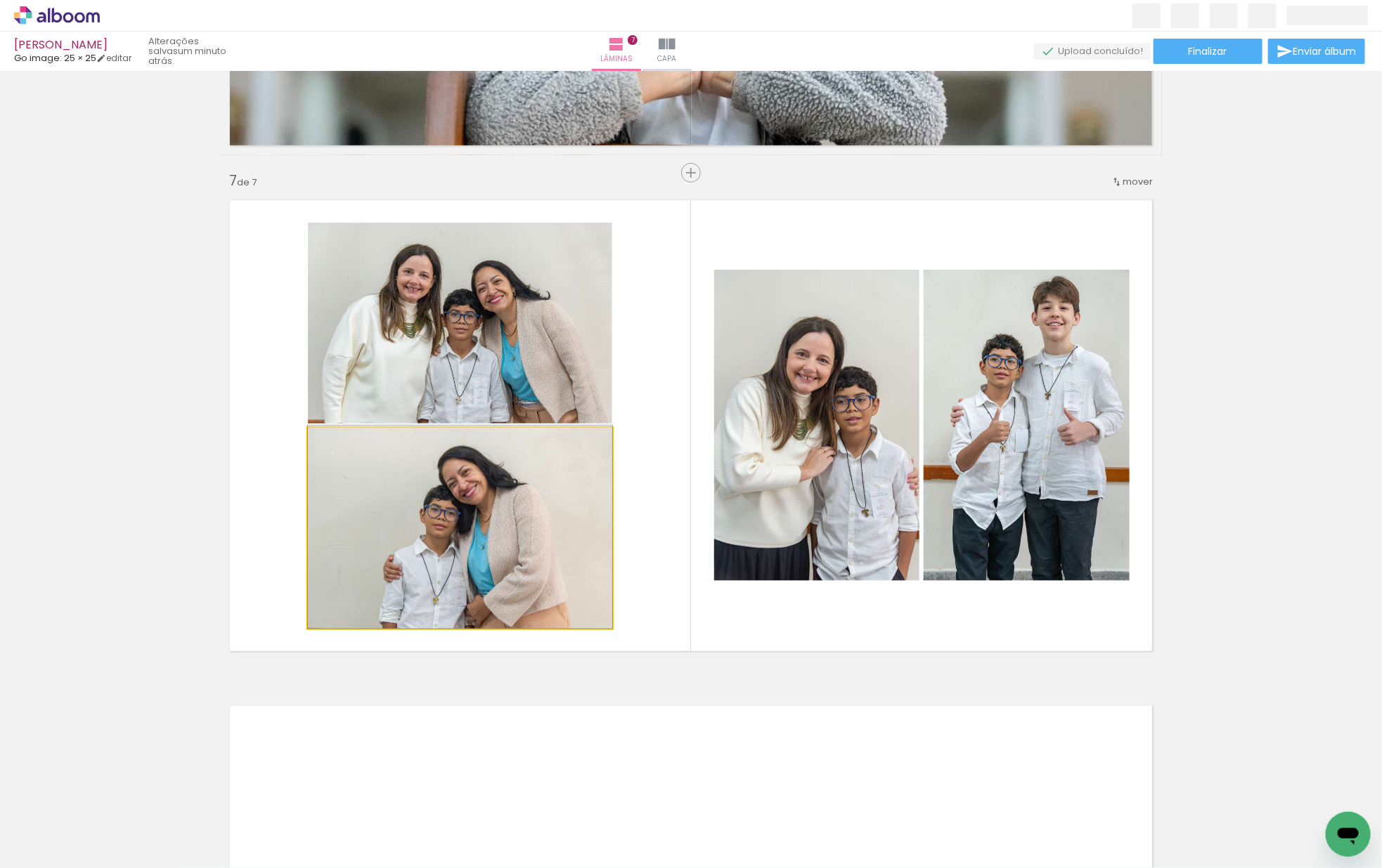
drag, startPoint x: 540, startPoint y: 598, endPoint x: 596, endPoint y: 480, distance: 130.6
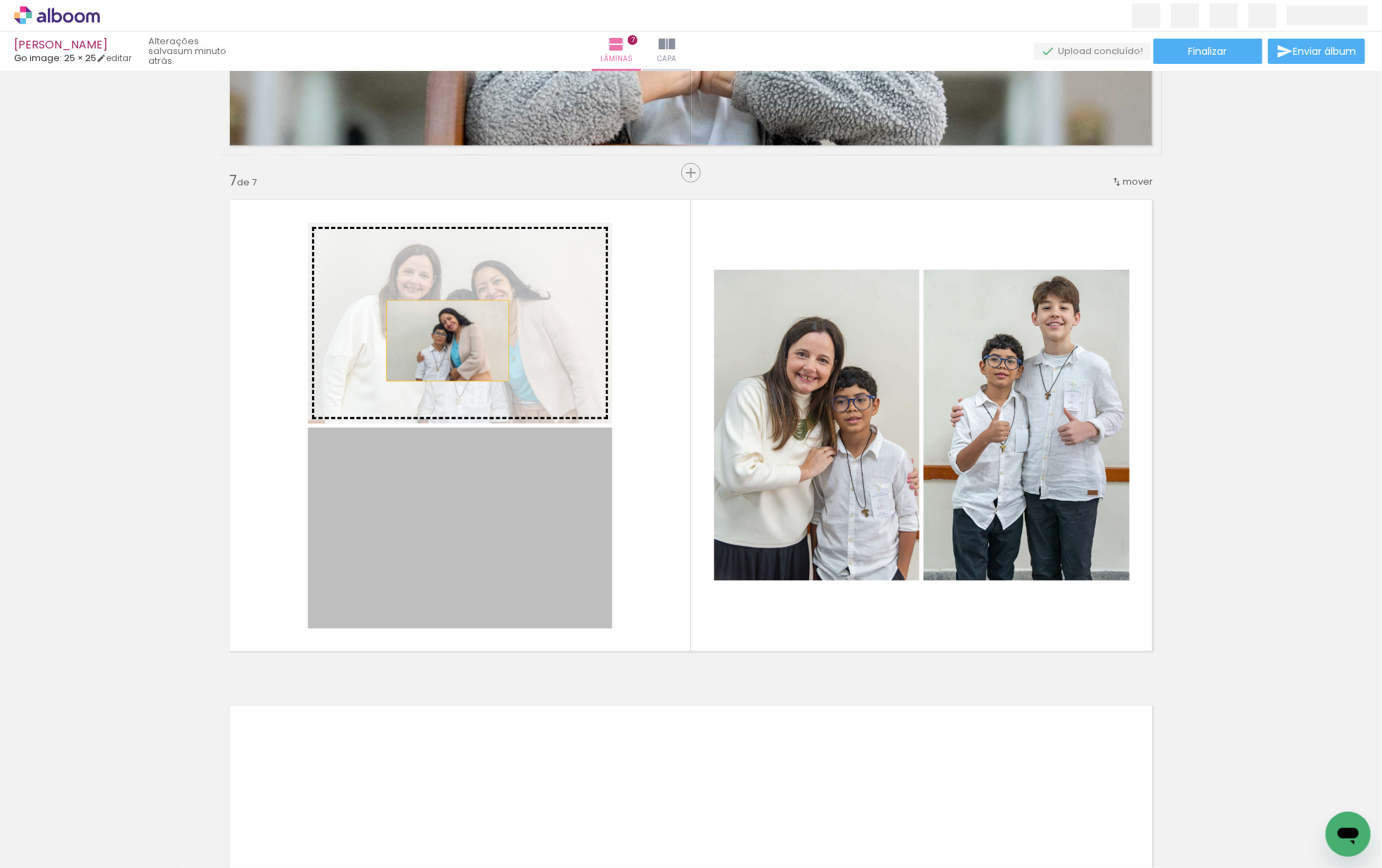
drag, startPoint x: 457, startPoint y: 532, endPoint x: 450, endPoint y: 349, distance: 183.1
click at [0, 0] on slot at bounding box center [0, 0] width 0 height 0
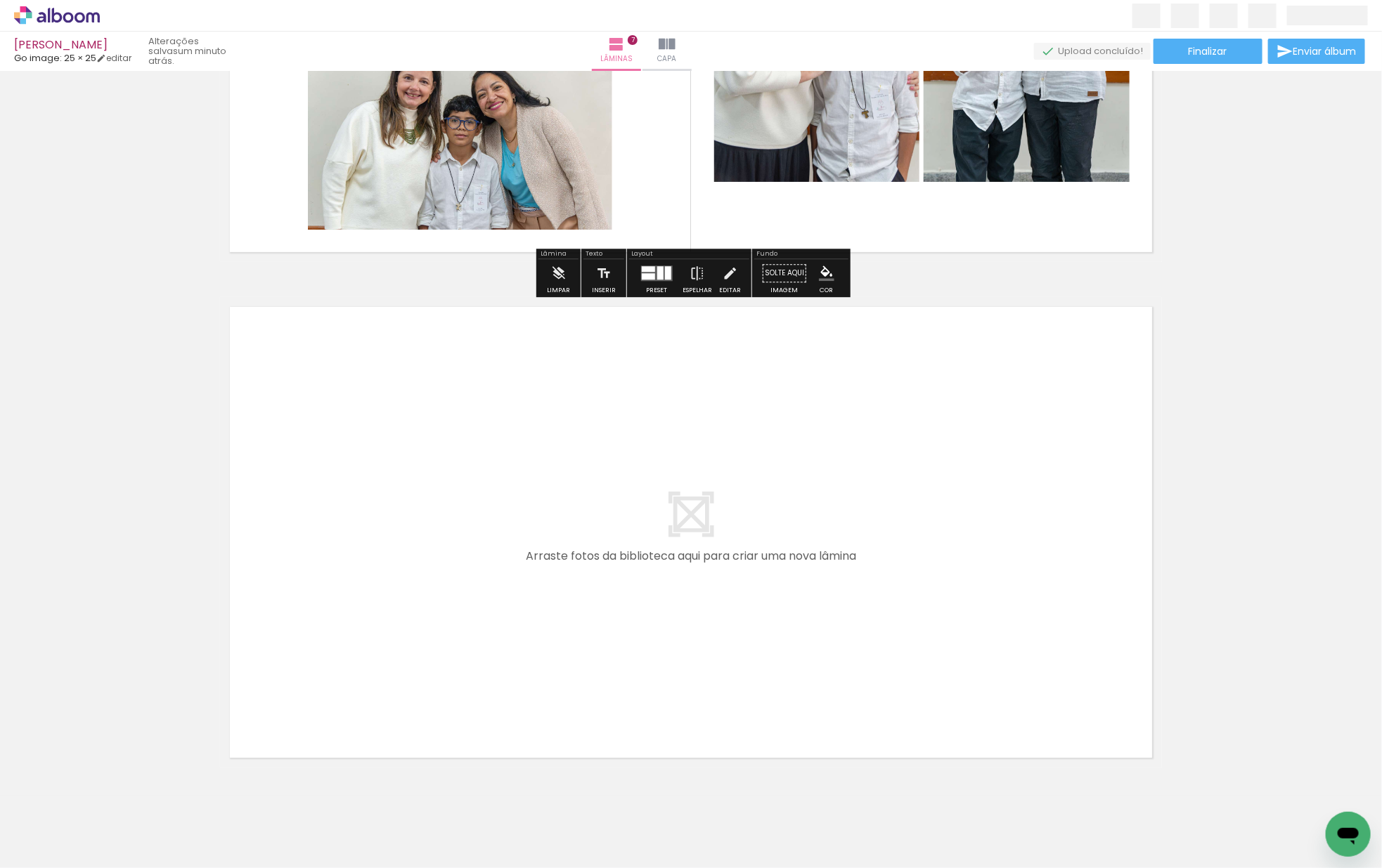
scroll to position [3357, 0]
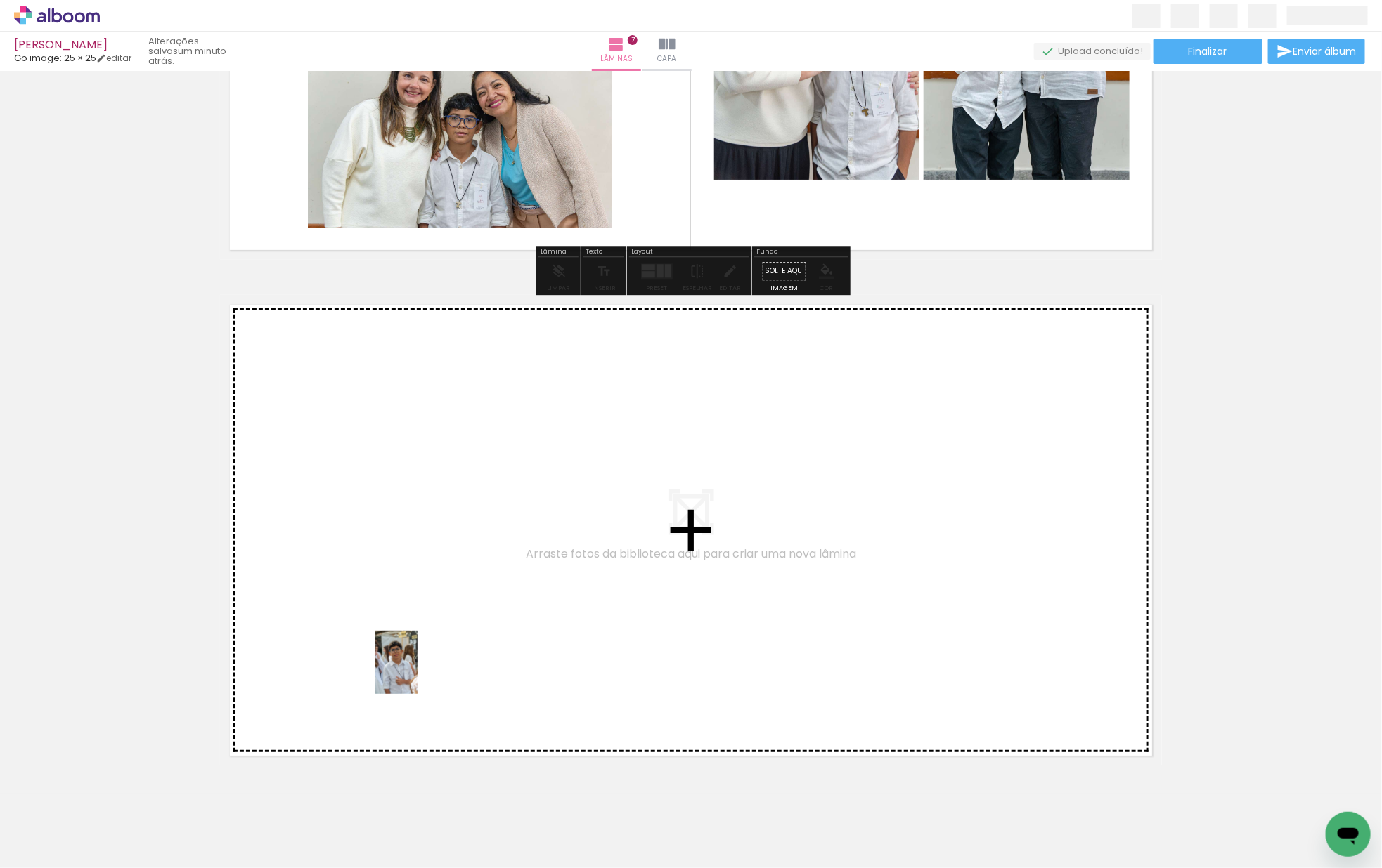
drag, startPoint x: 163, startPoint y: 838, endPoint x: 490, endPoint y: 638, distance: 383.3
click at [490, 638] on quentale-workspace at bounding box center [691, 434] width 1382 height 868
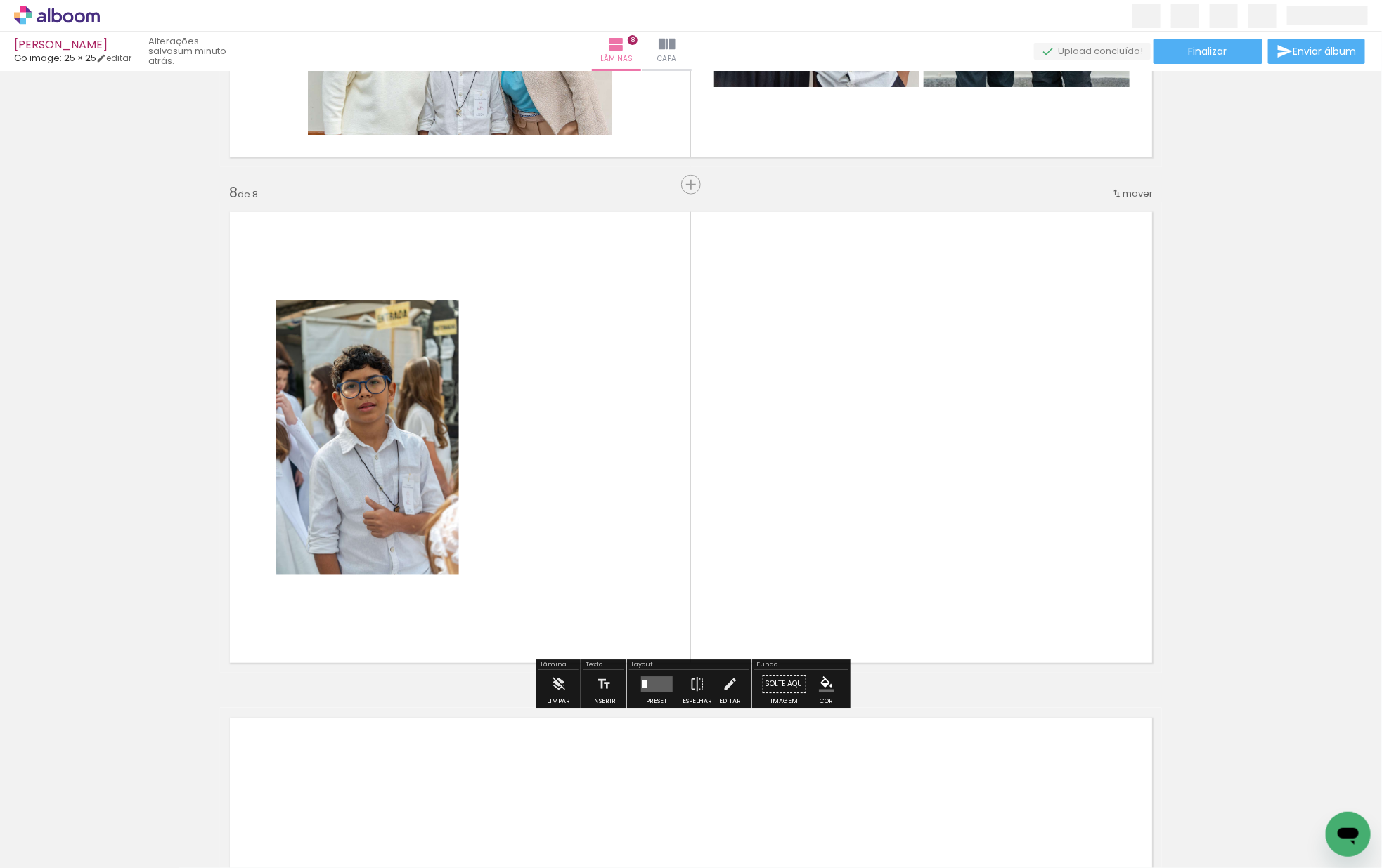
scroll to position [3462, 0]
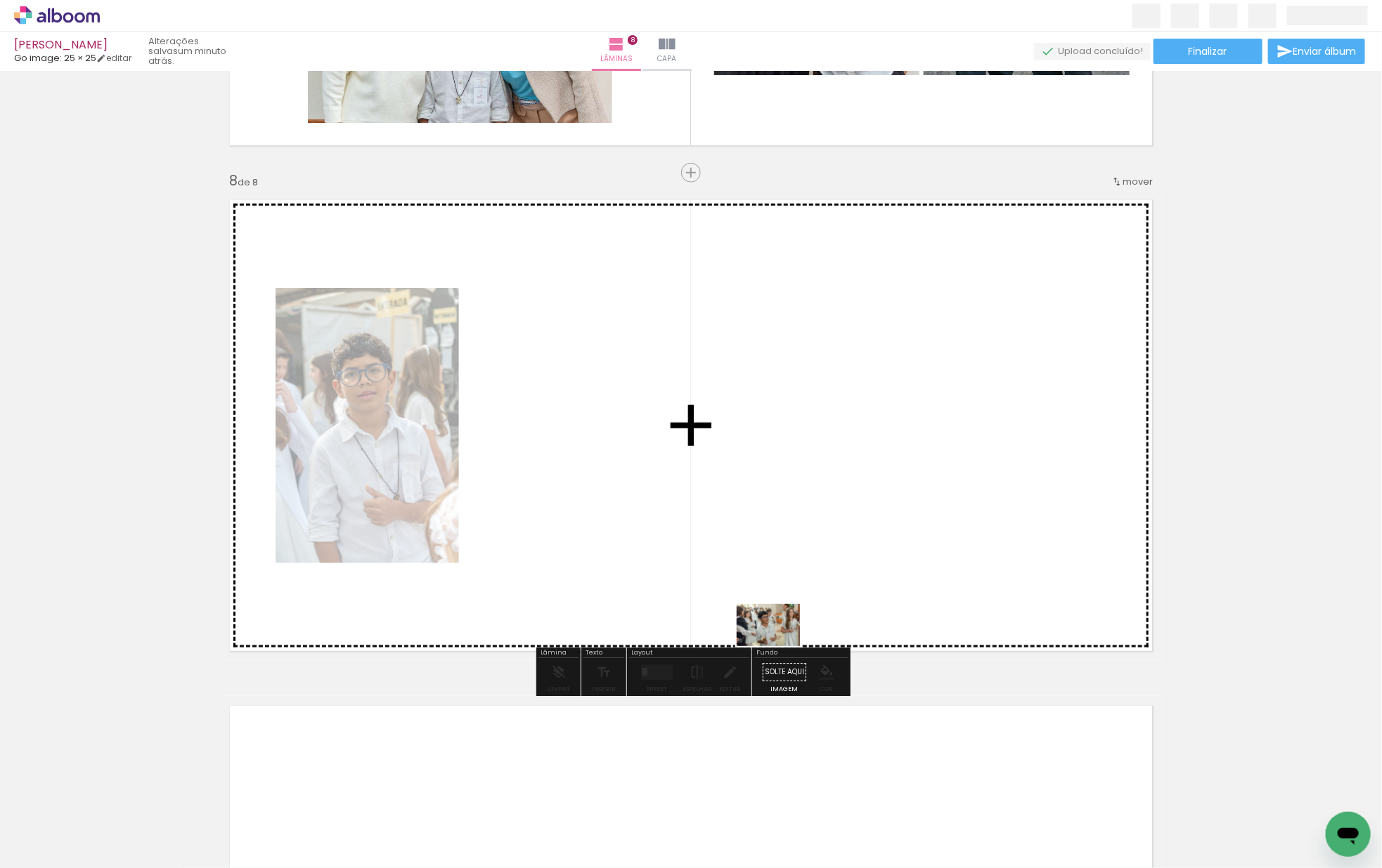
drag, startPoint x: 137, startPoint y: 812, endPoint x: 790, endPoint y: 633, distance: 677.1
click at [791, 632] on quentale-workspace at bounding box center [691, 434] width 1382 height 868
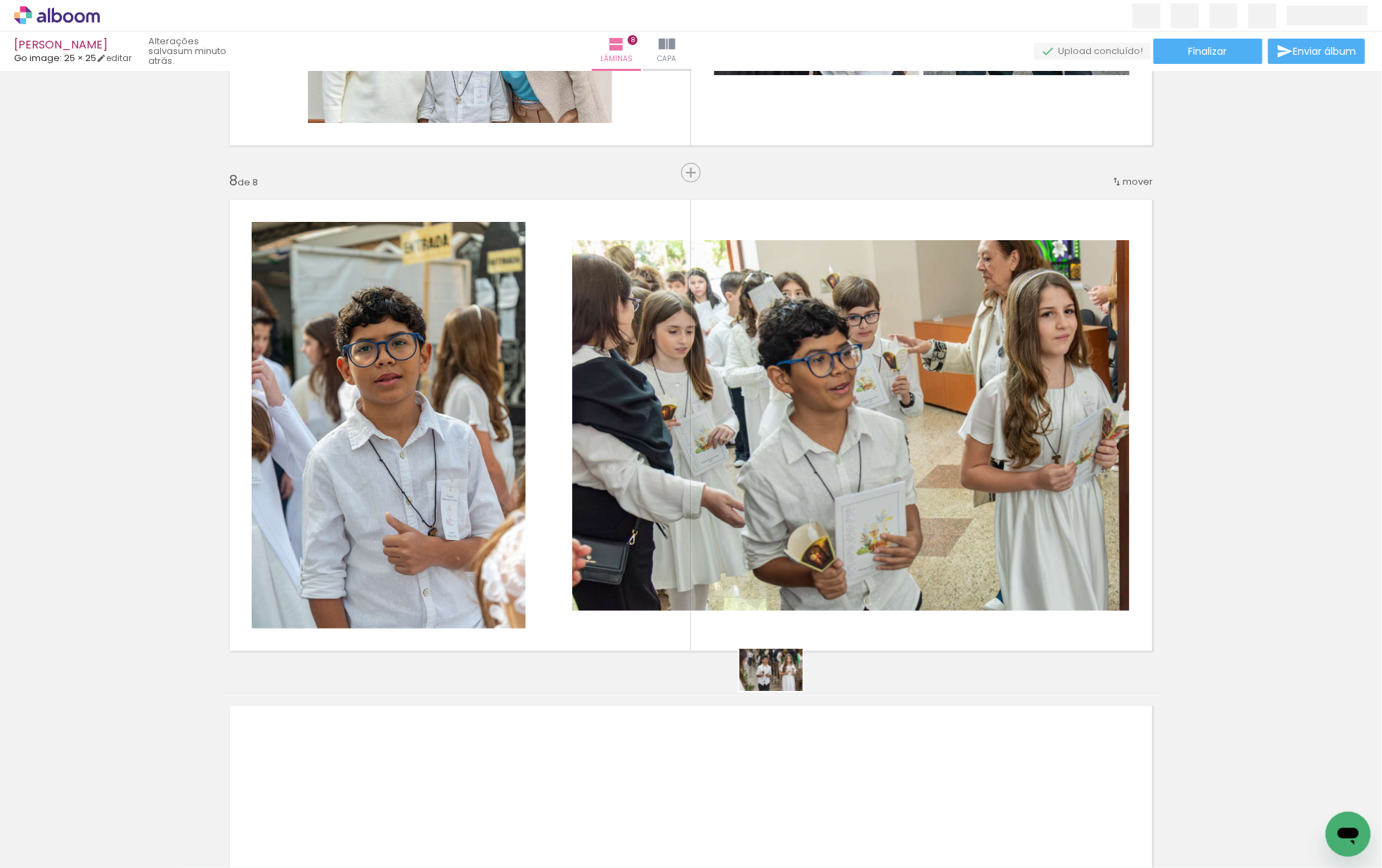
drag, startPoint x: 136, startPoint y: 831, endPoint x: 801, endPoint y: 688, distance: 680.2
click at [801, 688] on quentale-workspace at bounding box center [691, 434] width 1382 height 868
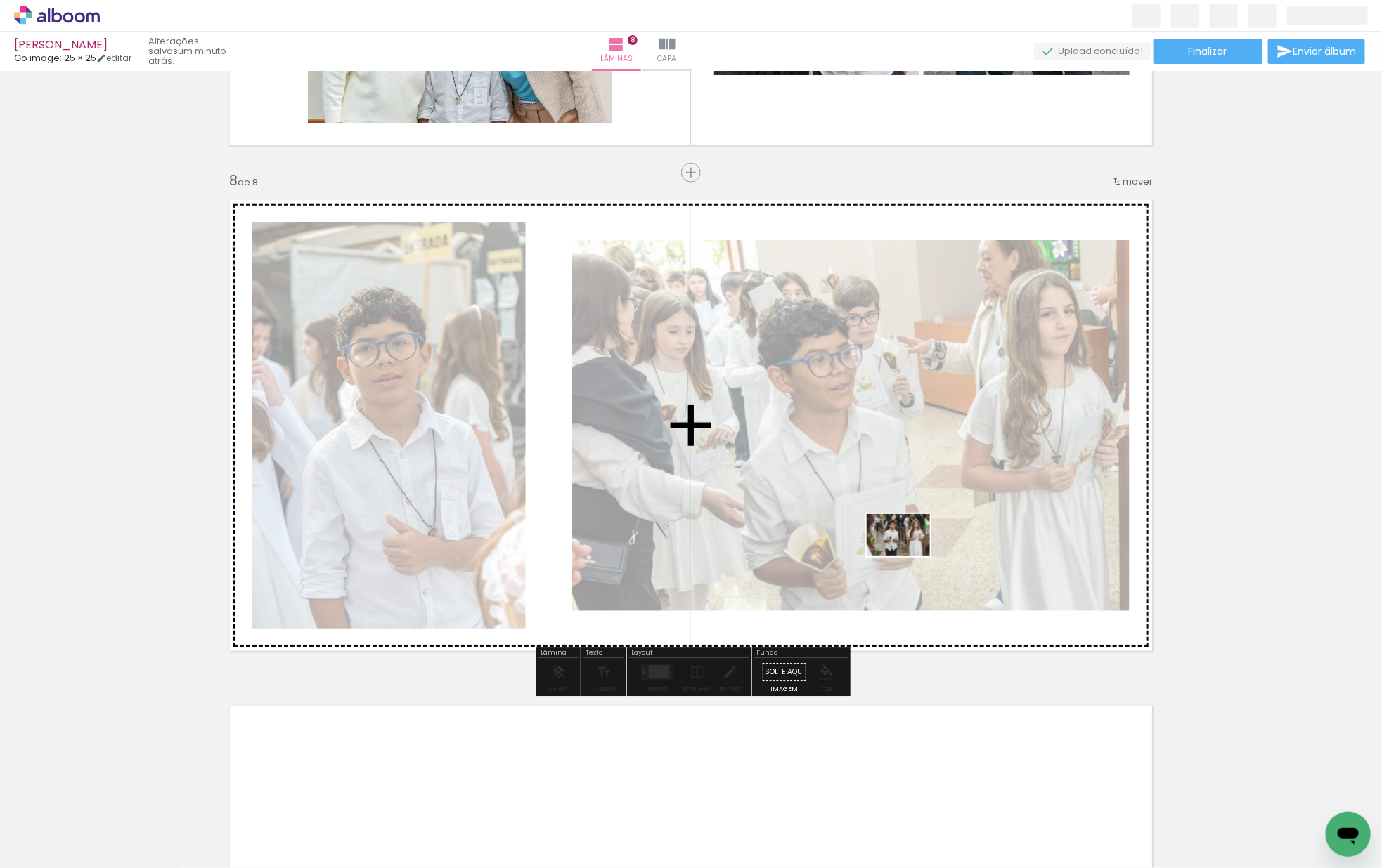
drag, startPoint x: 347, startPoint y: 752, endPoint x: 908, endPoint y: 556, distance: 594.3
click at [908, 556] on quentale-workspace at bounding box center [691, 434] width 1382 height 868
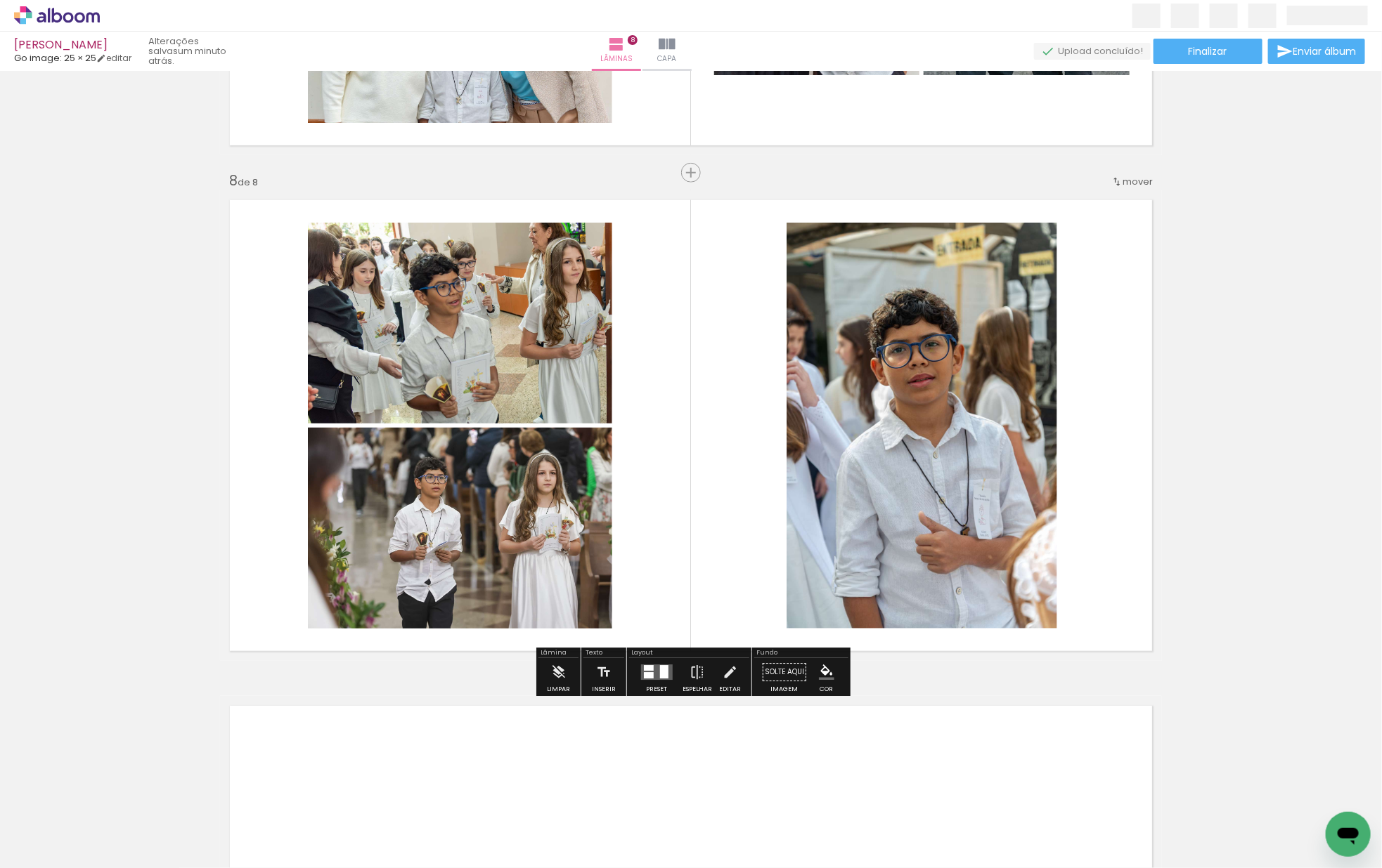
click at [651, 665] on quentale-layouter at bounding box center [655, 673] width 31 height 15
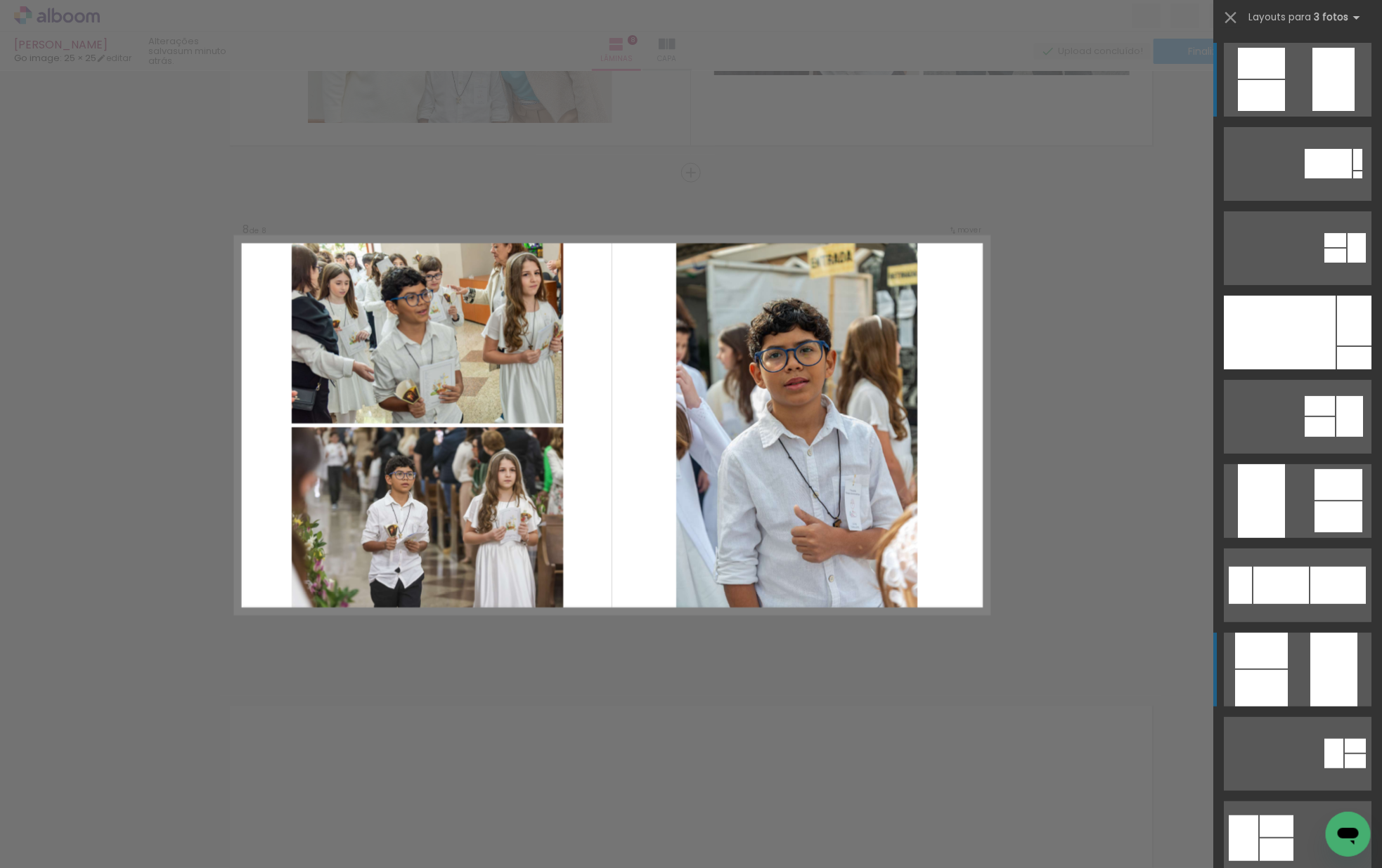
click at [1336, 370] on div at bounding box center [1353, 358] width 34 height 23
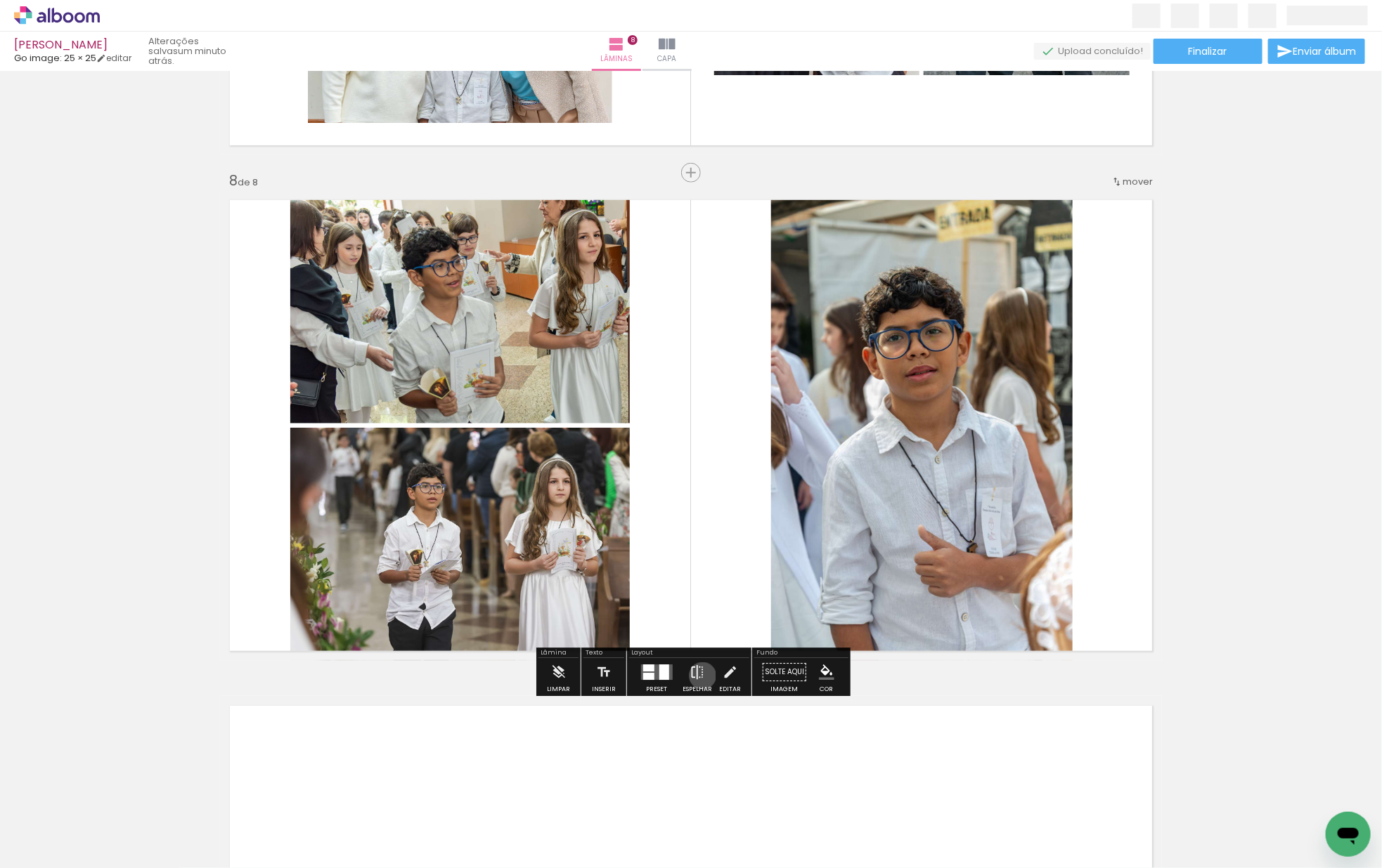
click at [699, 676] on iron-icon at bounding box center [697, 673] width 15 height 29
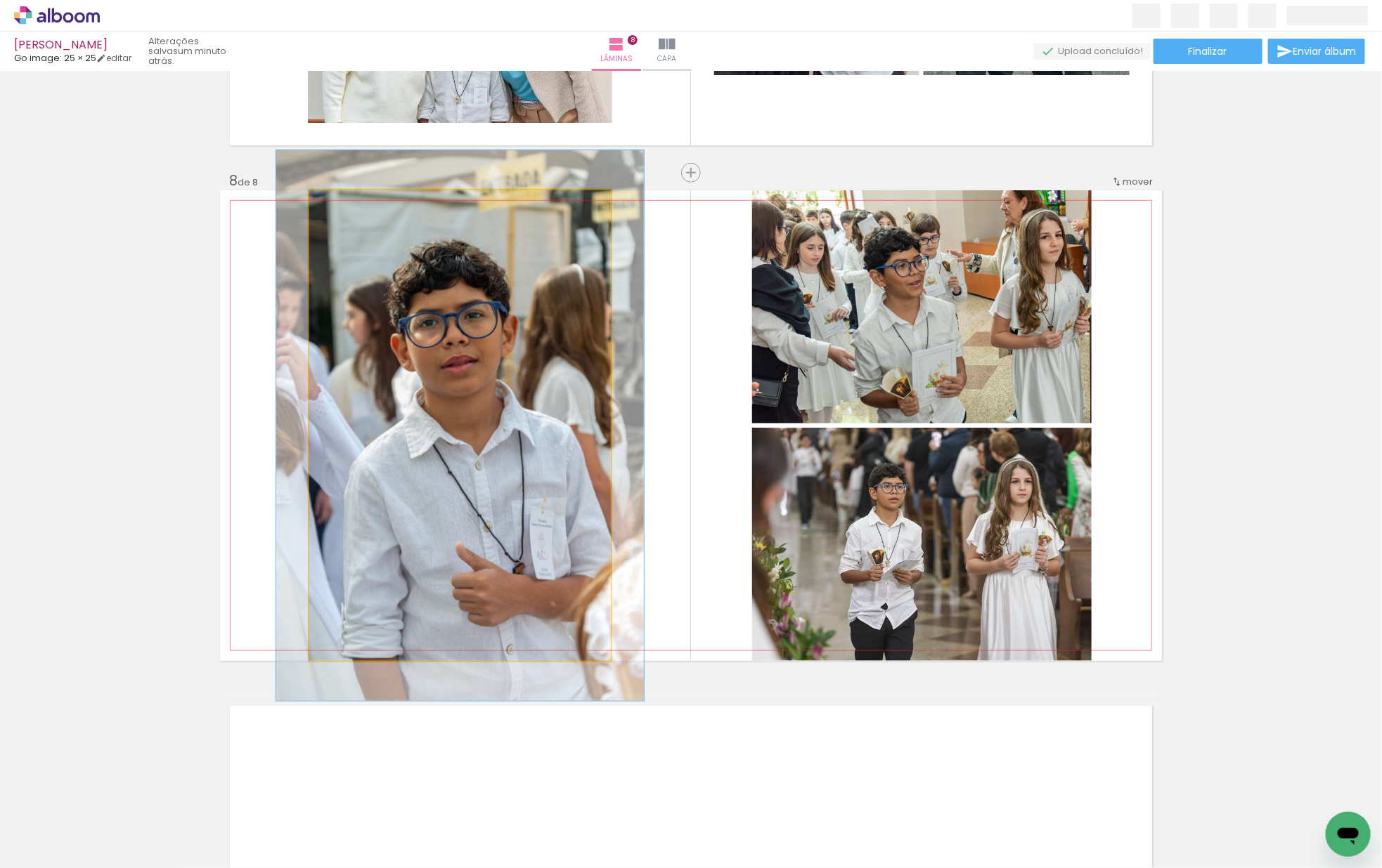
drag, startPoint x: 350, startPoint y: 212, endPoint x: 359, endPoint y: 213, distance: 9.1
type paper-slider "117"
click at [359, 213] on div at bounding box center [351, 205] width 23 height 23
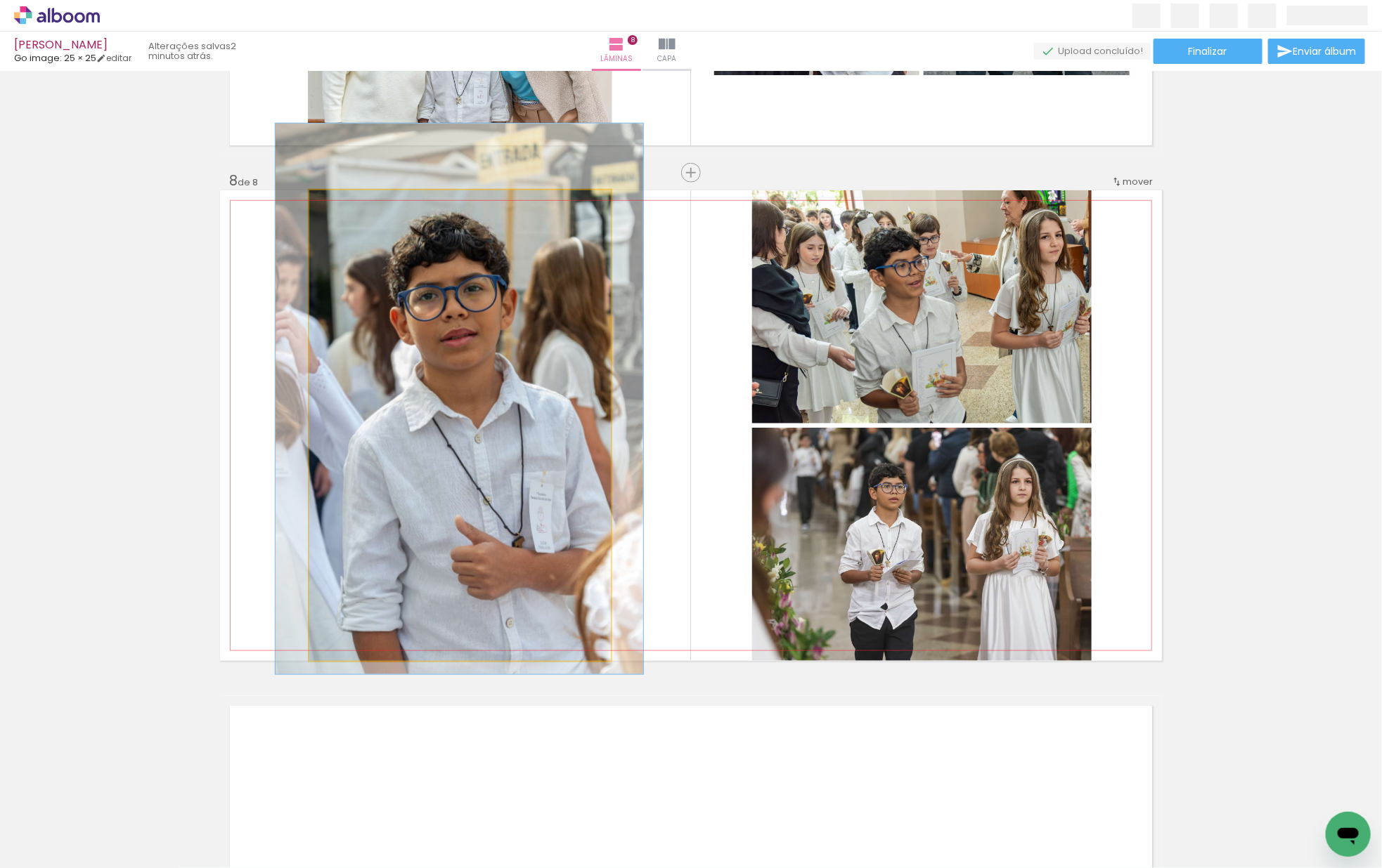
drag, startPoint x: 480, startPoint y: 389, endPoint x: 480, endPoint y: 362, distance: 27.0
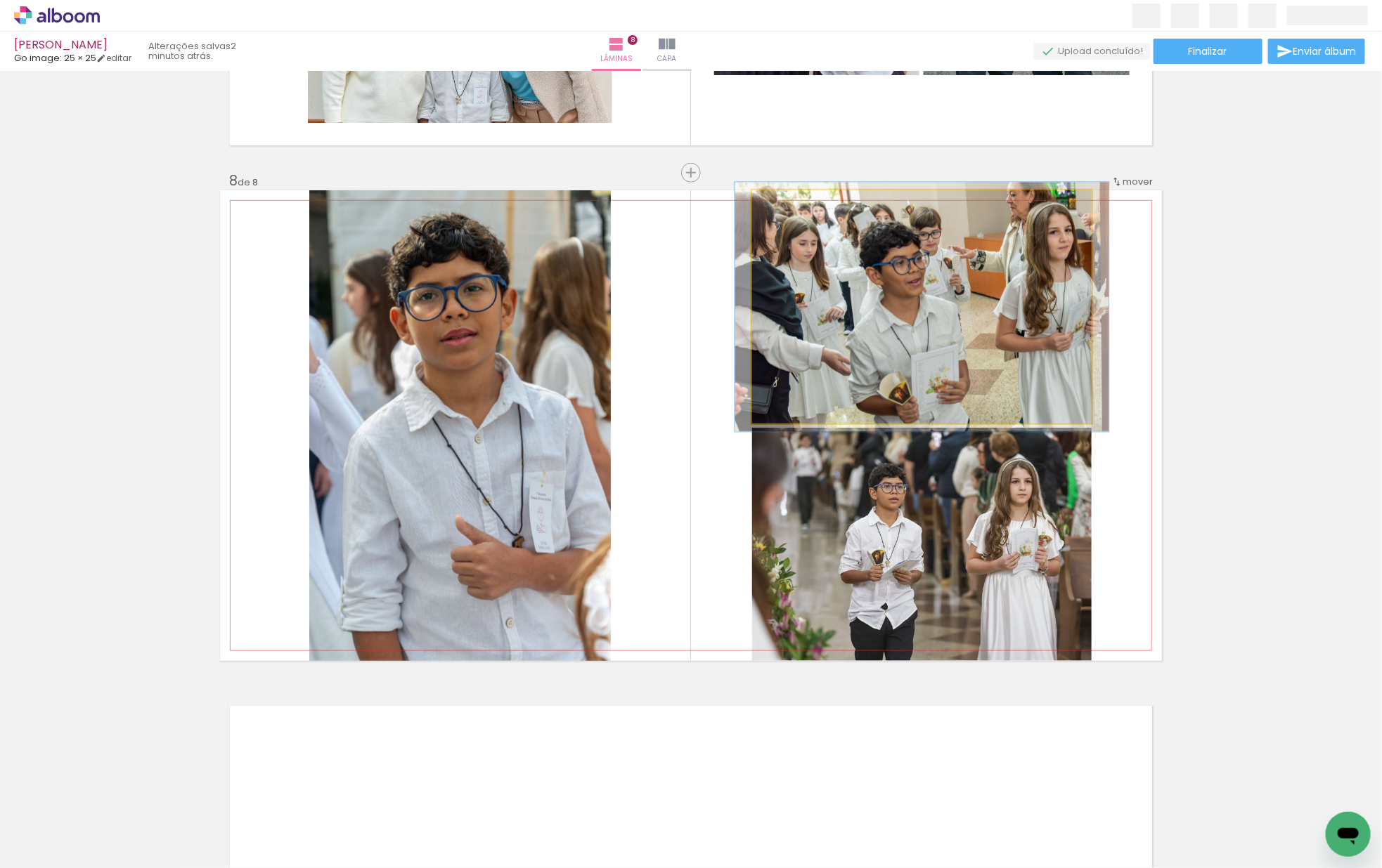
type paper-slider "107"
click at [790, 211] on div at bounding box center [788, 205] width 23 height 23
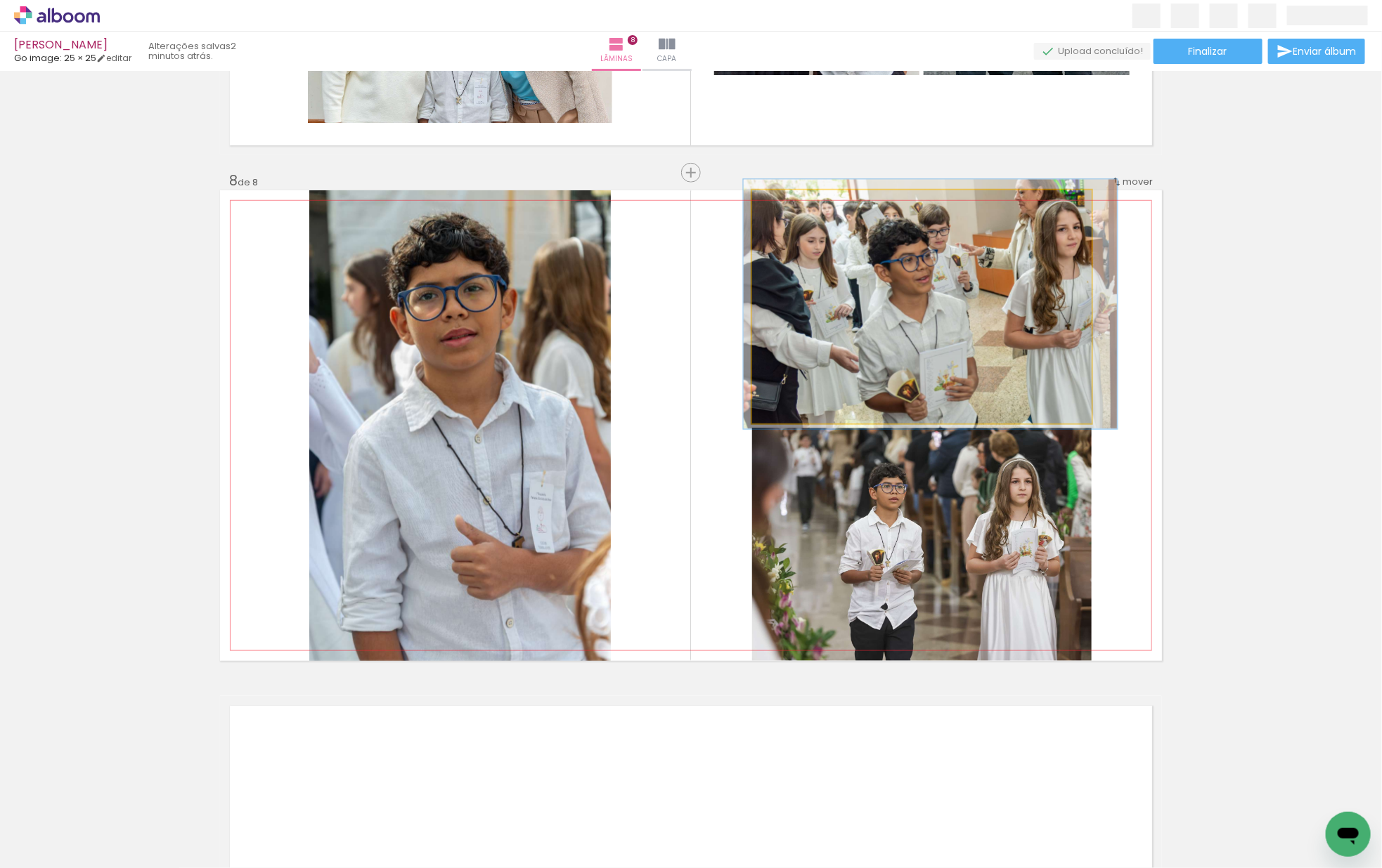
drag, startPoint x: 878, startPoint y: 294, endPoint x: 886, endPoint y: 291, distance: 8.5
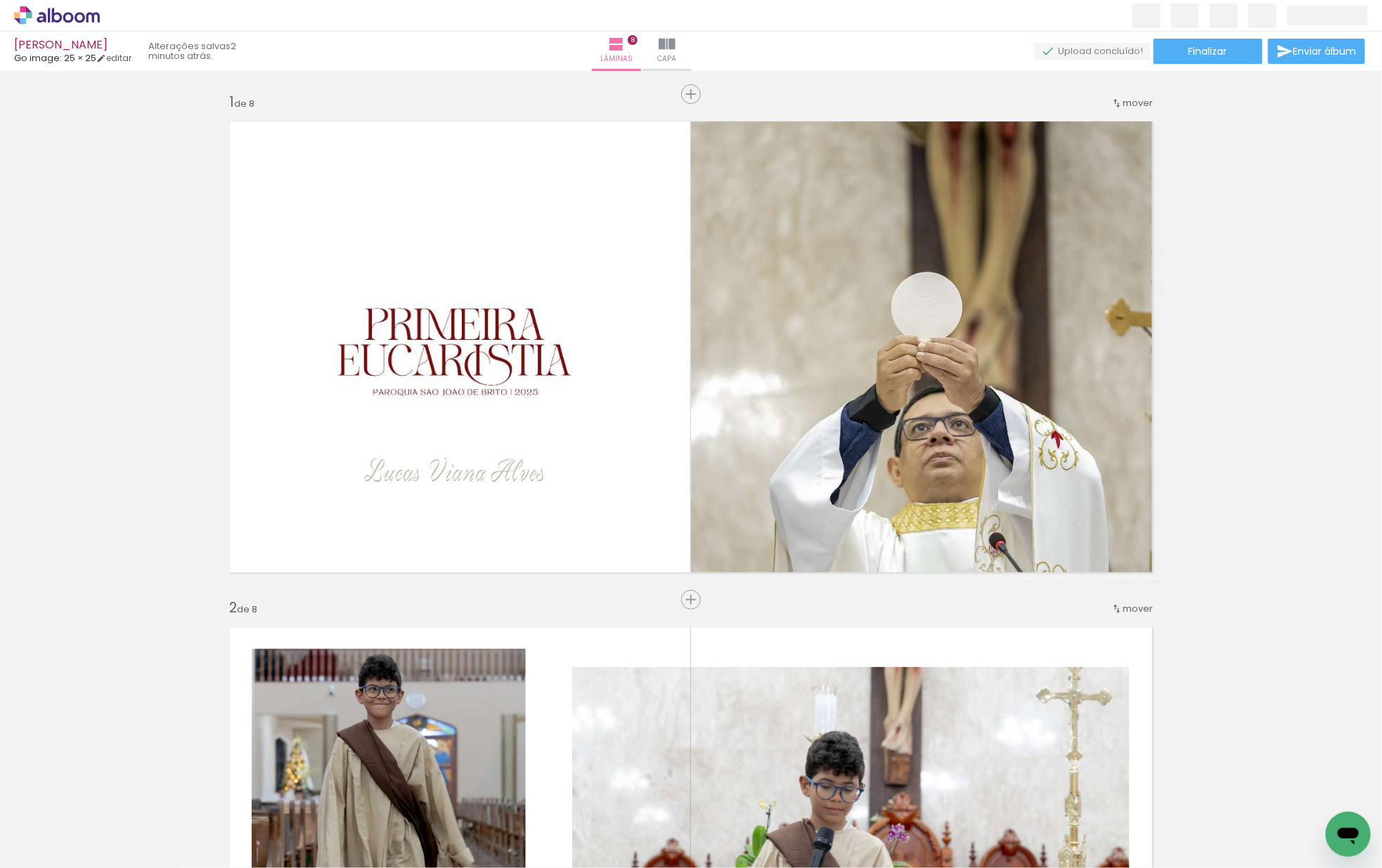
scroll to position [3462, 0]
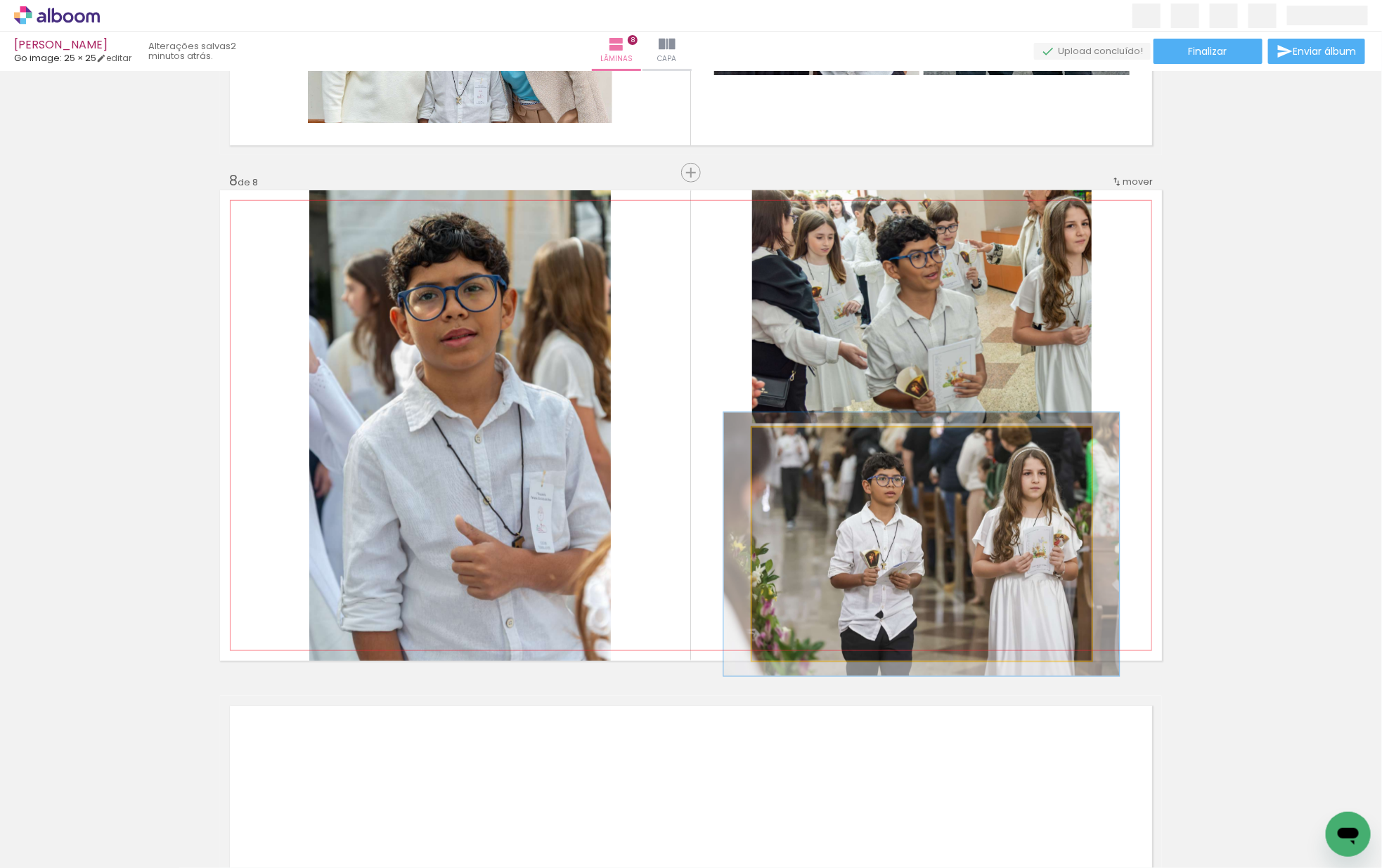
click at [790, 441] on div at bounding box center [790, 442] width 12 height 12
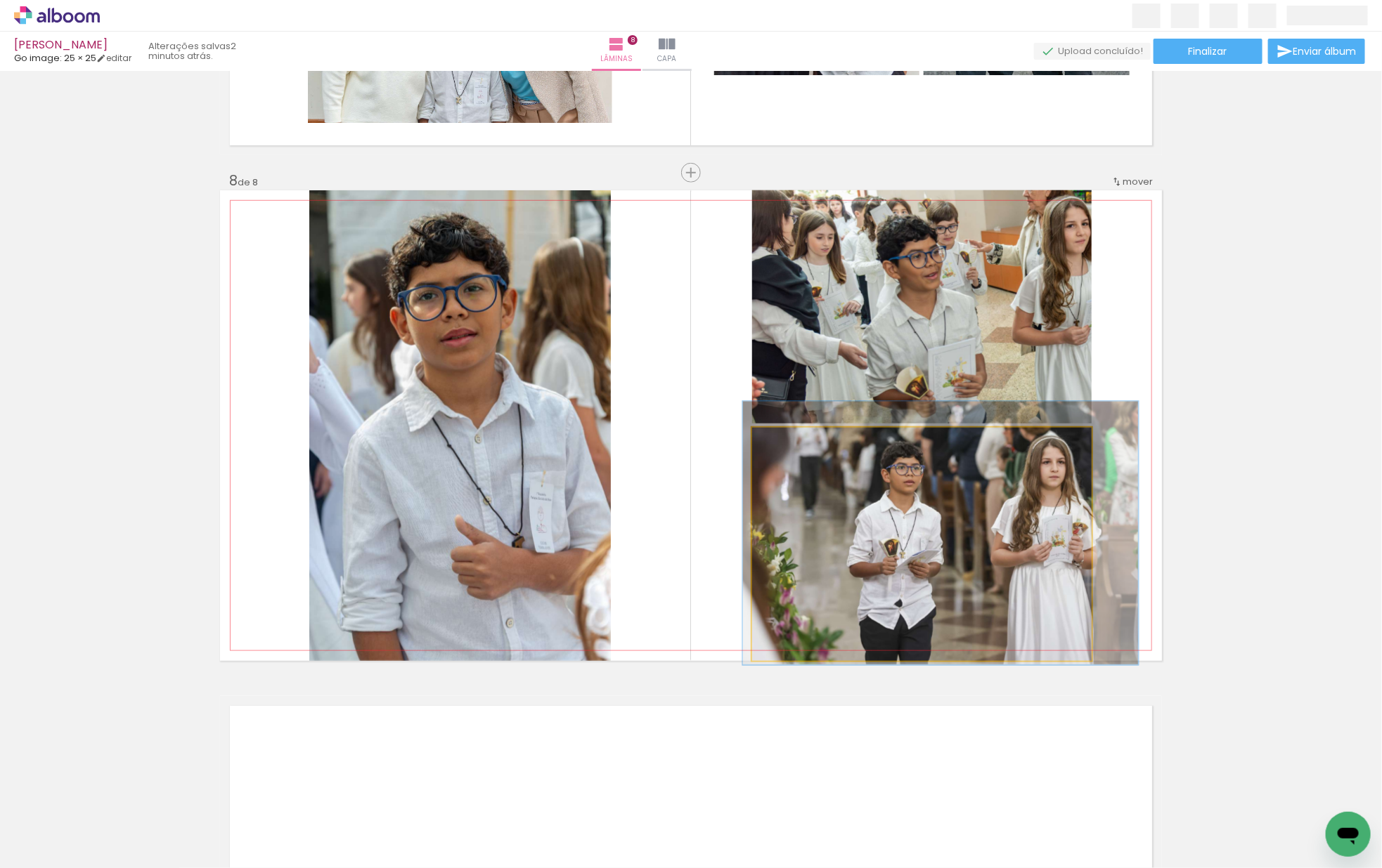
drag, startPoint x: 956, startPoint y: 540, endPoint x: 975, endPoint y: 529, distance: 22.0
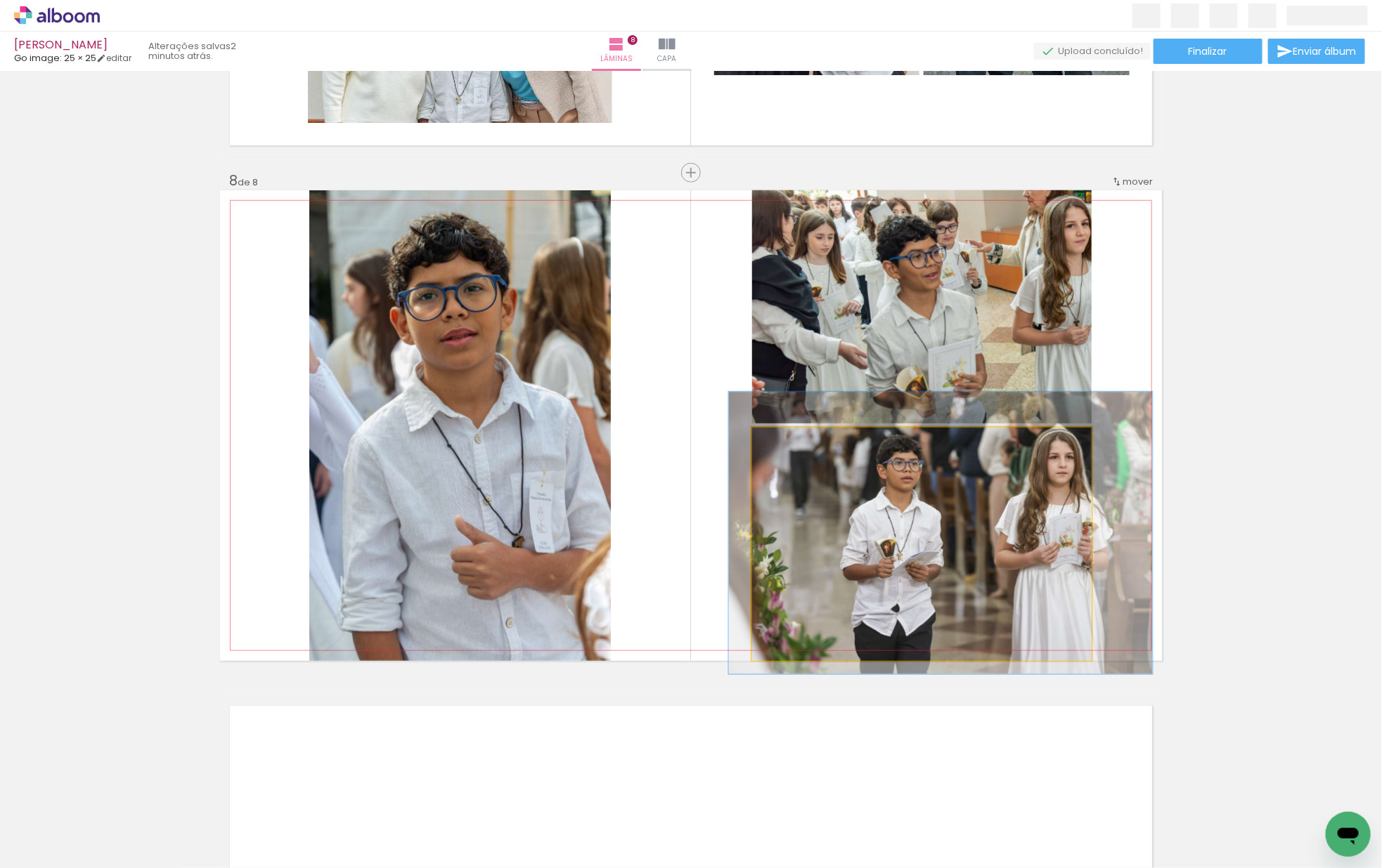
type paper-slider "121"
click at [803, 440] on div at bounding box center [796, 443] width 23 height 23
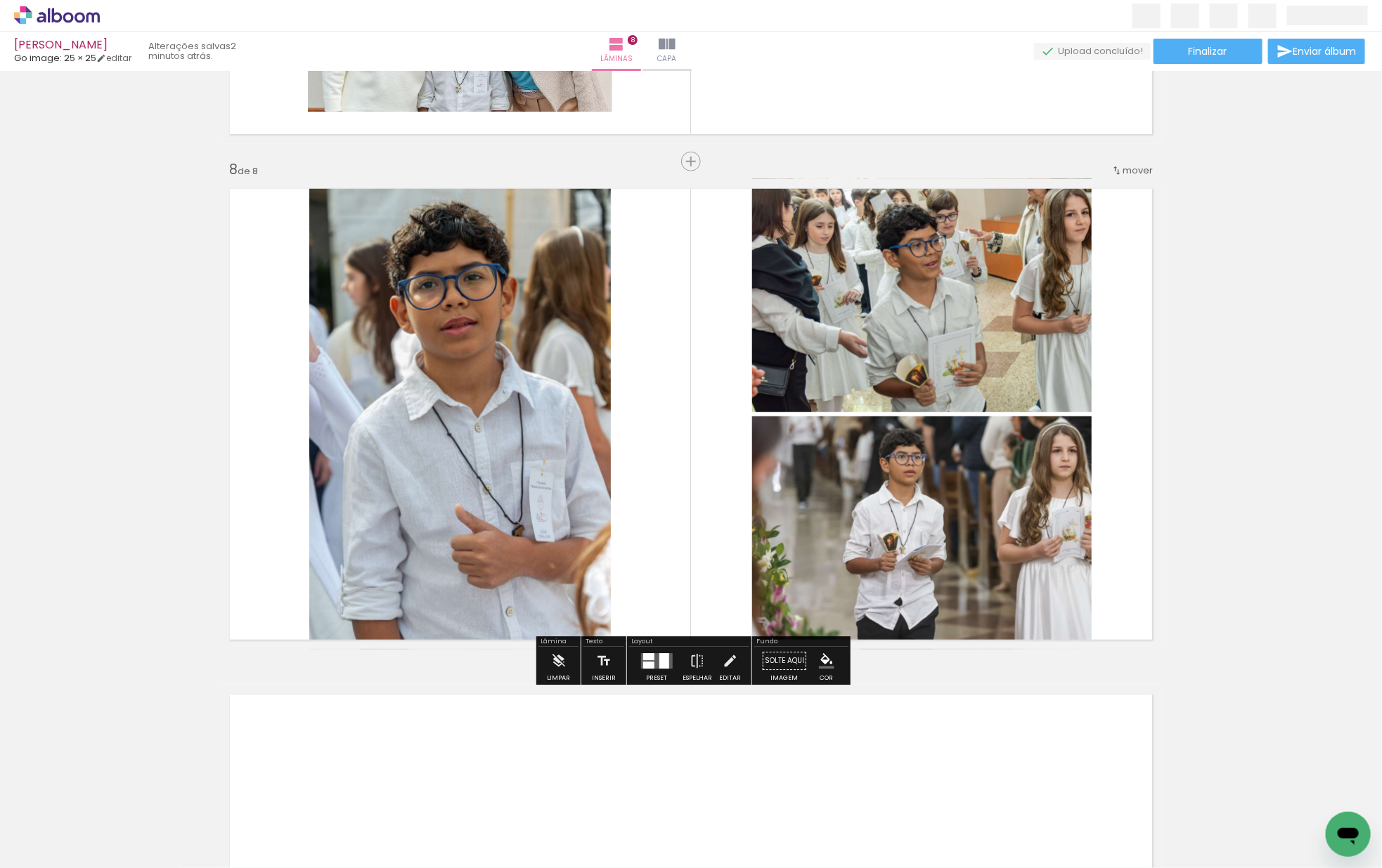
scroll to position [3414, 0]
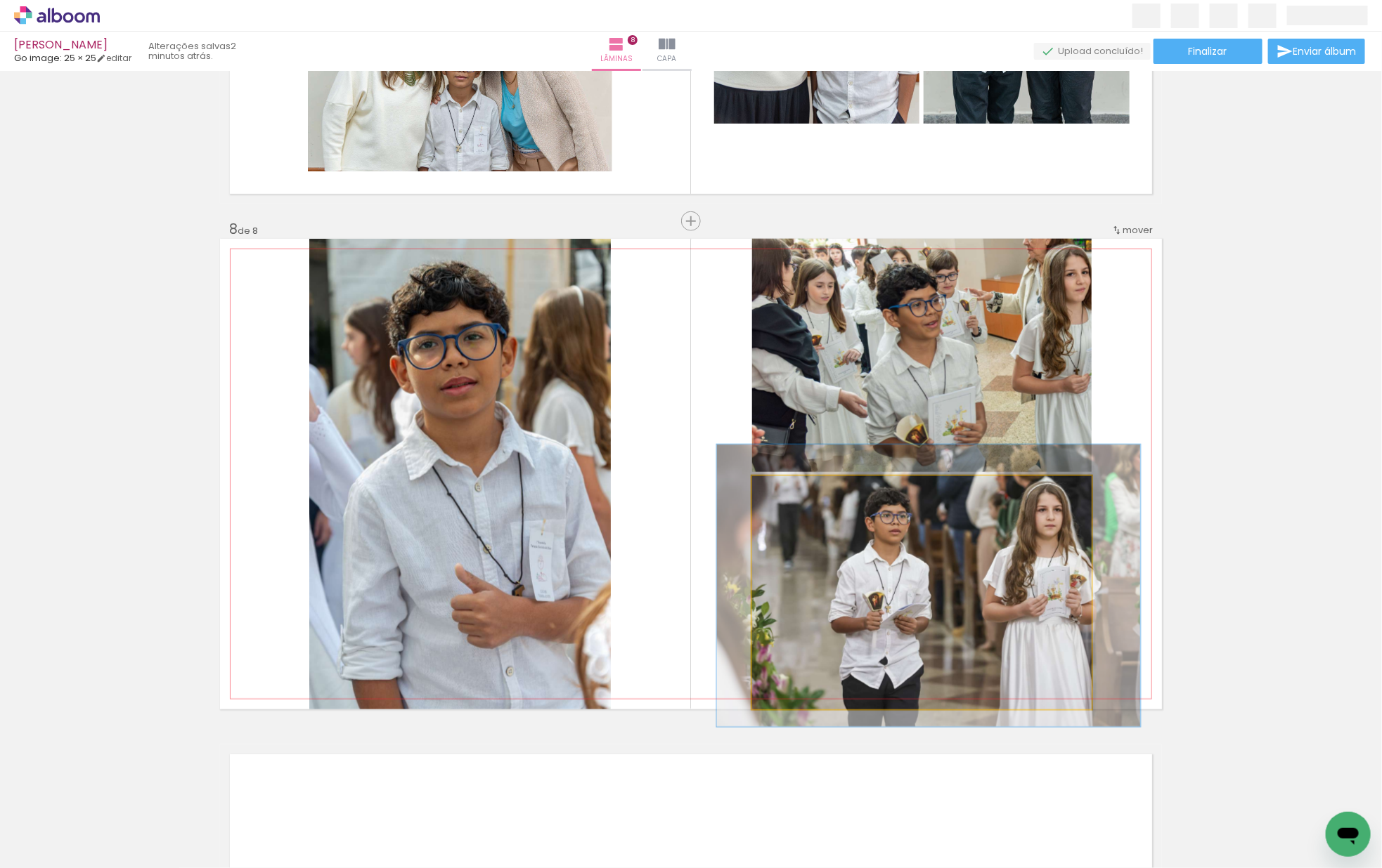
drag, startPoint x: 927, startPoint y: 548, endPoint x: 915, endPoint y: 548, distance: 12.0
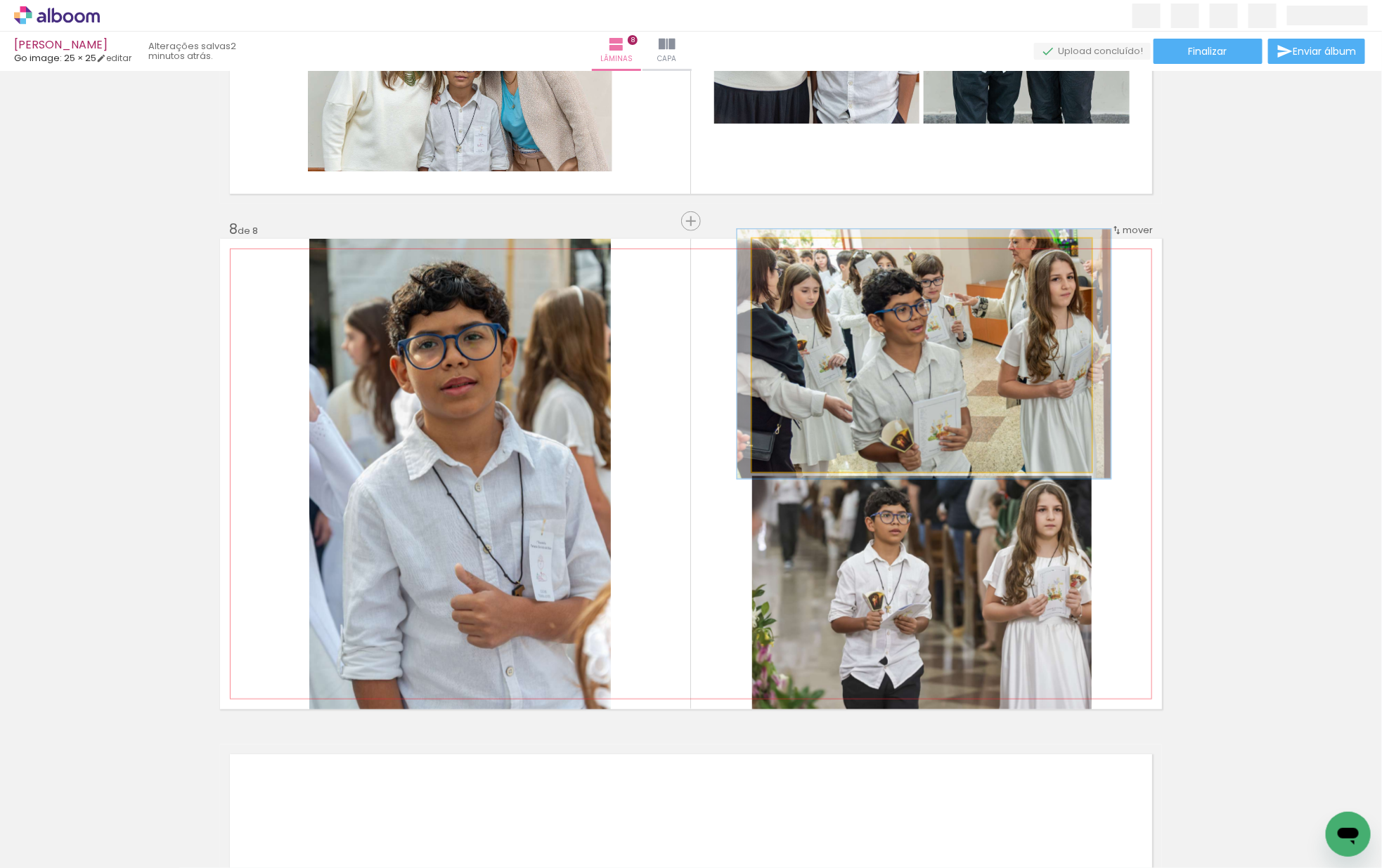
drag, startPoint x: 998, startPoint y: 336, endPoint x: 984, endPoint y: 340, distance: 14.6
click at [984, 340] on div at bounding box center [924, 354] width 374 height 249
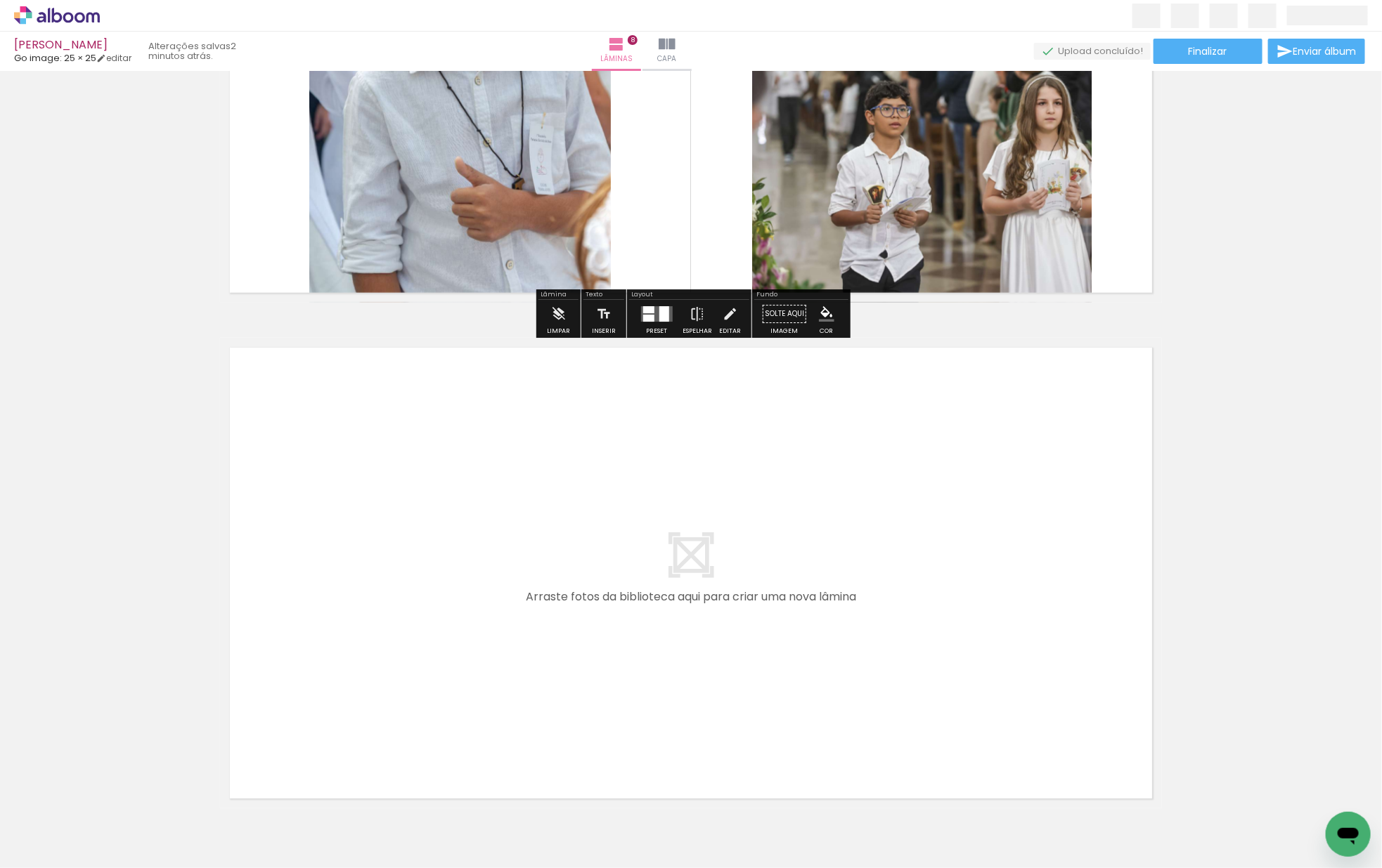
scroll to position [3897, 0]
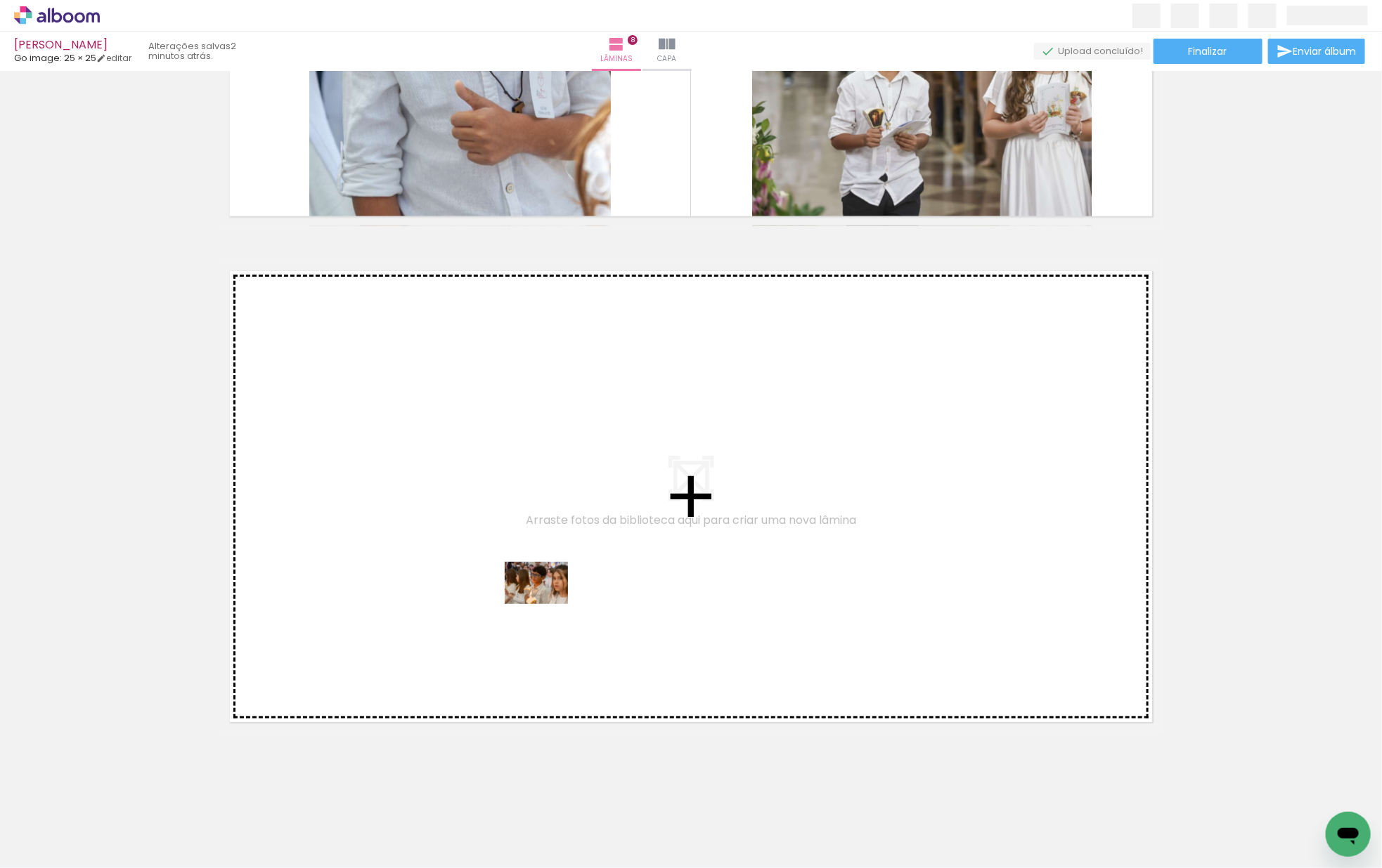
click at [547, 604] on quentale-workspace at bounding box center [691, 434] width 1382 height 868
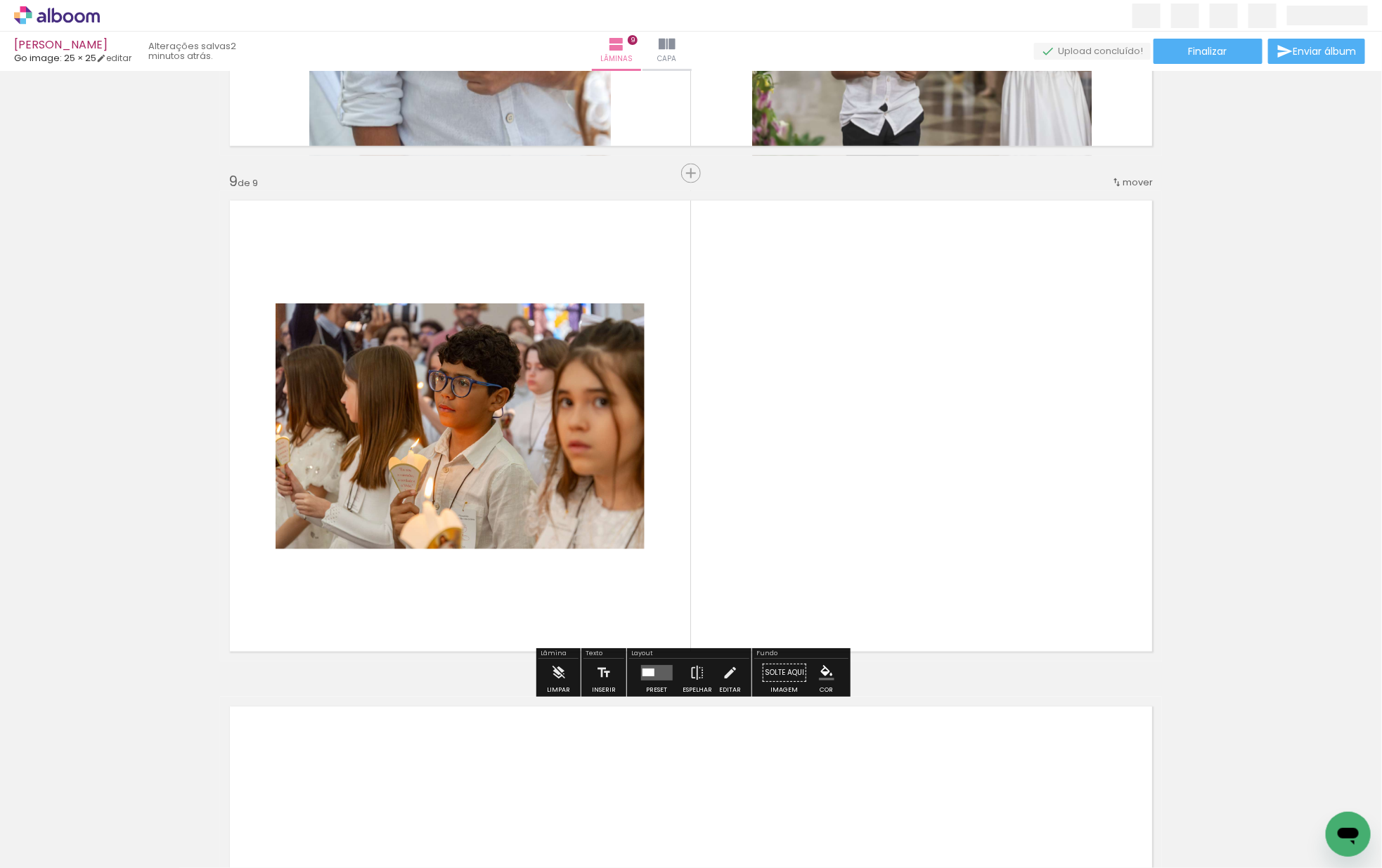
scroll to position [3968, 0]
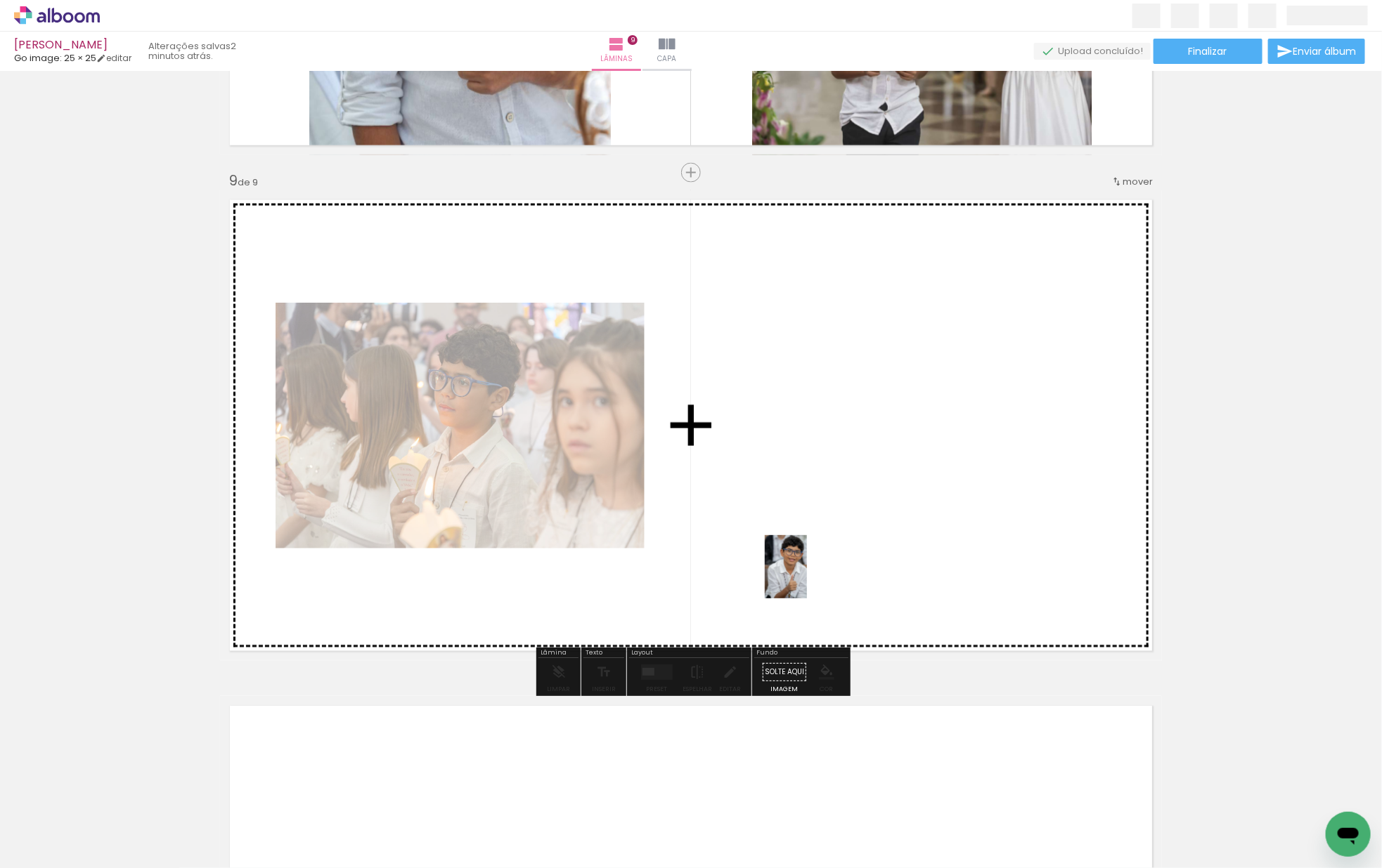
drag, startPoint x: 274, startPoint y: 773, endPoint x: 812, endPoint y: 572, distance: 574.3
click at [812, 572] on quentale-workspace at bounding box center [691, 434] width 1382 height 868
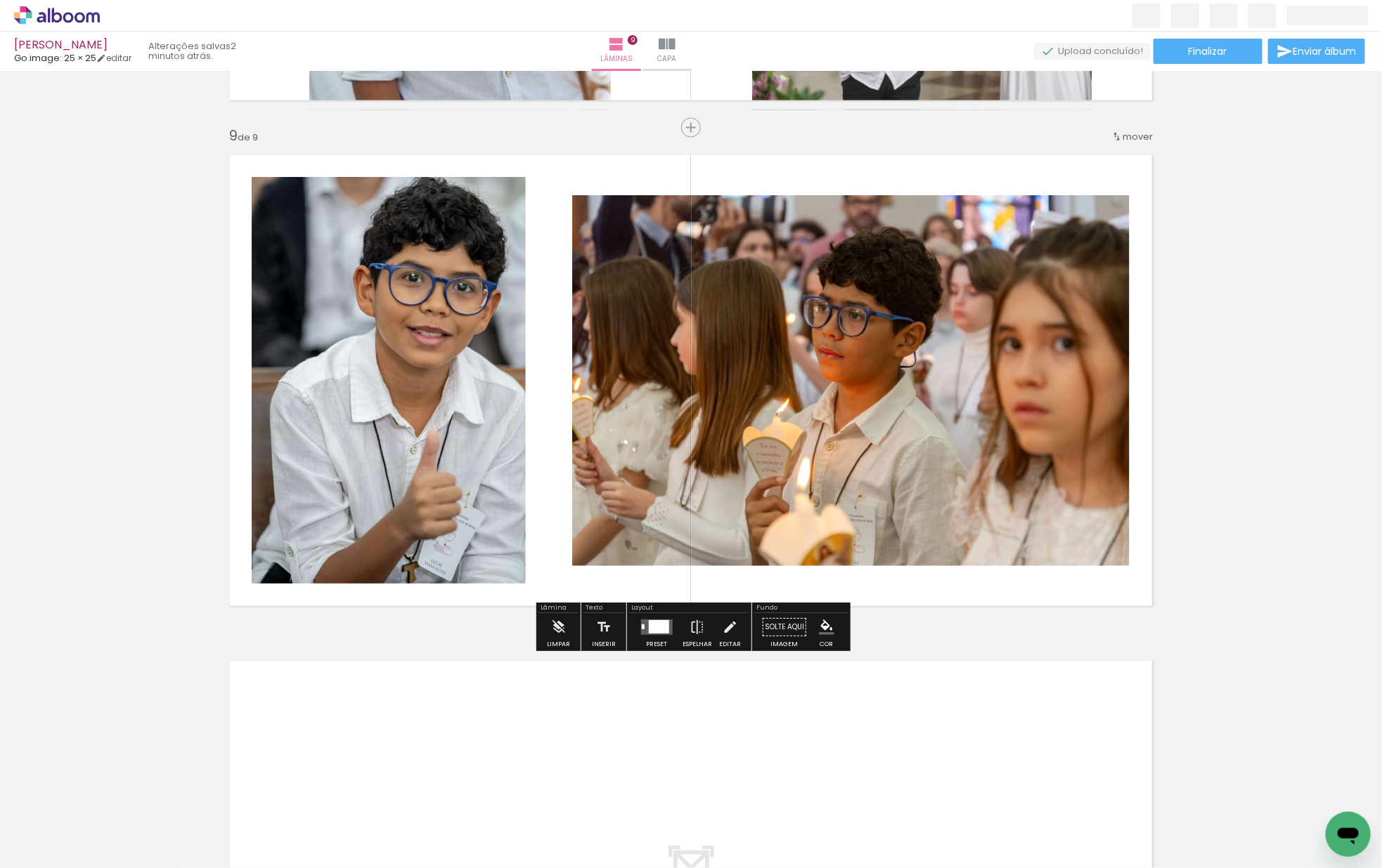
scroll to position [4014, 0]
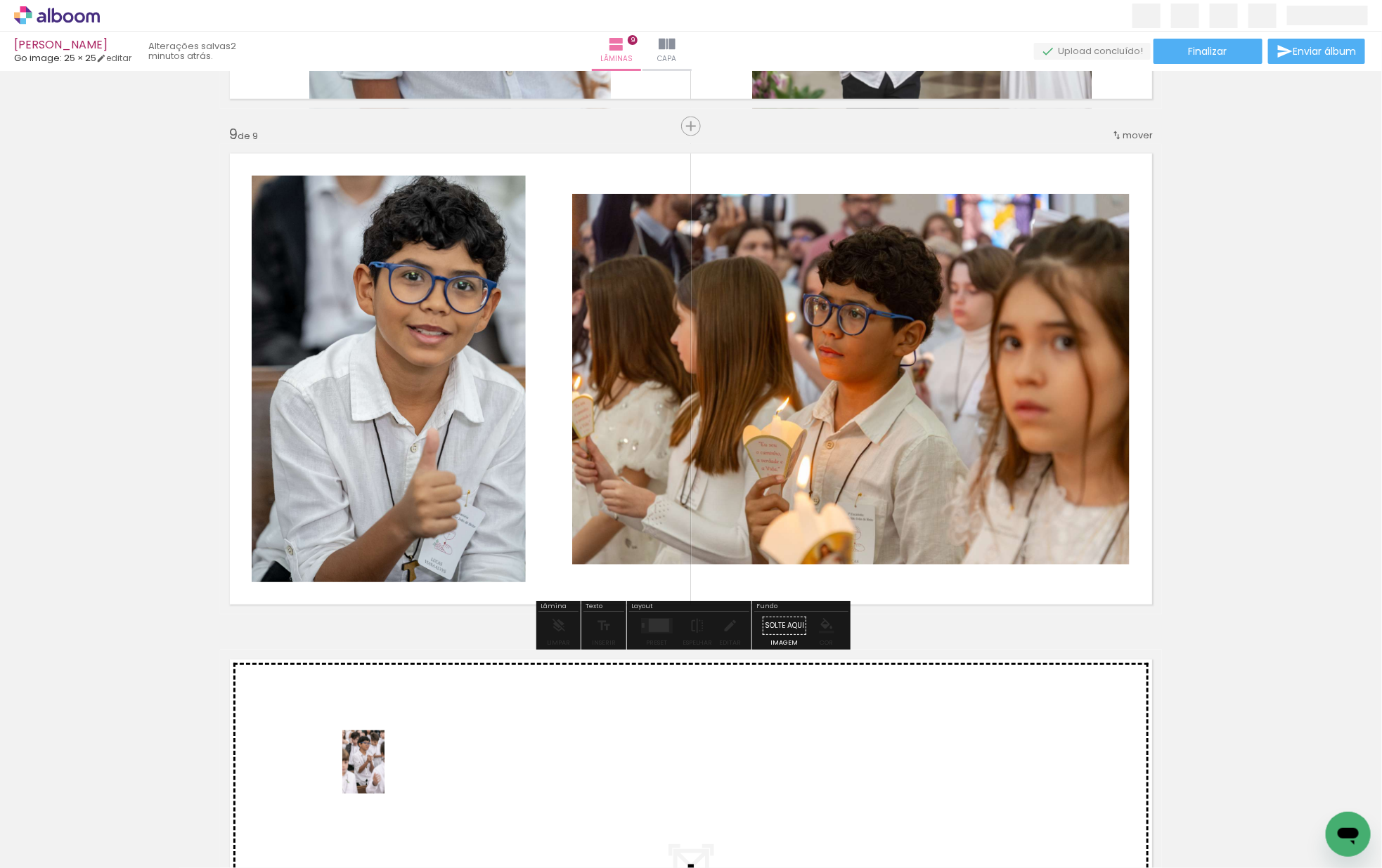
drag, startPoint x: 192, startPoint y: 811, endPoint x: 412, endPoint y: 766, distance: 224.6
click at [412, 766] on quentale-workspace at bounding box center [691, 434] width 1382 height 868
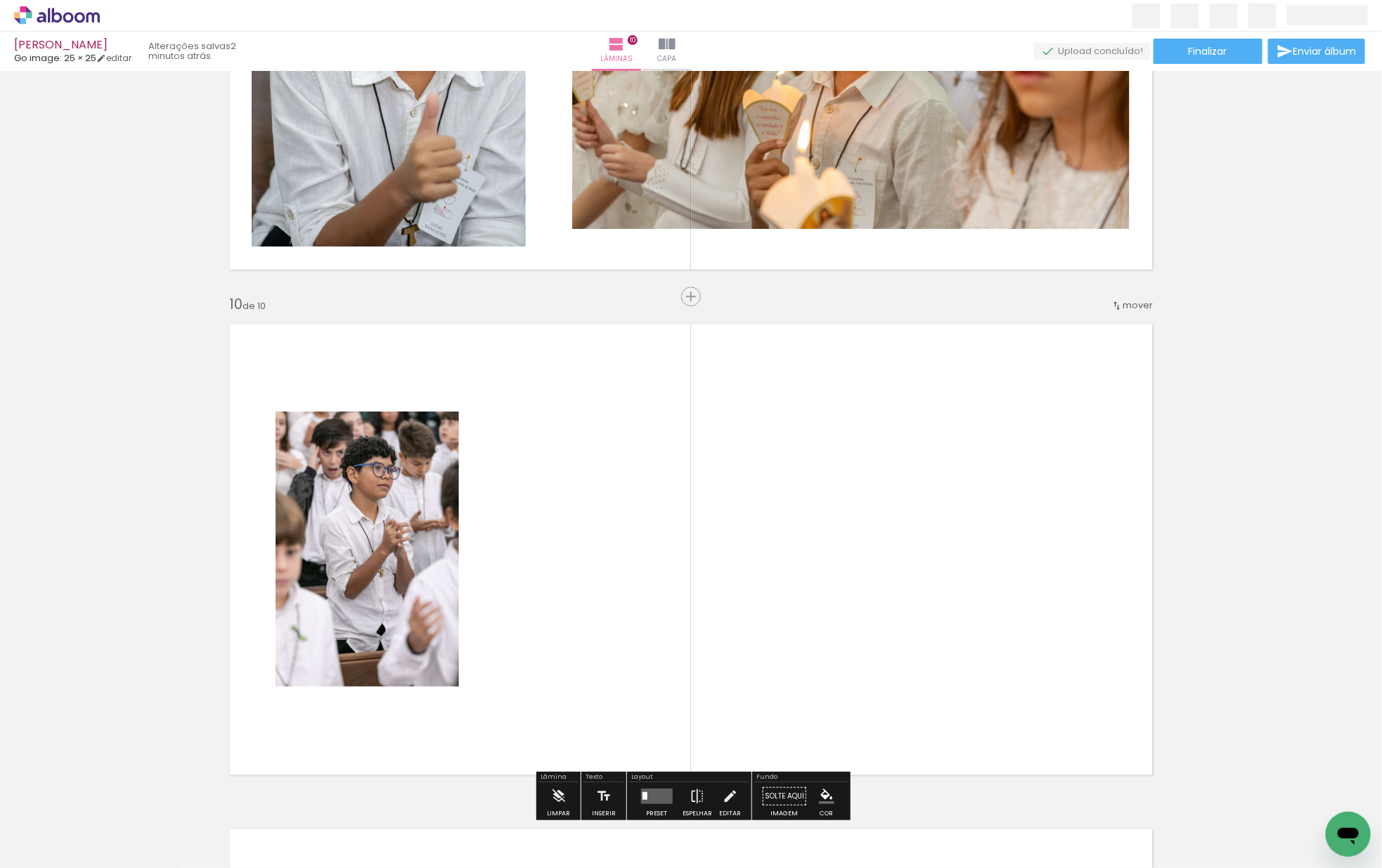
scroll to position [4312, 0]
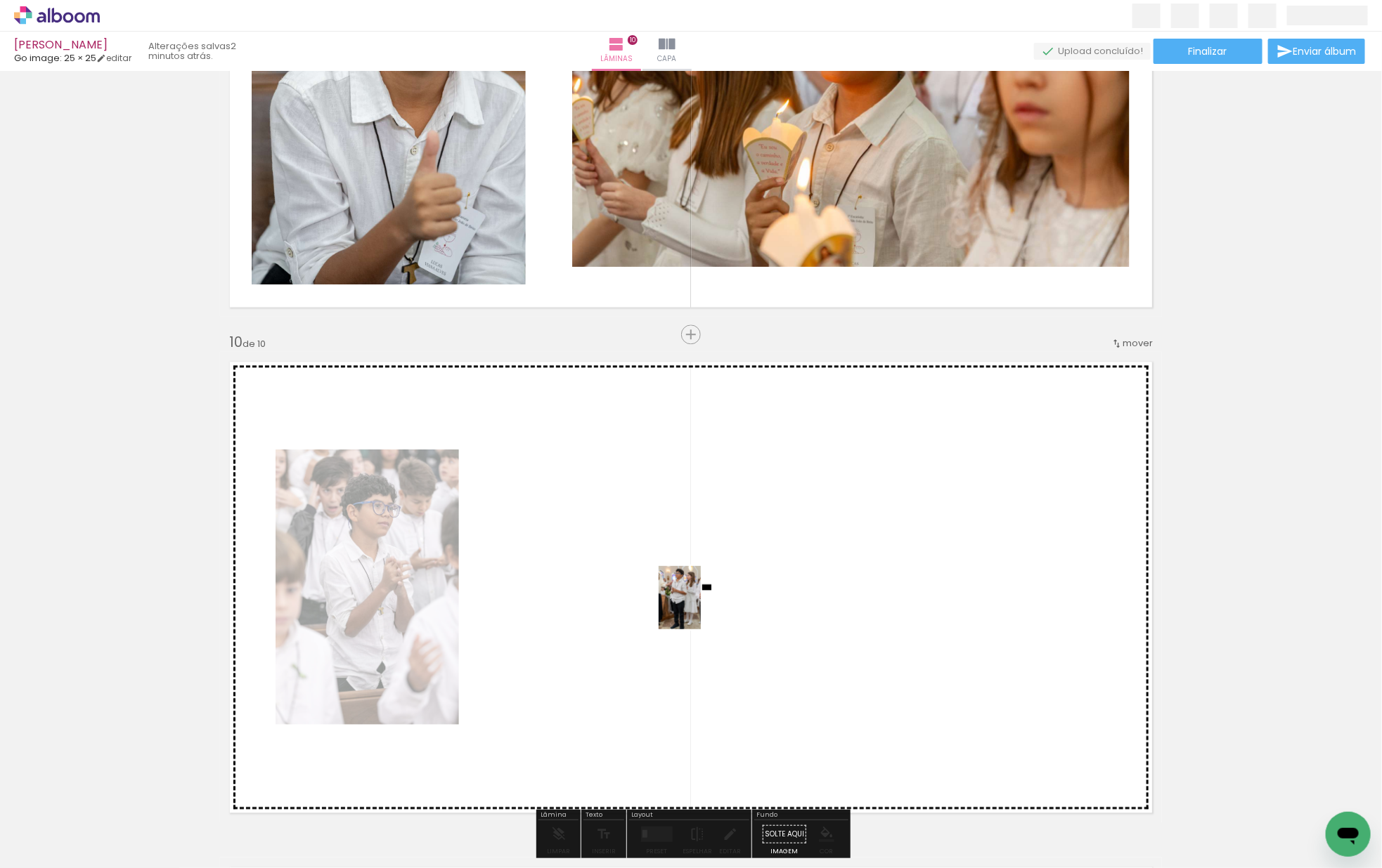
drag, startPoint x: 524, startPoint y: 673, endPoint x: 701, endPoint y: 609, distance: 188.2
click at [702, 607] on quentale-workspace at bounding box center [691, 434] width 1382 height 868
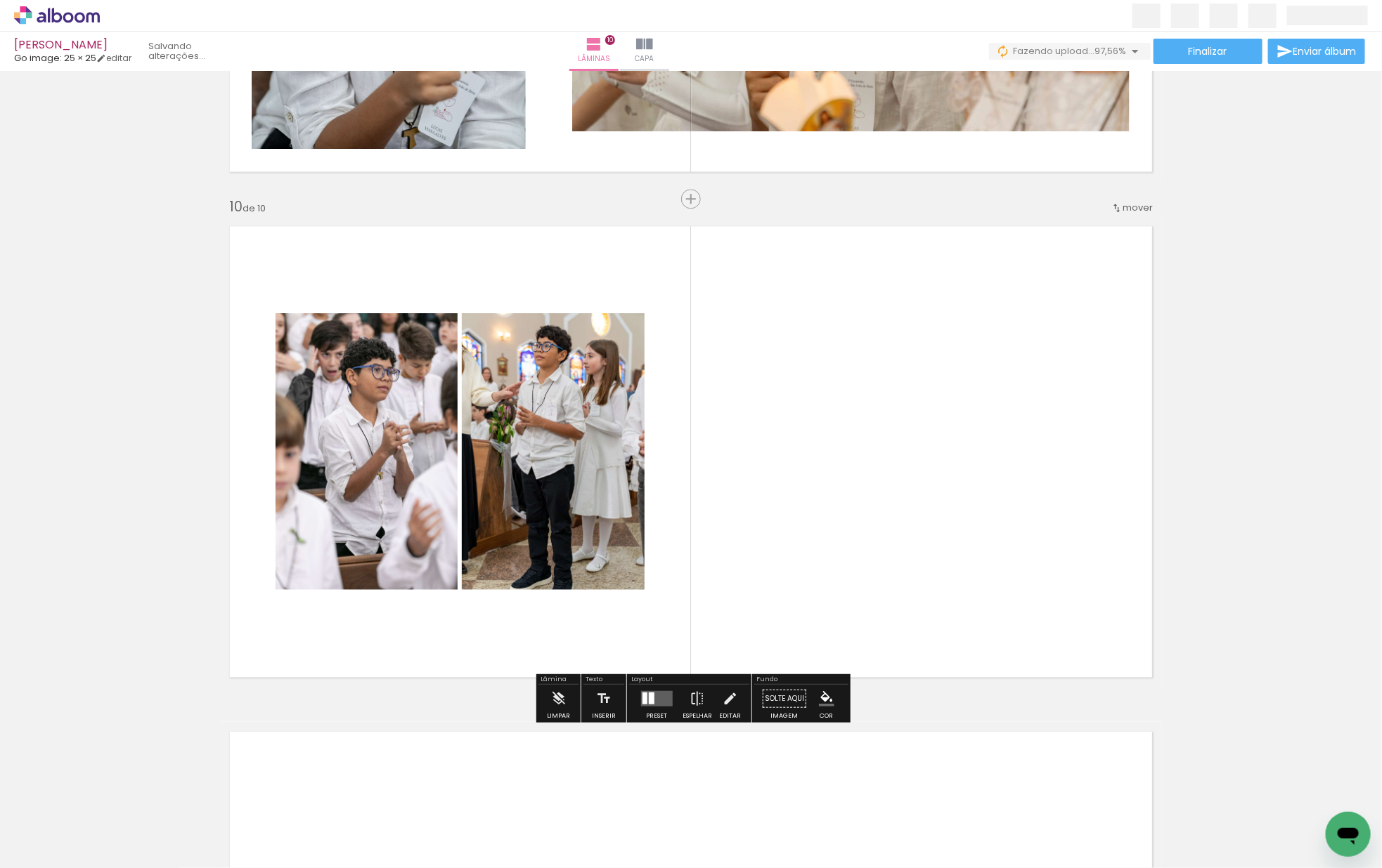
scroll to position [0, 75]
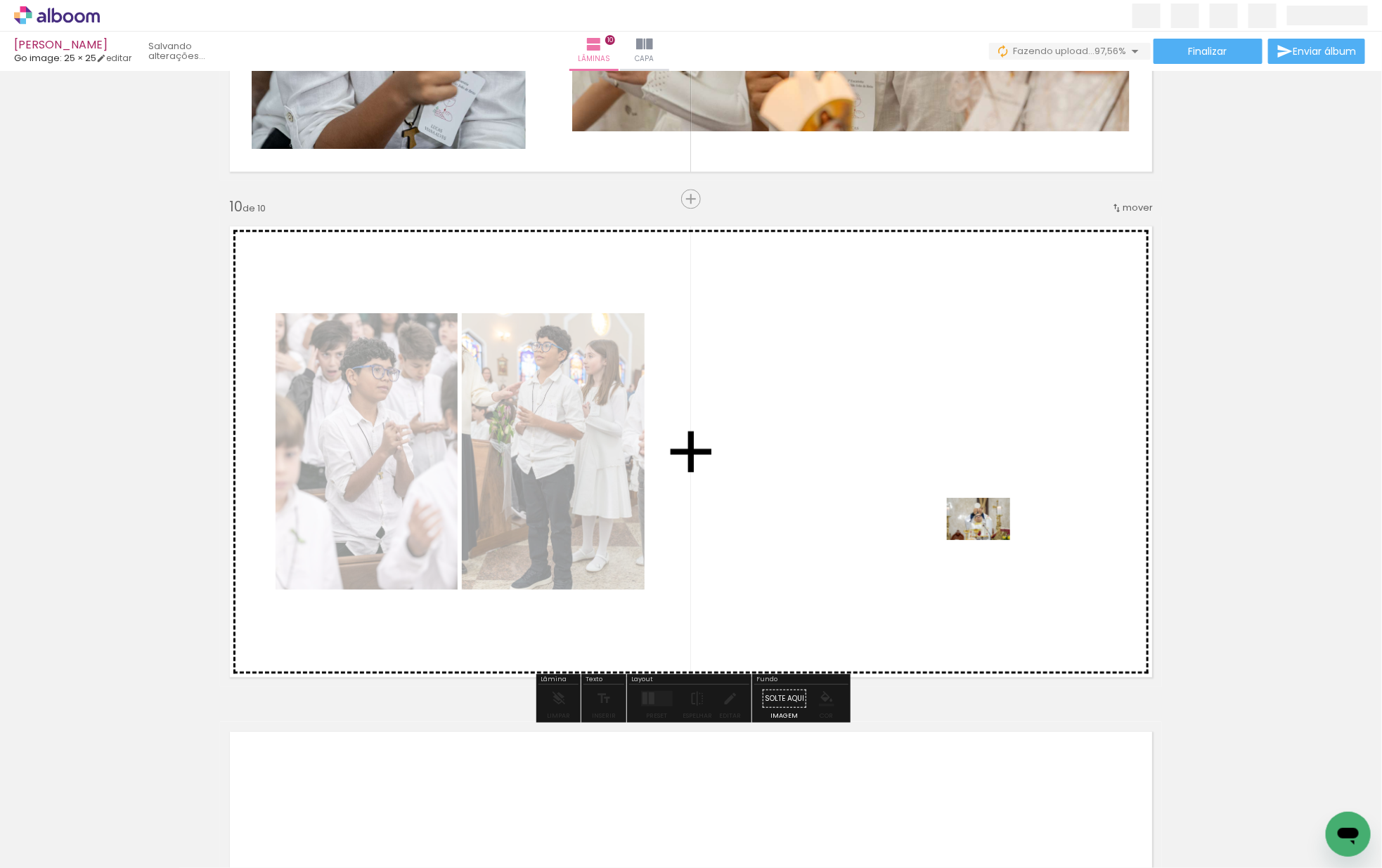
drag, startPoint x: 1329, startPoint y: 817, endPoint x: 989, endPoint y: 540, distance: 438.6
click at [989, 540] on quentale-workspace at bounding box center [691, 434] width 1382 height 868
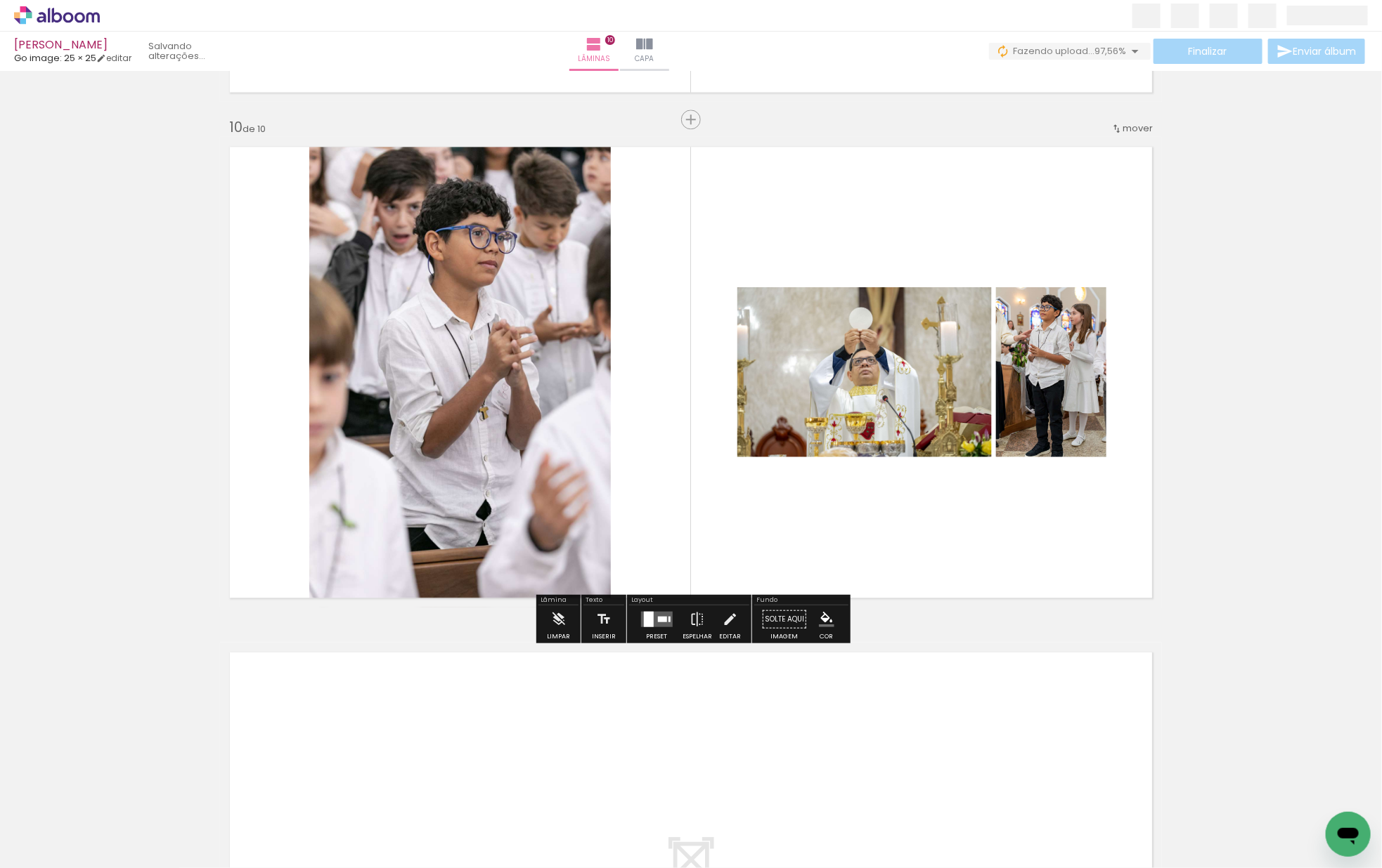
scroll to position [4536, 0]
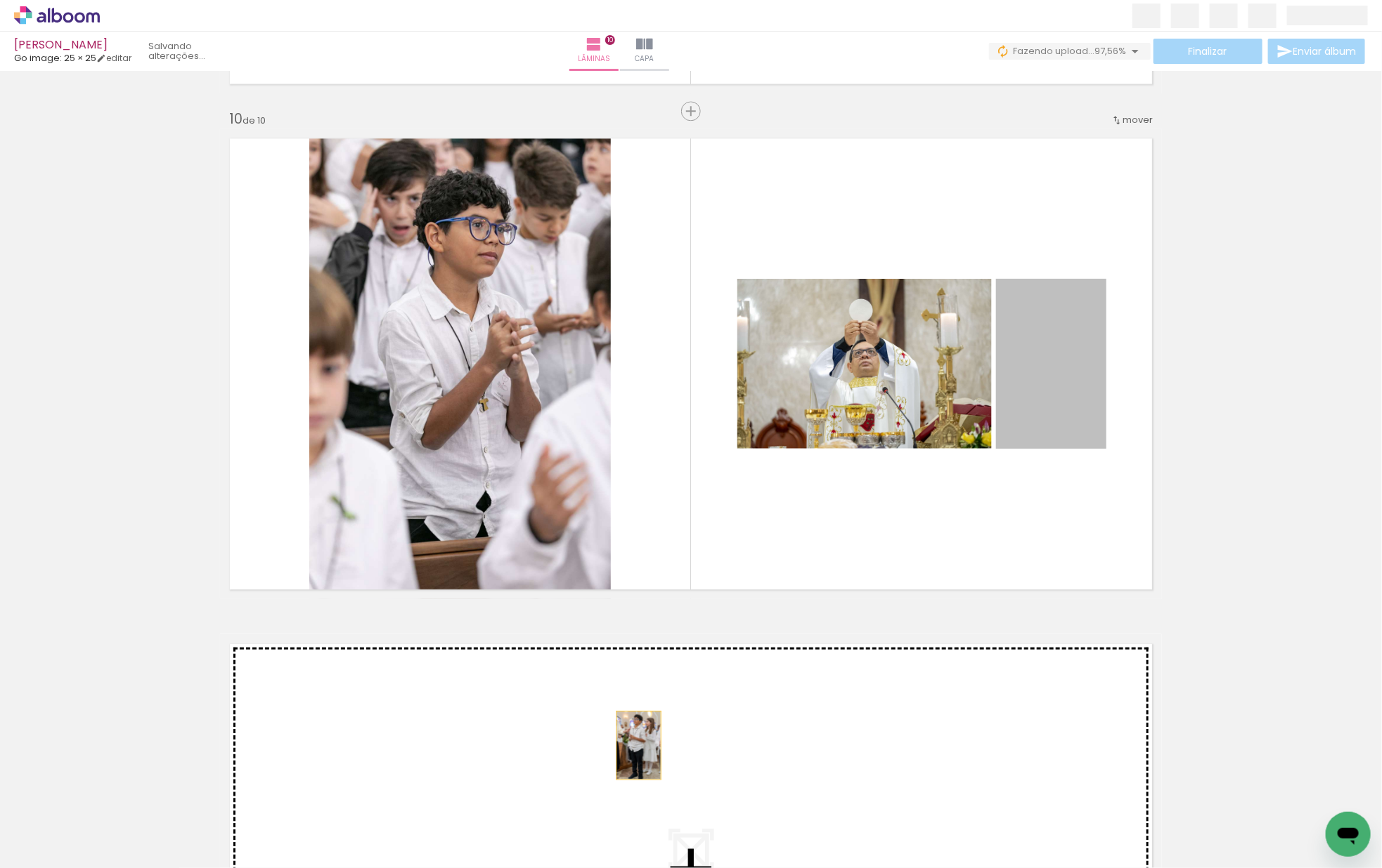
drag, startPoint x: 1067, startPoint y: 421, endPoint x: 639, endPoint y: 745, distance: 536.8
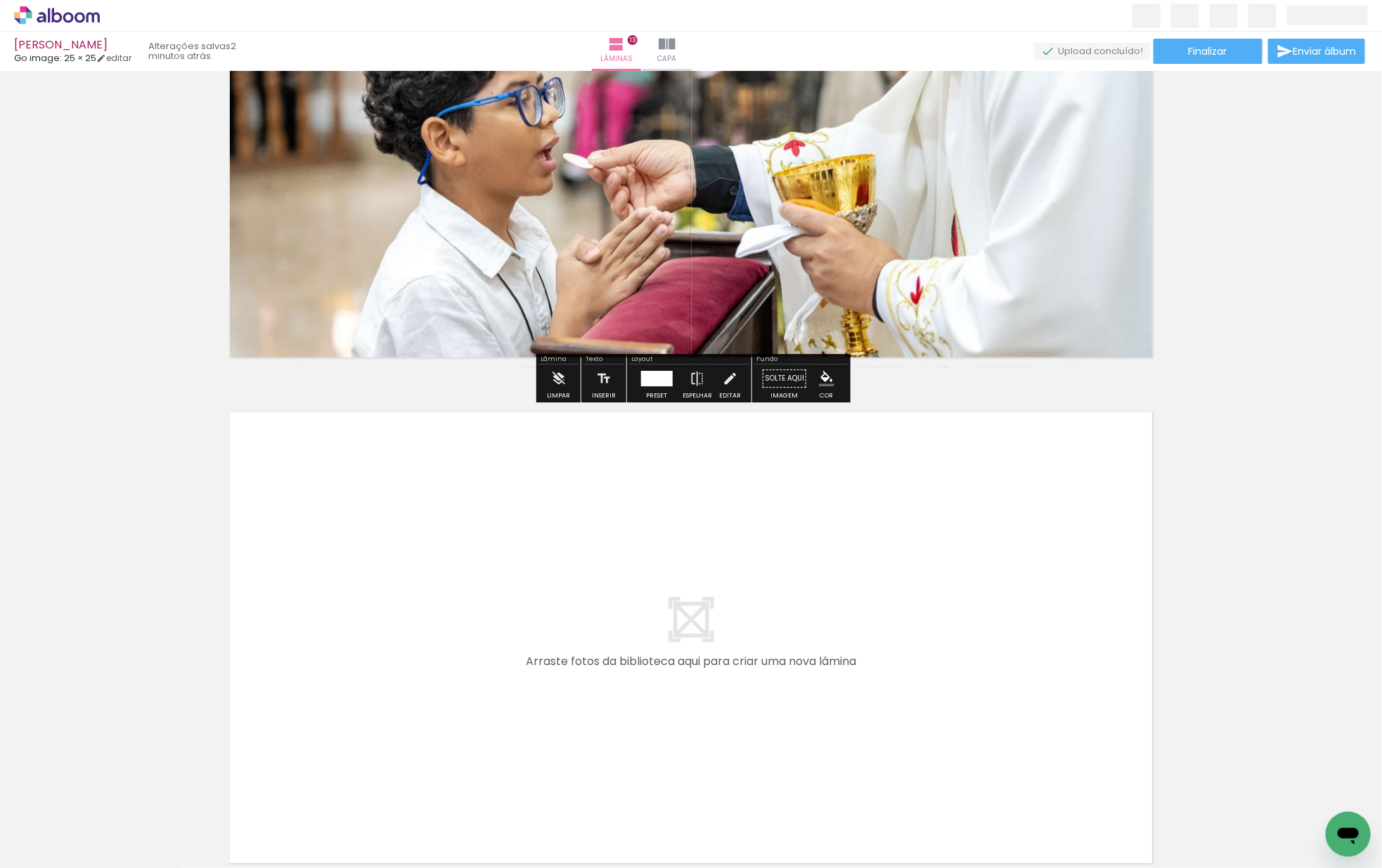
scroll to position [6426, 0]
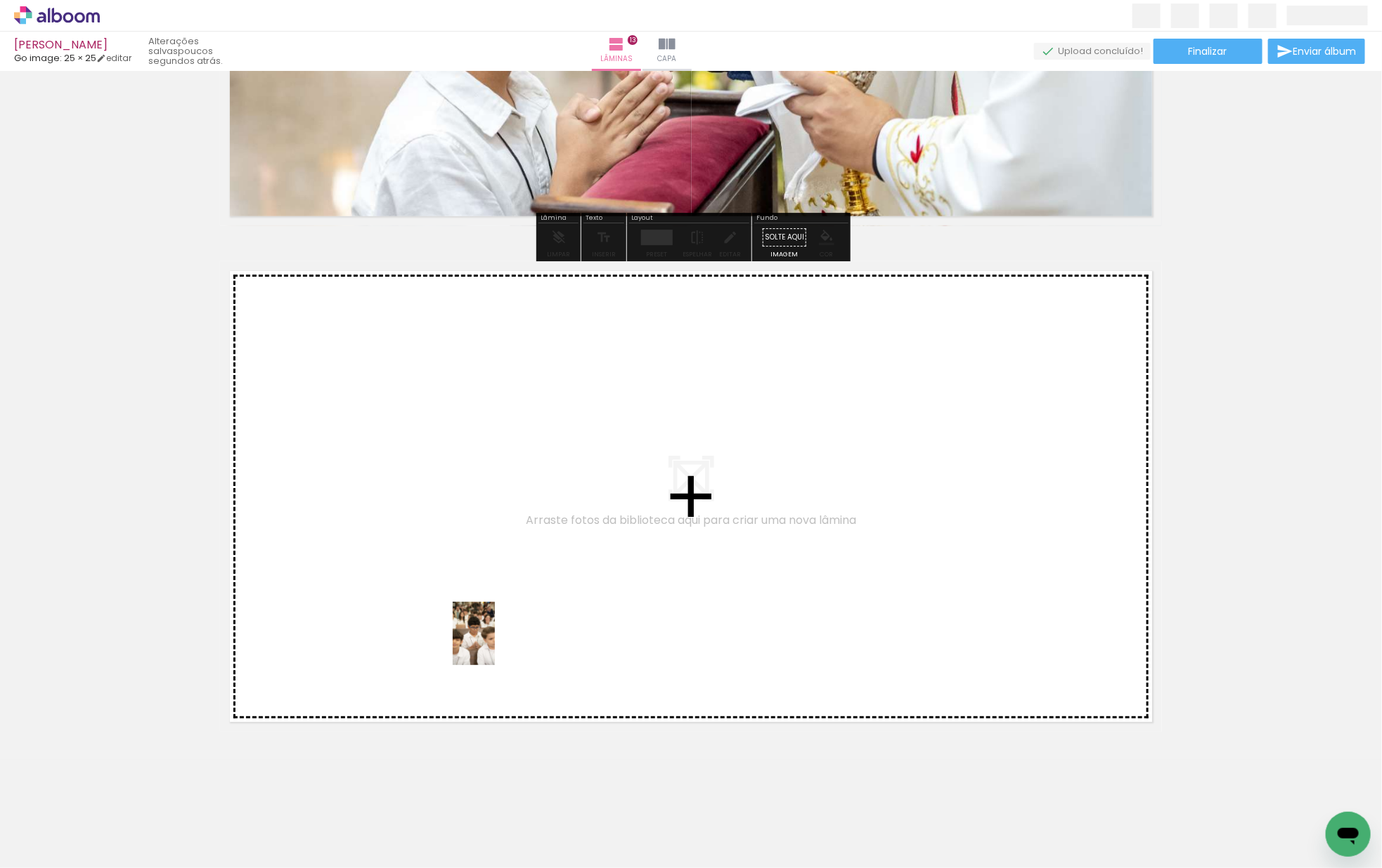
click at [497, 640] on quentale-workspace at bounding box center [691, 434] width 1382 height 868
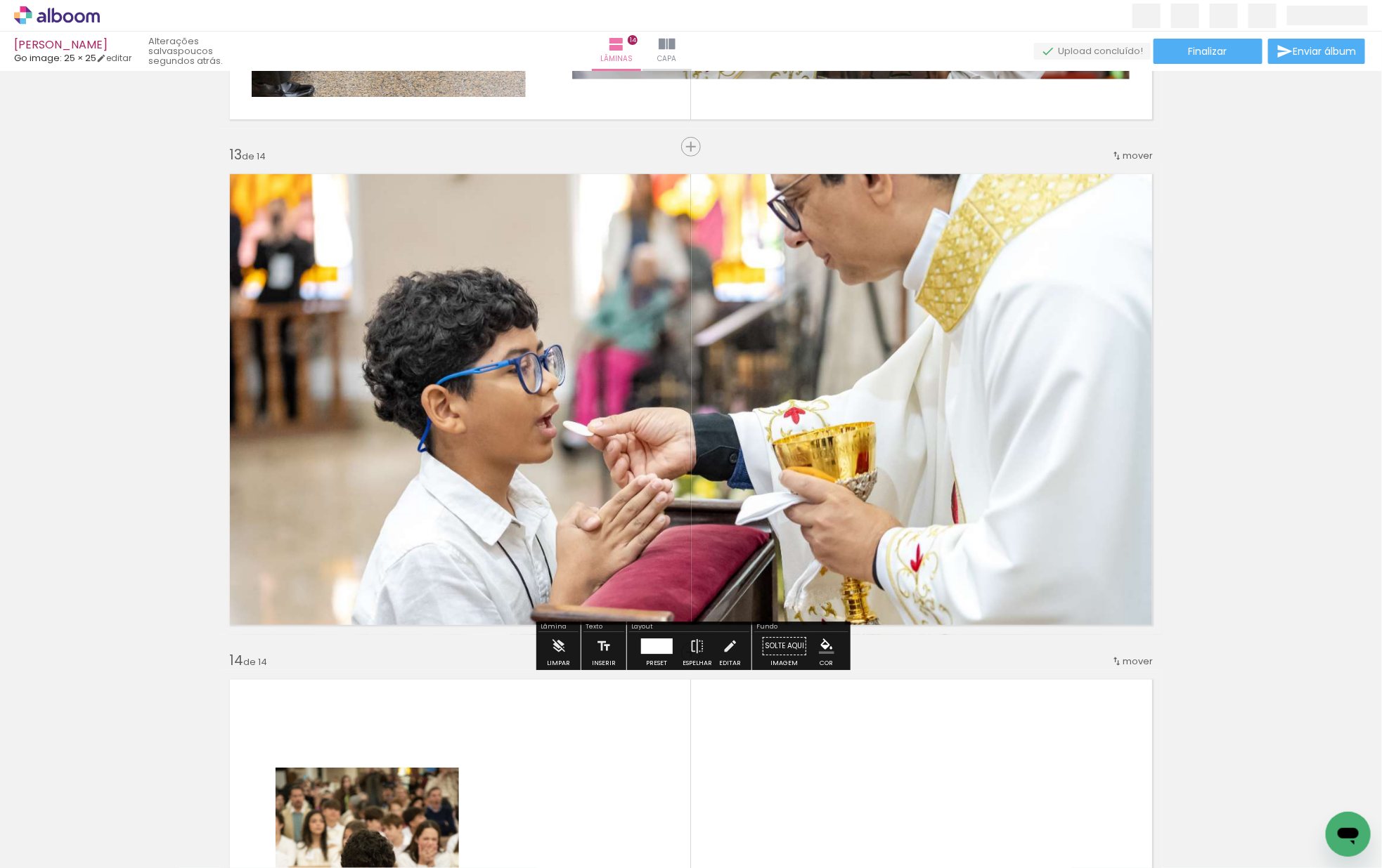
scroll to position [6003, 0]
